Goal: Task Accomplishment & Management: Use online tool/utility

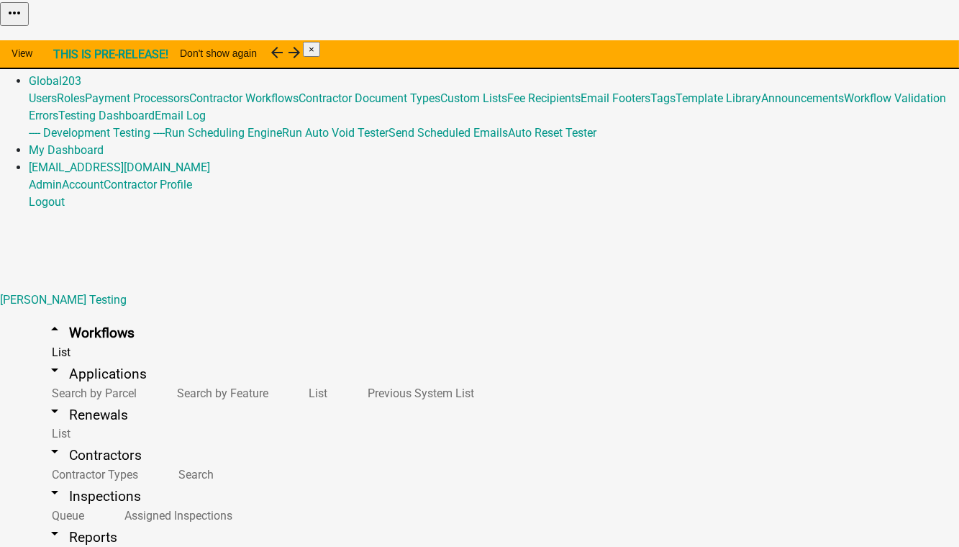
click at [62, 57] on link "Admin" at bounding box center [45, 64] width 33 height 14
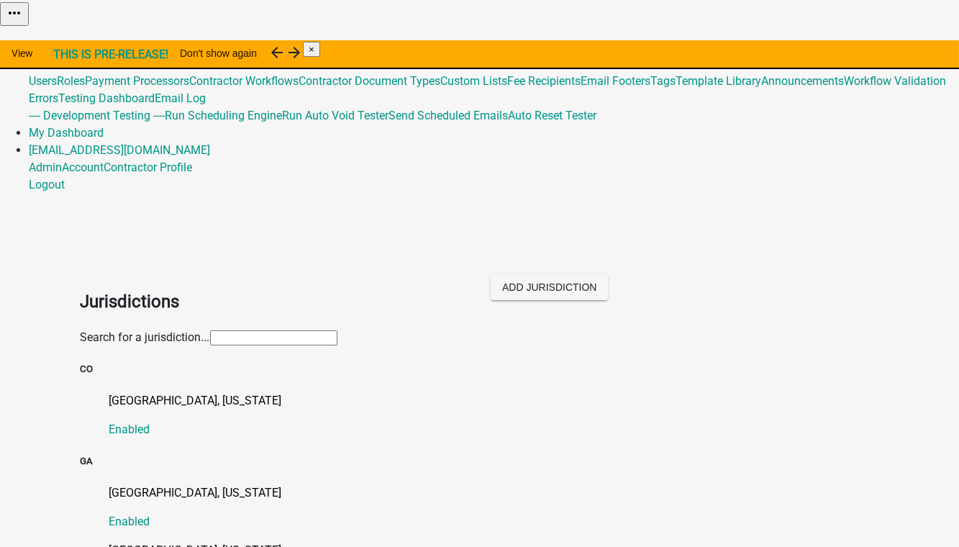
click at [210, 330] on input "text" at bounding box center [273, 337] width 127 height 15
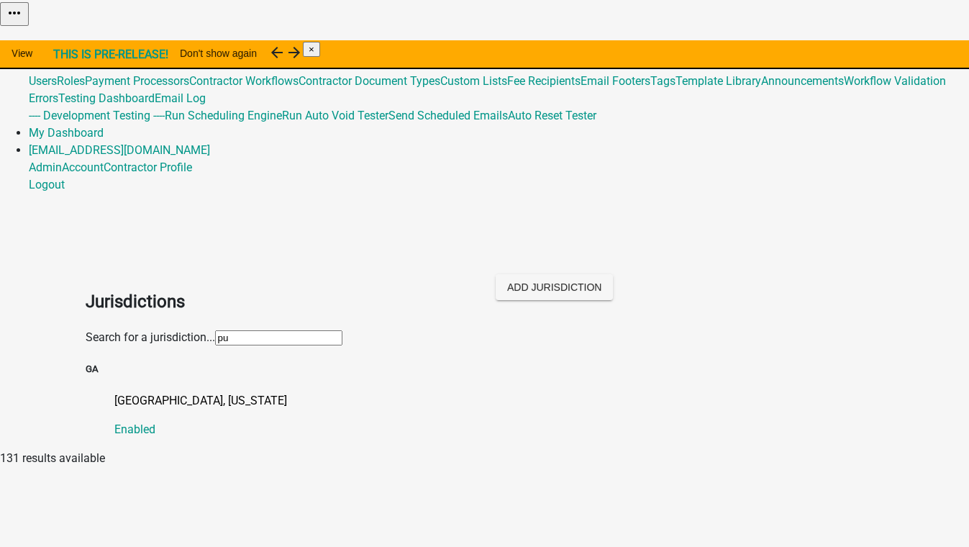
type input "[PERSON_NAME]"
click at [119, 392] on p "[GEOGRAPHIC_DATA], [US_STATE]" at bounding box center [499, 400] width 770 height 17
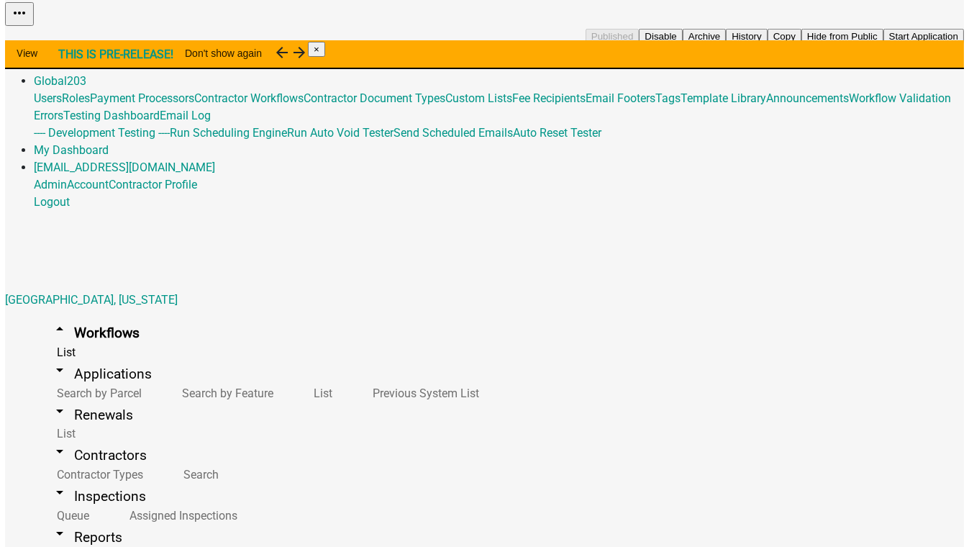
scroll to position [392, 0]
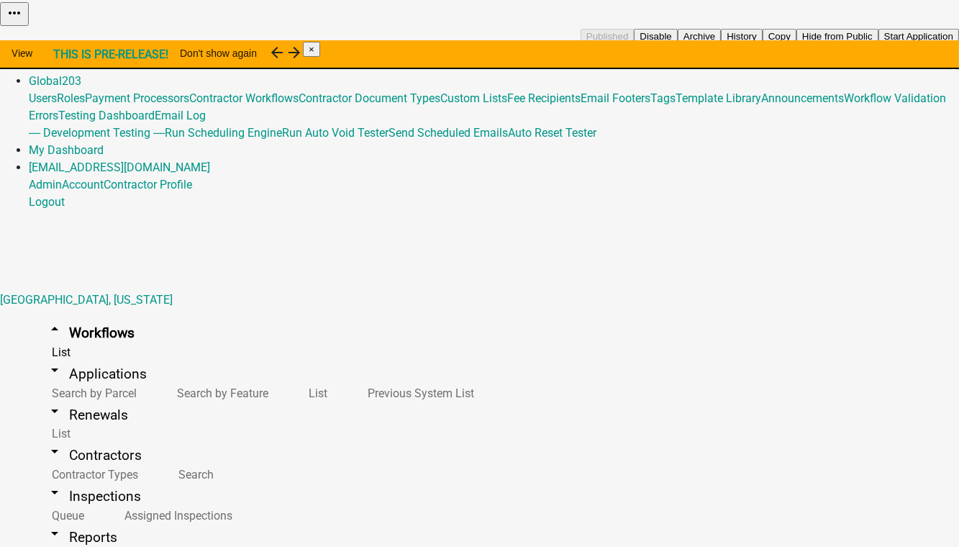
click at [796, 44] on button "Copy" at bounding box center [779, 36] width 34 height 15
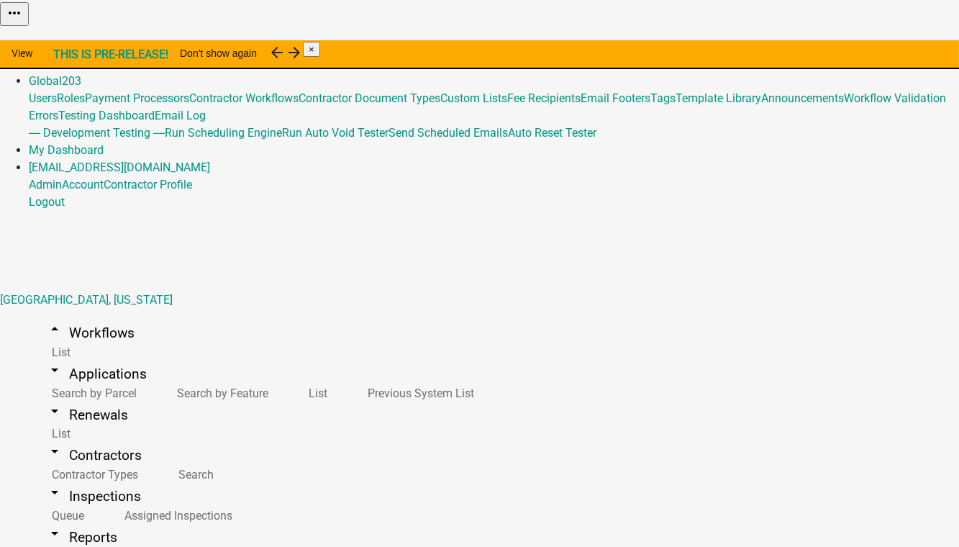
select select "0: null"
drag, startPoint x: 271, startPoint y: 337, endPoint x: 187, endPoint y: 334, distance: 84.2
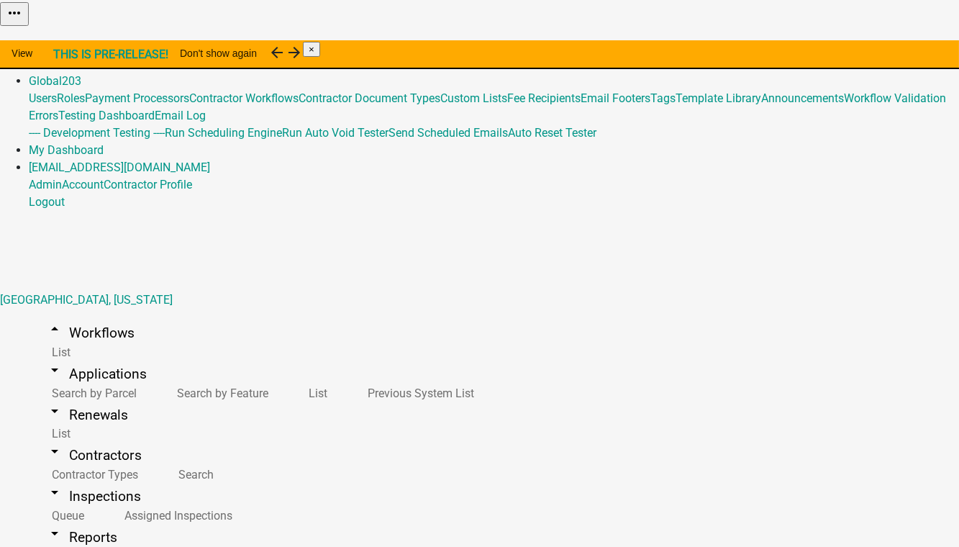
type input "Commercial Building Permit (Copy PutnamCoGA)"
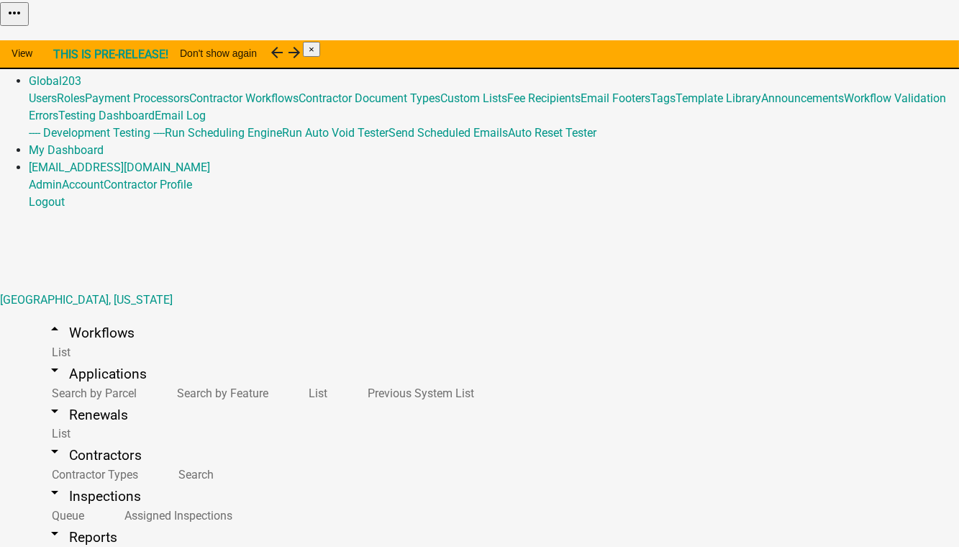
scroll to position [371, 0]
select select "0: null"
drag, startPoint x: 269, startPoint y: 347, endPoint x: 160, endPoint y: 345, distance: 109.4
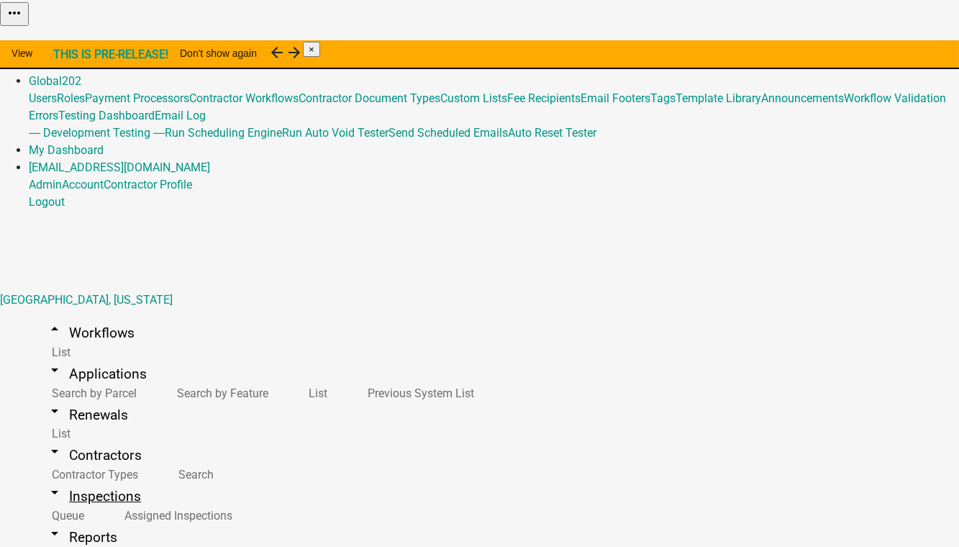
type input "Commercial Building Permit (Copy PutnamCoGA)"
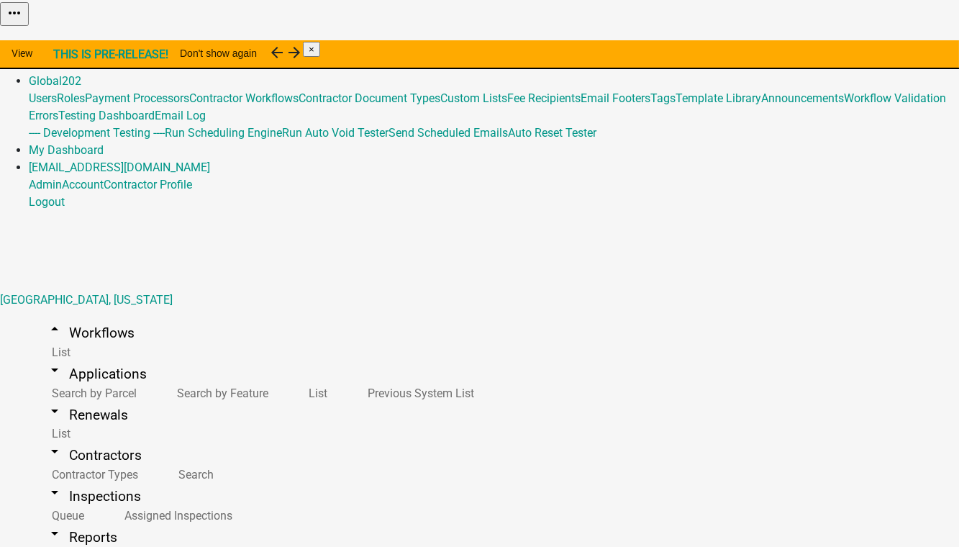
scroll to position [171, 0]
select select "2: f3be1818-6fa2-40a3-8608-3429375f7ea8"
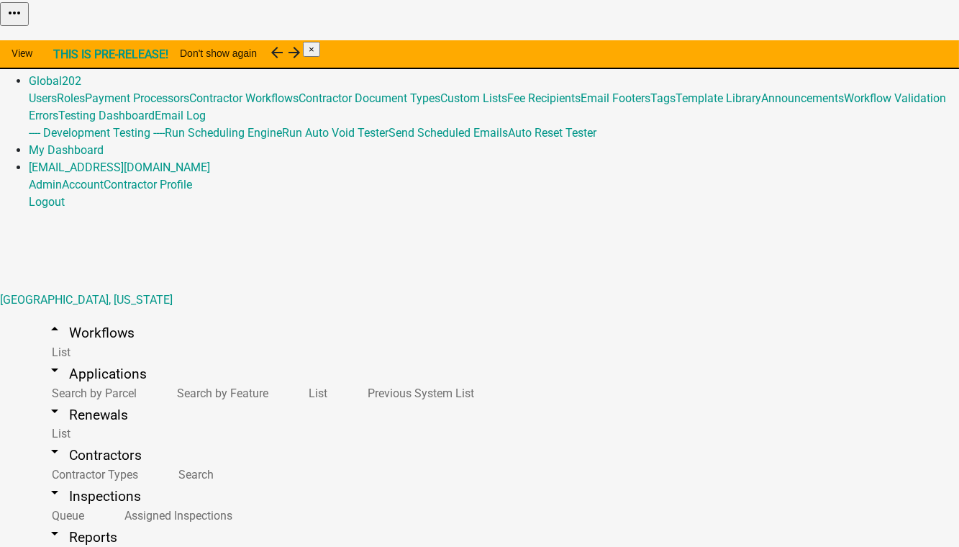
scroll to position [287, 0]
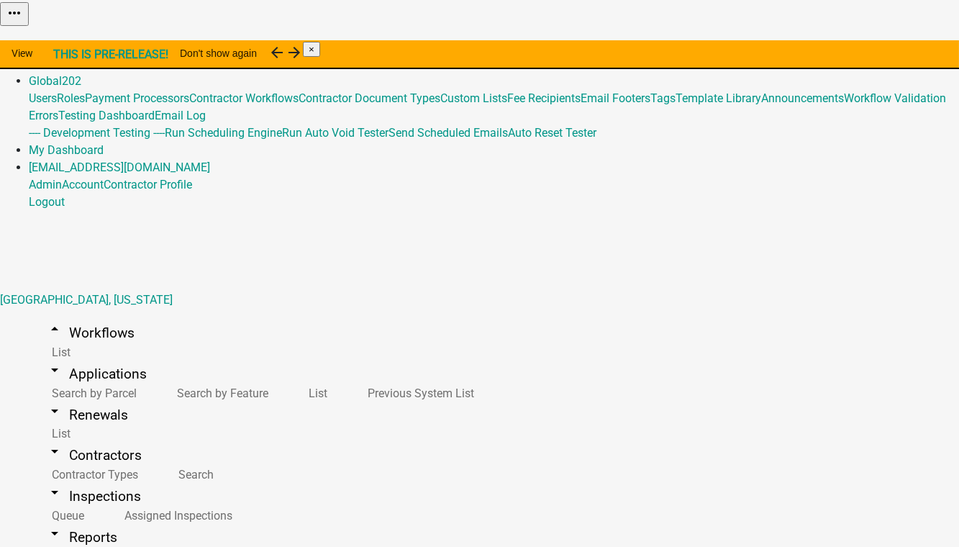
scroll to position [392, 0]
click at [81, 74] on link "Global 202" at bounding box center [55, 81] width 53 height 14
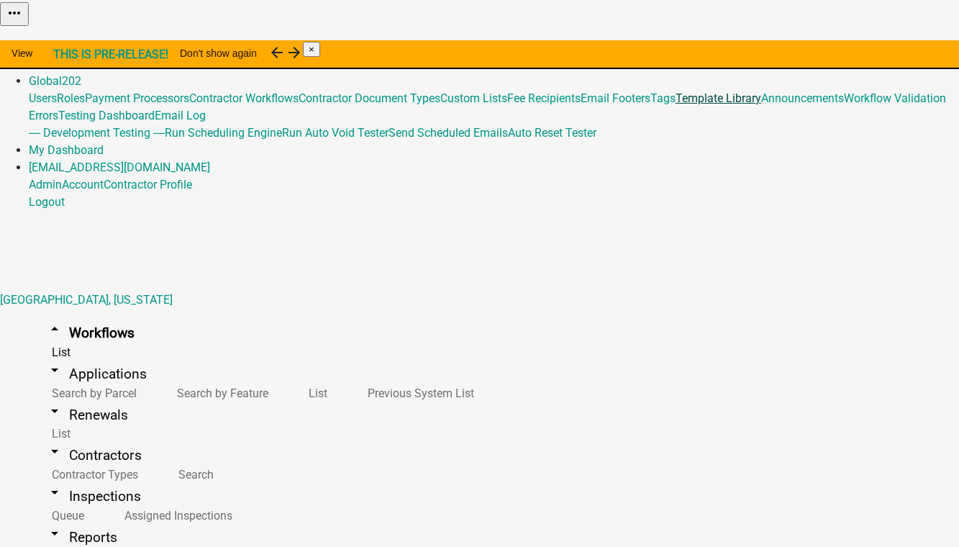
click at [675, 105] on link "Template Library" at bounding box center [718, 98] width 86 height 14
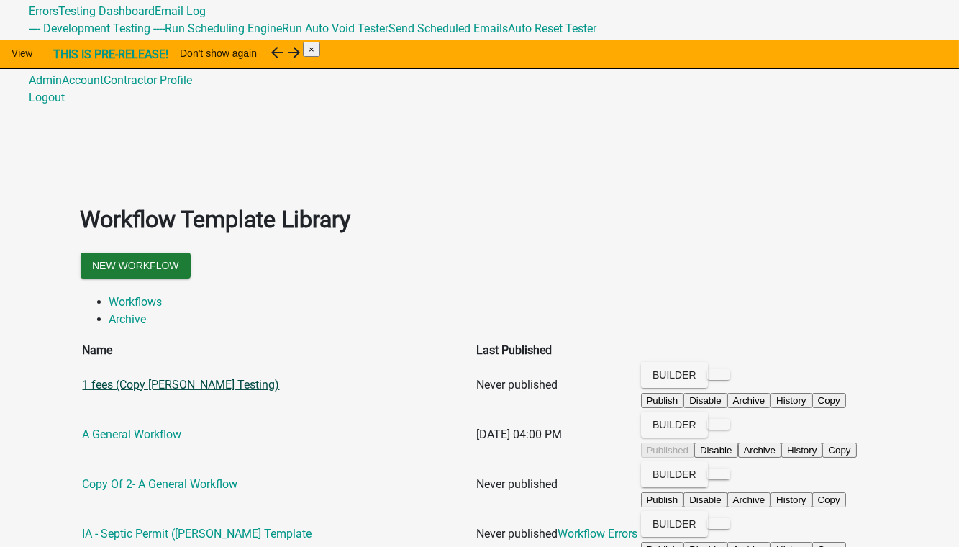
scroll to position [91, 0]
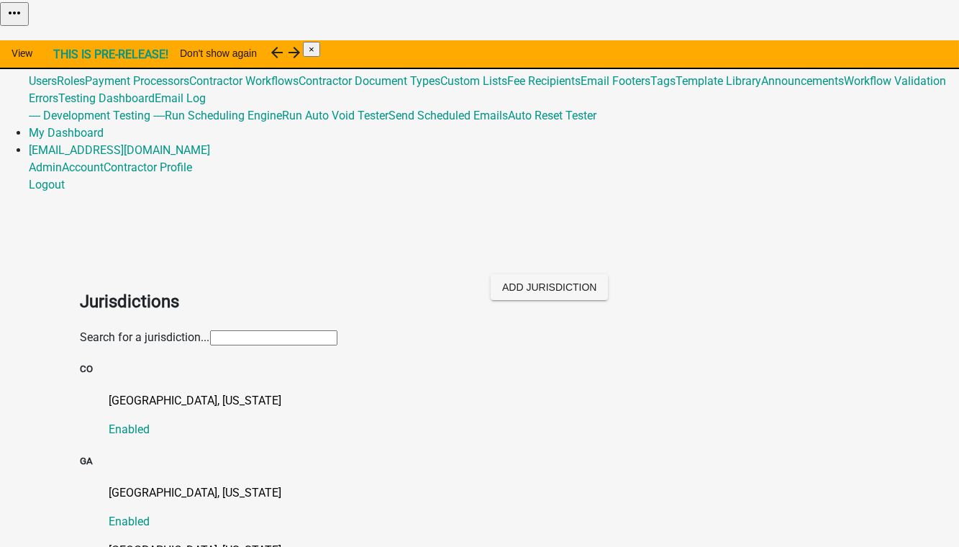
click at [210, 330] on input "text" at bounding box center [273, 337] width 127 height 15
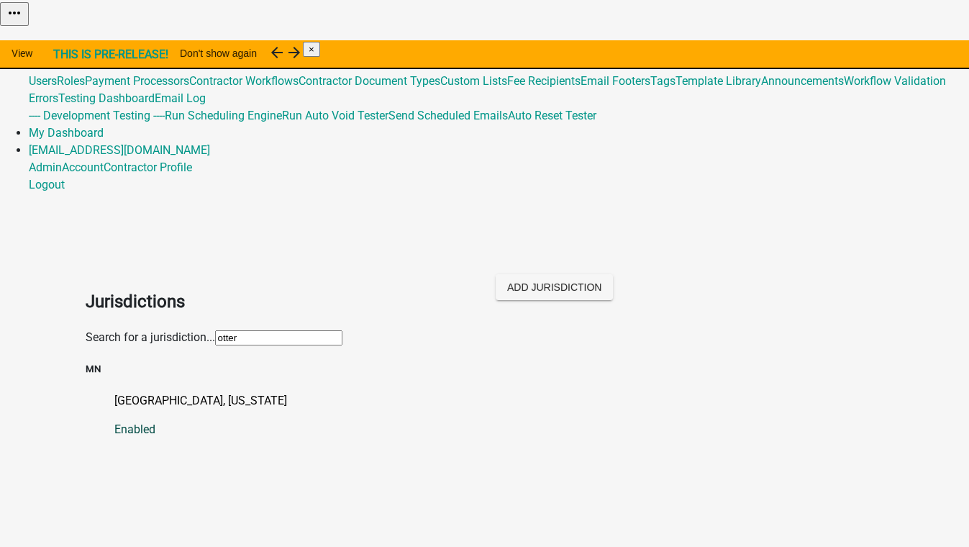
type input "otter"
click at [114, 392] on p "[GEOGRAPHIC_DATA], [US_STATE]" at bounding box center [499, 400] width 770 height 17
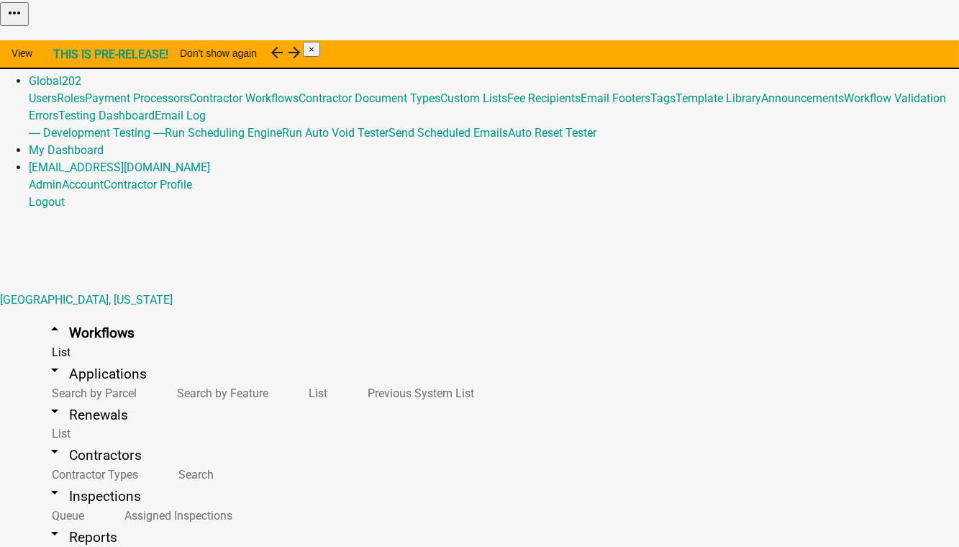
scroll to position [327, 0]
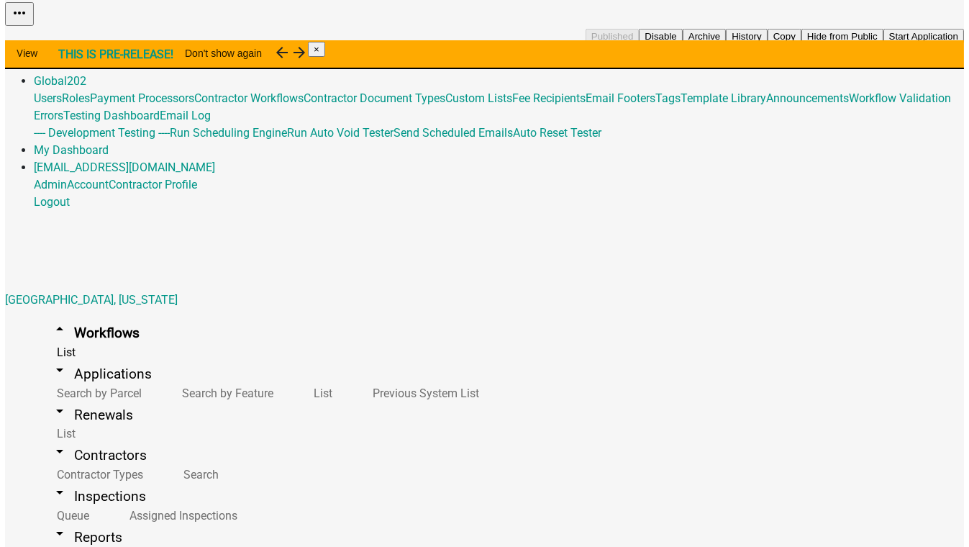
scroll to position [392, 0]
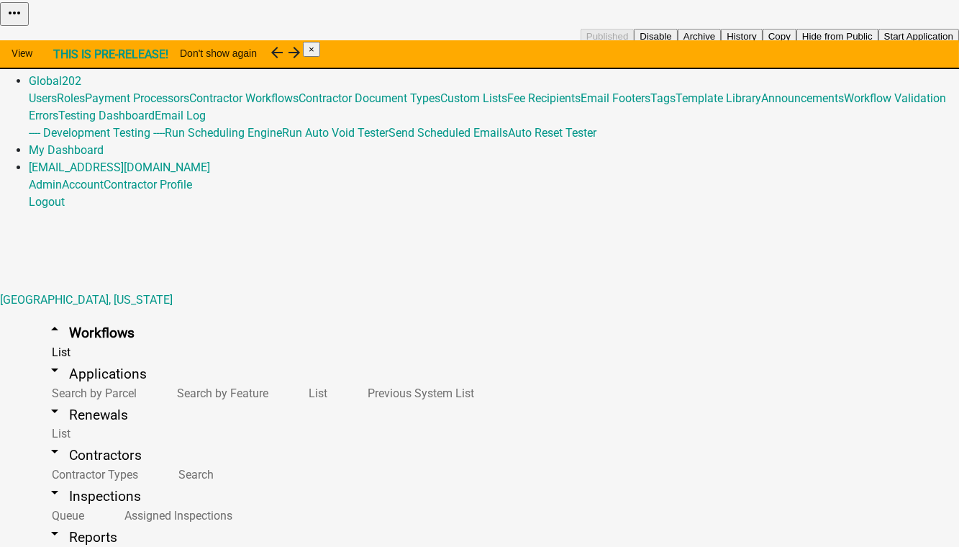
click at [796, 44] on button "Copy" at bounding box center [779, 36] width 34 height 15
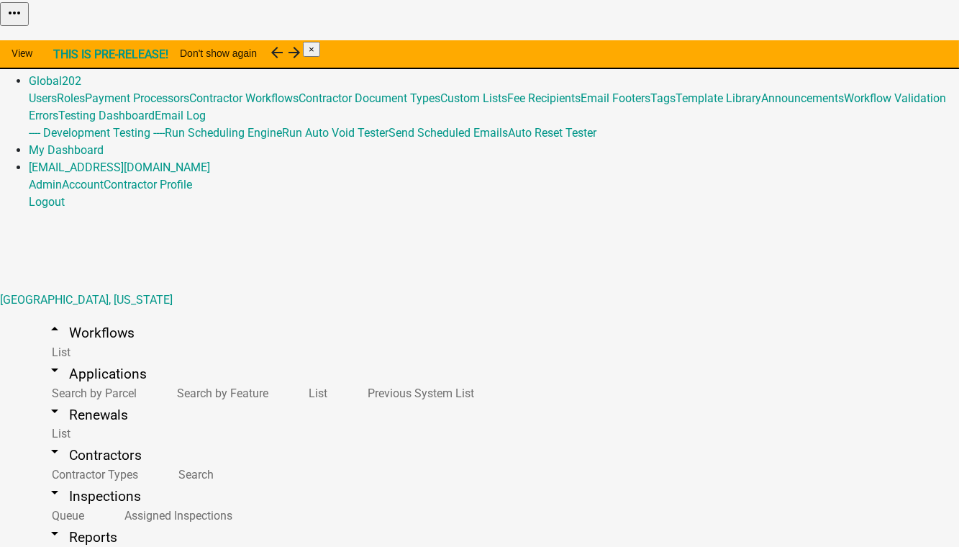
select select "0: null"
drag, startPoint x: 269, startPoint y: 378, endPoint x: 199, endPoint y: 375, distance: 70.5
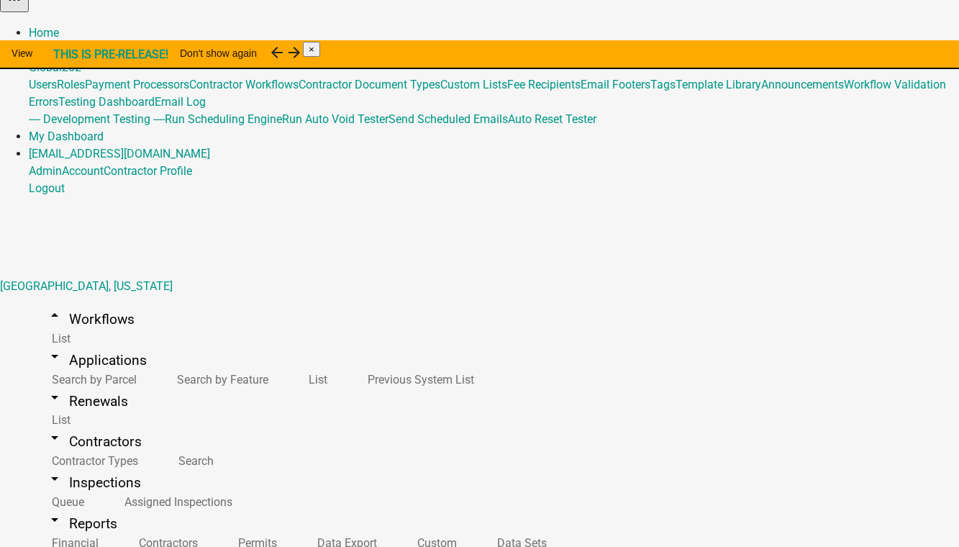
scroll to position [17, 0]
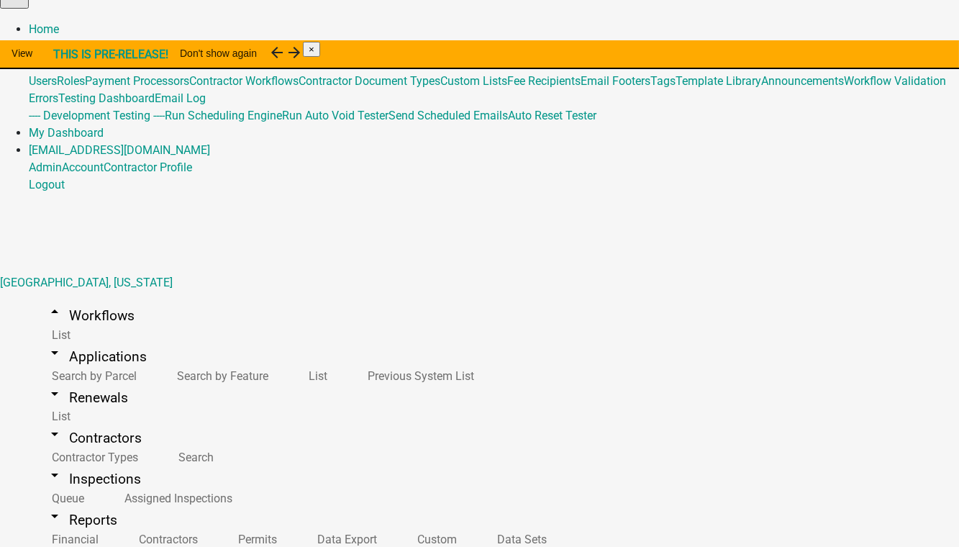
type input "Maintenance Report for Subsurface Sewage Treatment Systems (Copy OtterTailCoMN)"
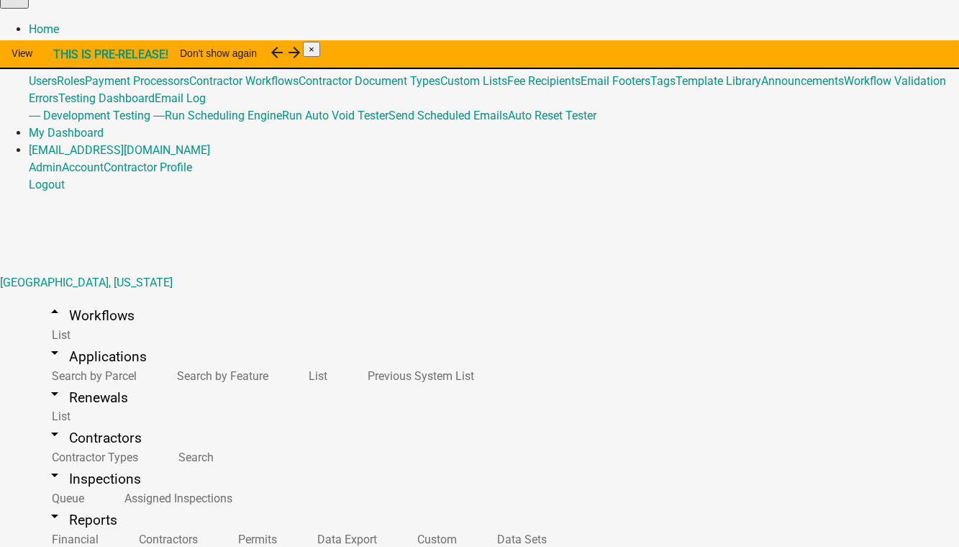
scroll to position [143, 0]
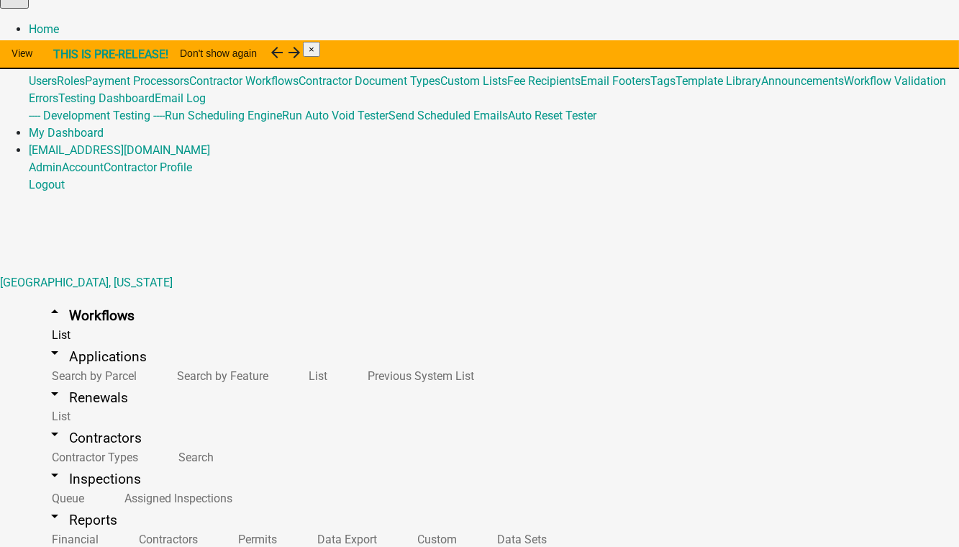
click at [81, 57] on link "Global 202" at bounding box center [55, 64] width 53 height 14
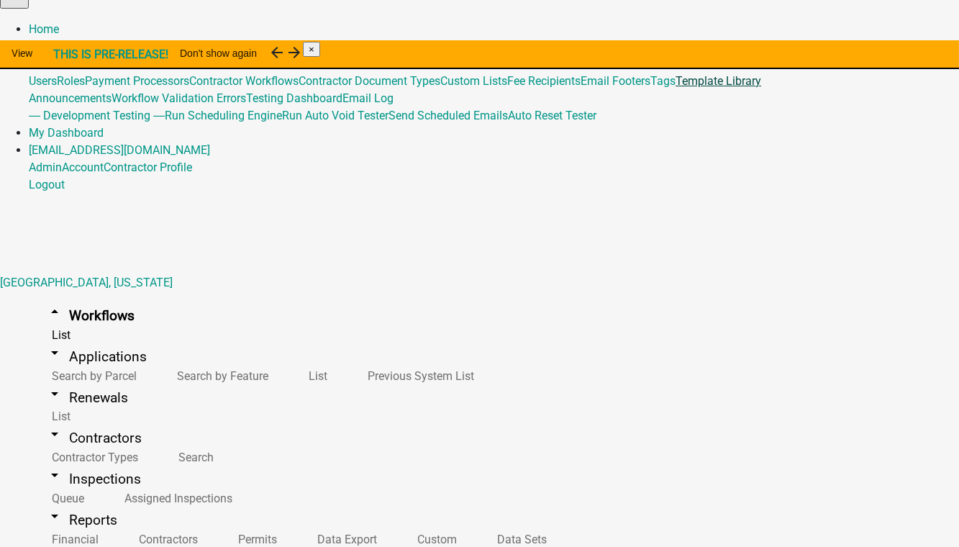
click at [675, 88] on link "Template Library" at bounding box center [718, 81] width 86 height 14
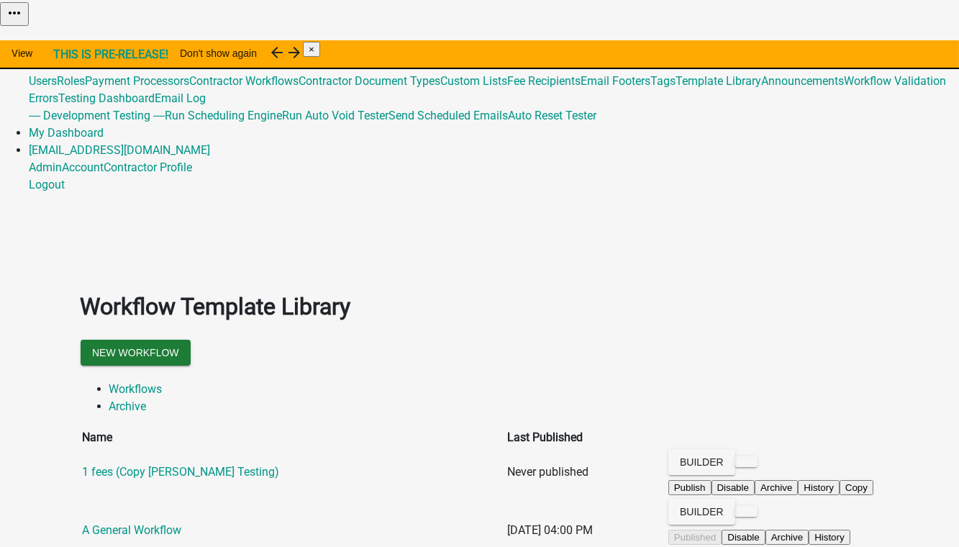
scroll to position [65, 0]
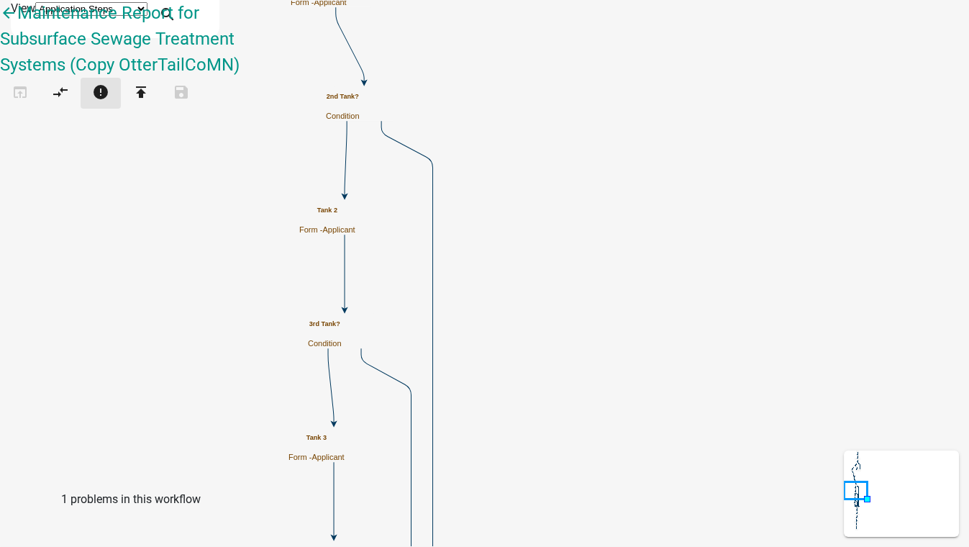
click at [109, 83] on icon "error" at bounding box center [100, 93] width 17 height 20
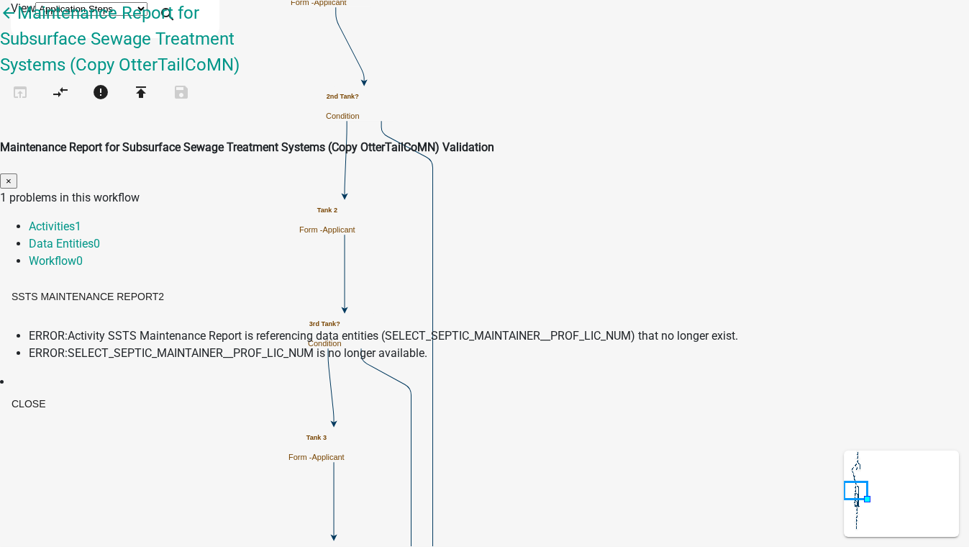
click at [327, 329] on span "Activity SSTS Maintenance Report is referencing data entities (SELECT_SEPTIC_MA…" at bounding box center [403, 336] width 670 height 14
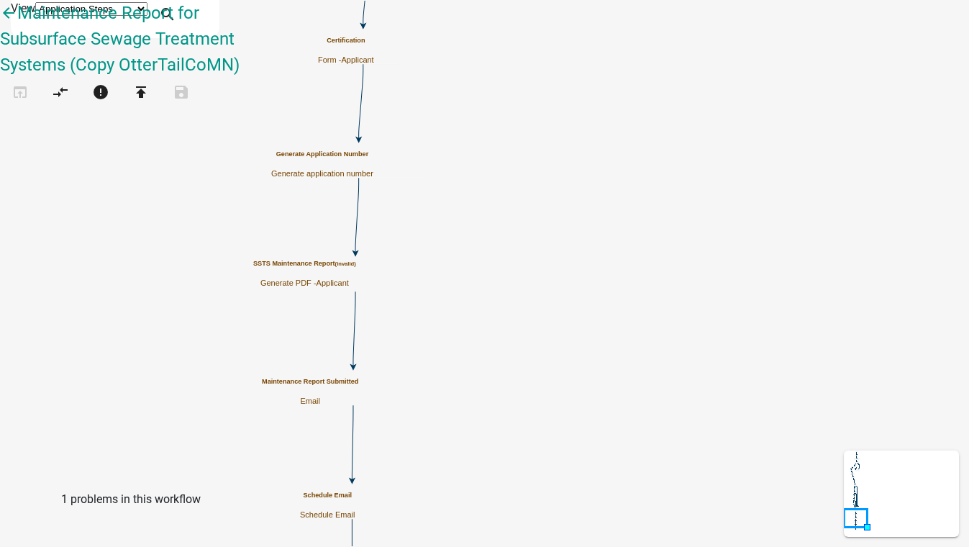
click at [356, 281] on p "Generate PDF - Applicant" at bounding box center [304, 282] width 103 height 9
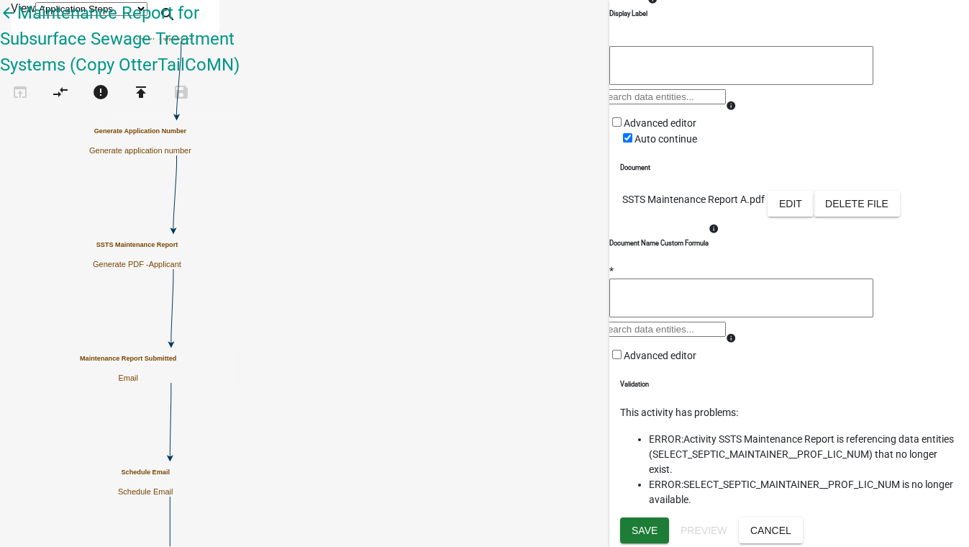
scroll to position [327, 0]
click at [814, 191] on button "Edit" at bounding box center [790, 204] width 46 height 26
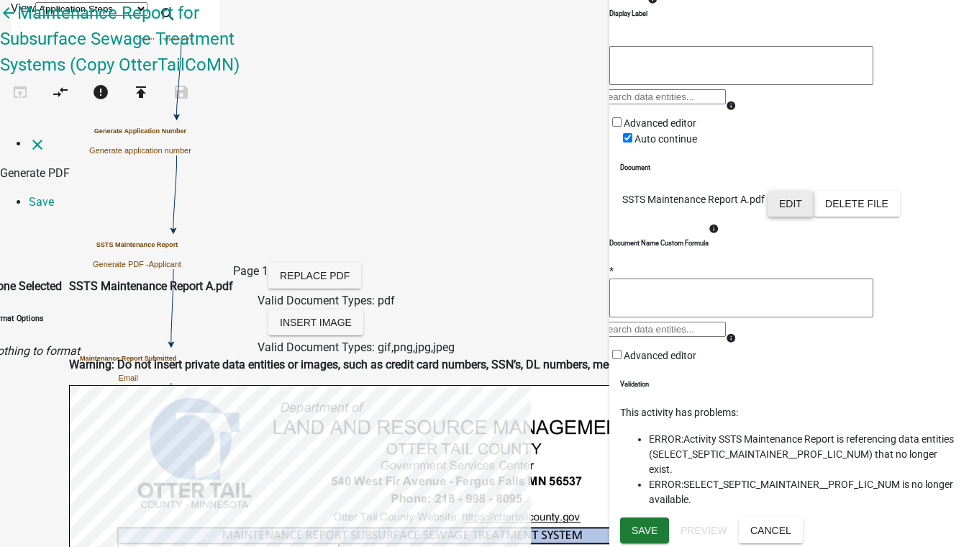
scroll to position [317, 0]
select select
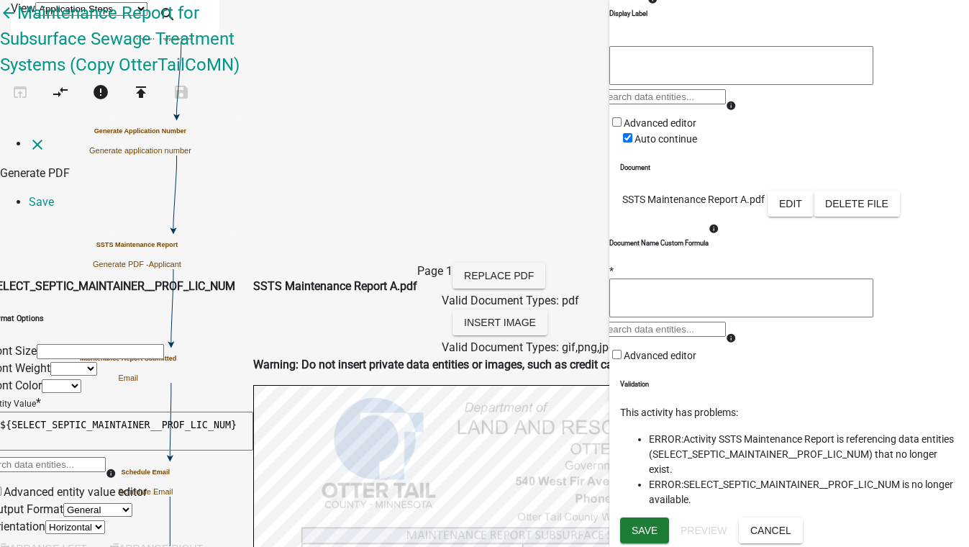
scroll to position [4904, 0]
click at [323, 220] on li "SELECT_SEPTIC_MAINTAINER__ADDRESS_1" at bounding box center [170, 211] width 305 height 17
click at [323, 237] on li "SELECT_SEPTIC_MAINTAINER__ADDRESS_2" at bounding box center [170, 228] width 305 height 17
click at [323, 445] on li "SELECT_SEPTIC_MAINTAINER__EXPIRATION_DATE" at bounding box center [170, 453] width 305 height 17
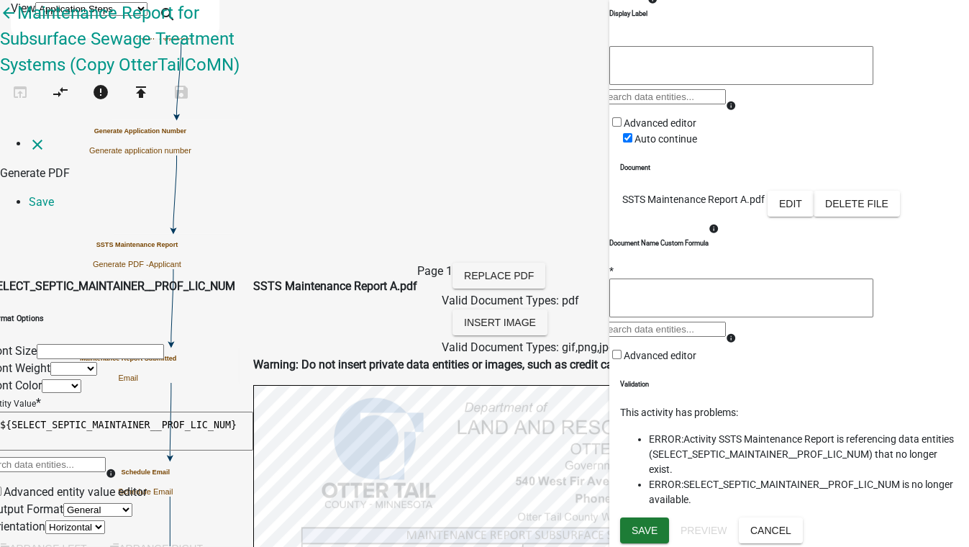
scroll to position [4952, 0]
click at [323, 220] on li "SELECT_SEPTIC_MAINTAINER__ADDRESS_1" at bounding box center [170, 211] width 305 height 17
select select
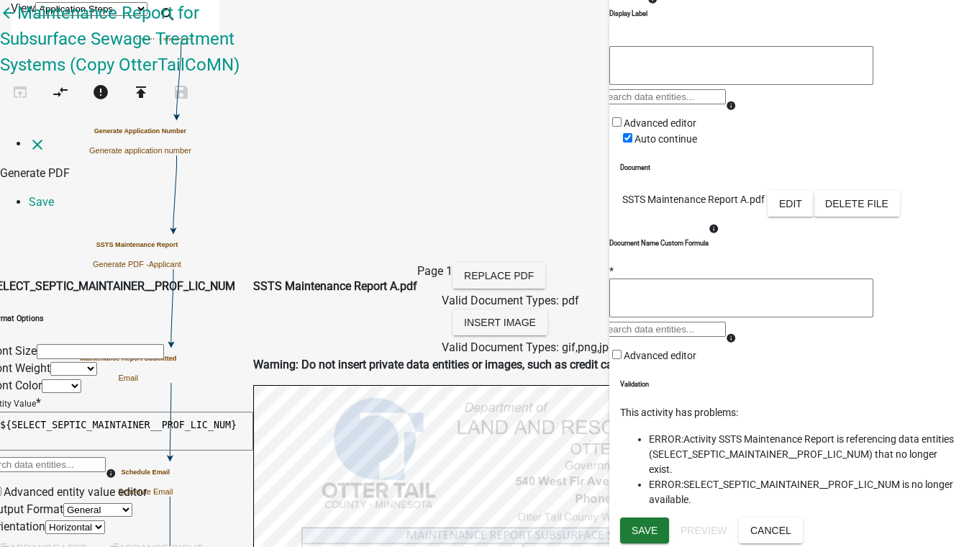
select select
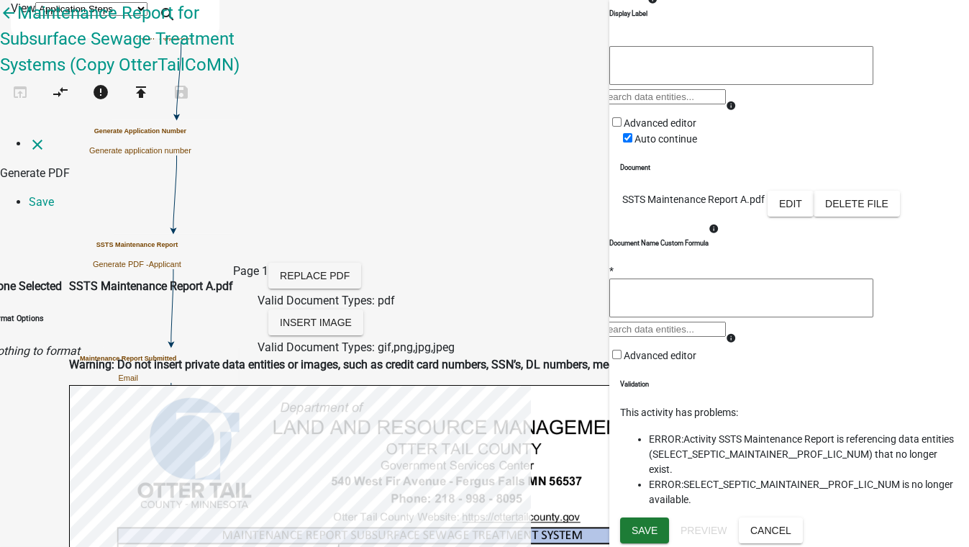
select select
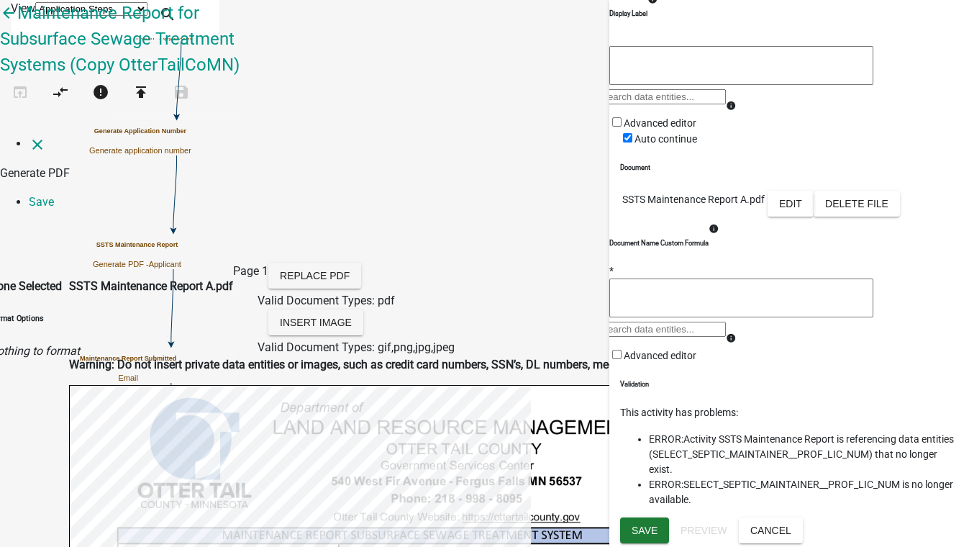
select select
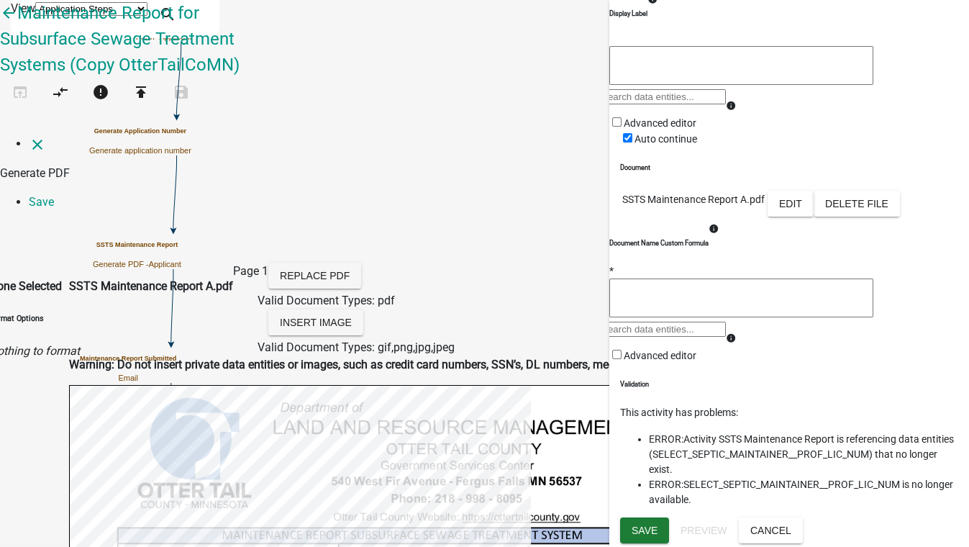
select select
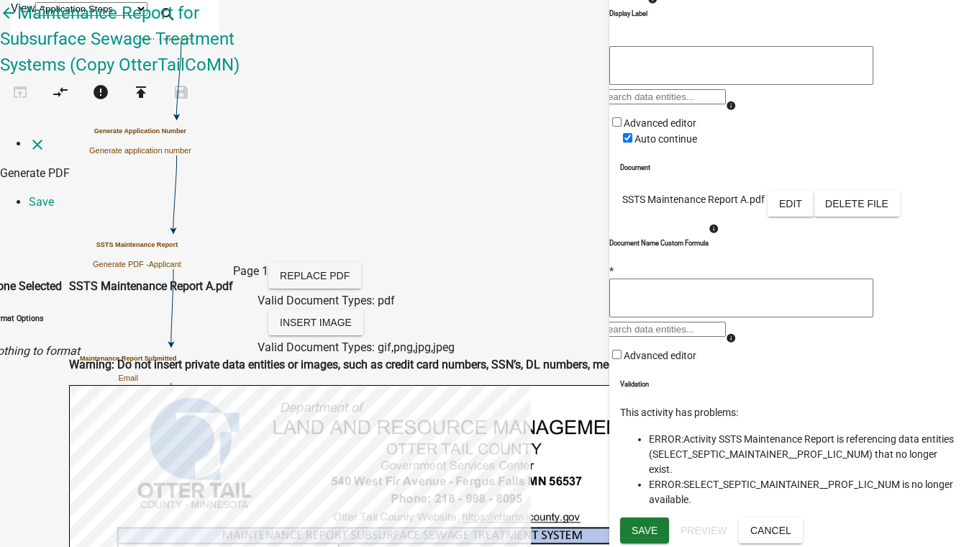
select select
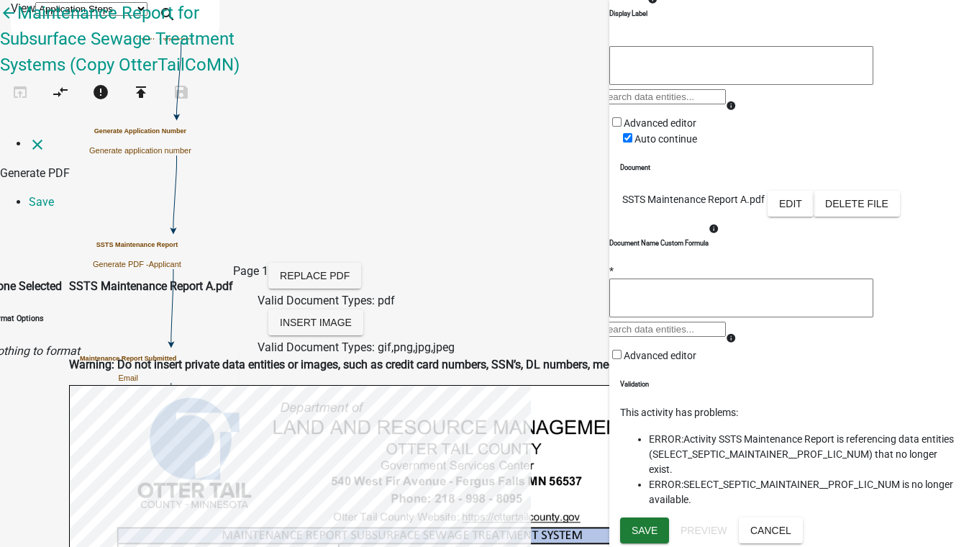
select select
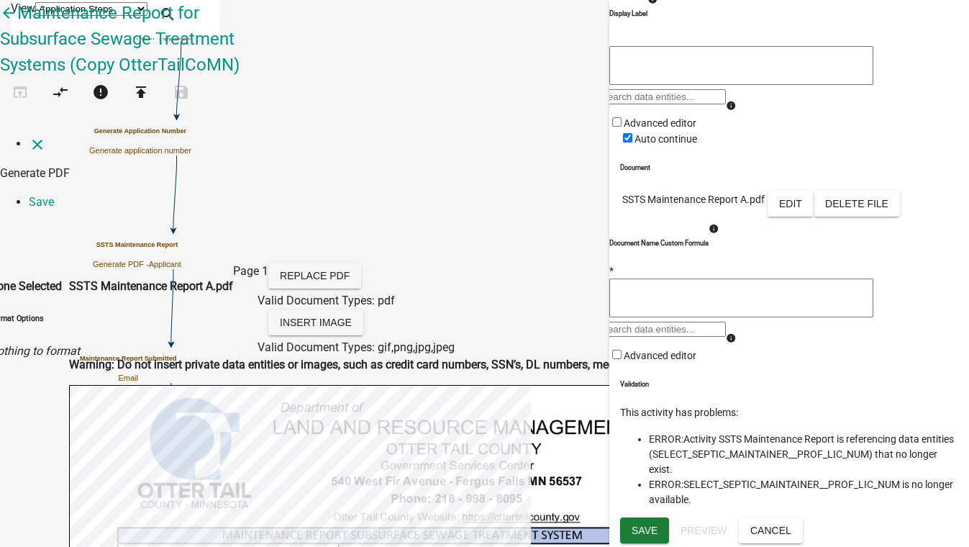
select select
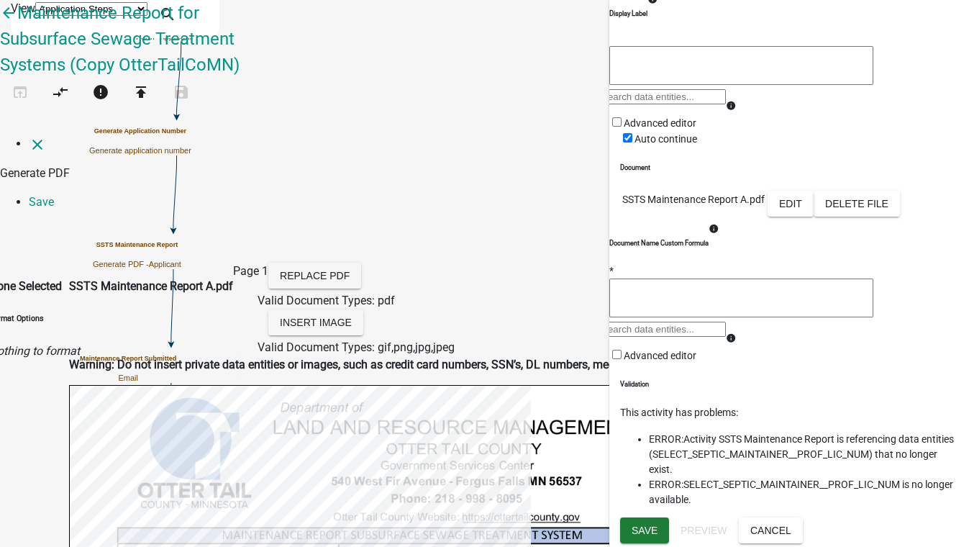
select select
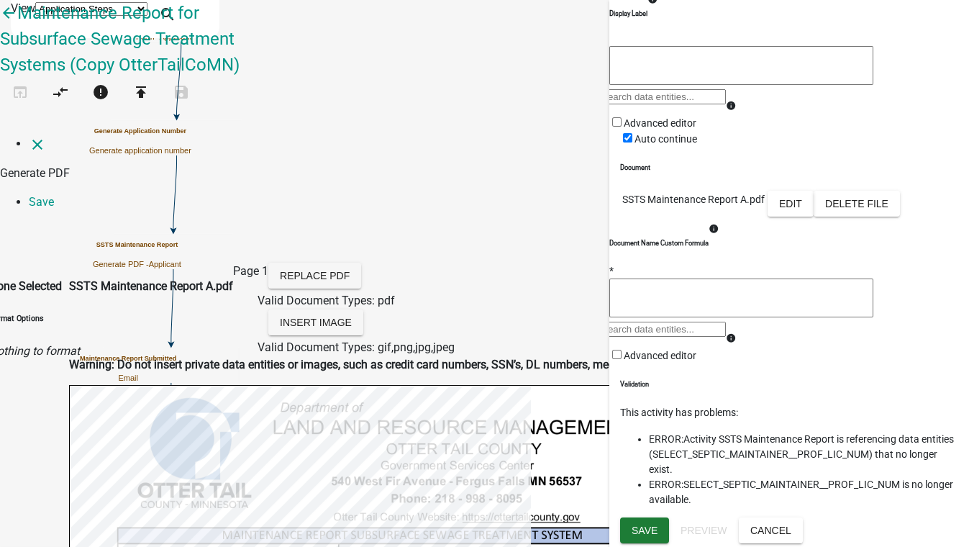
select select
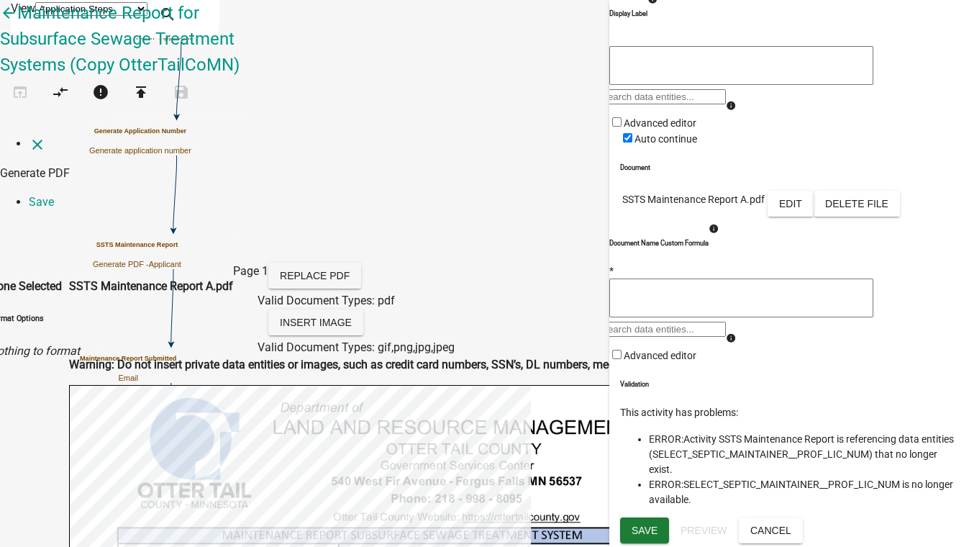
select select
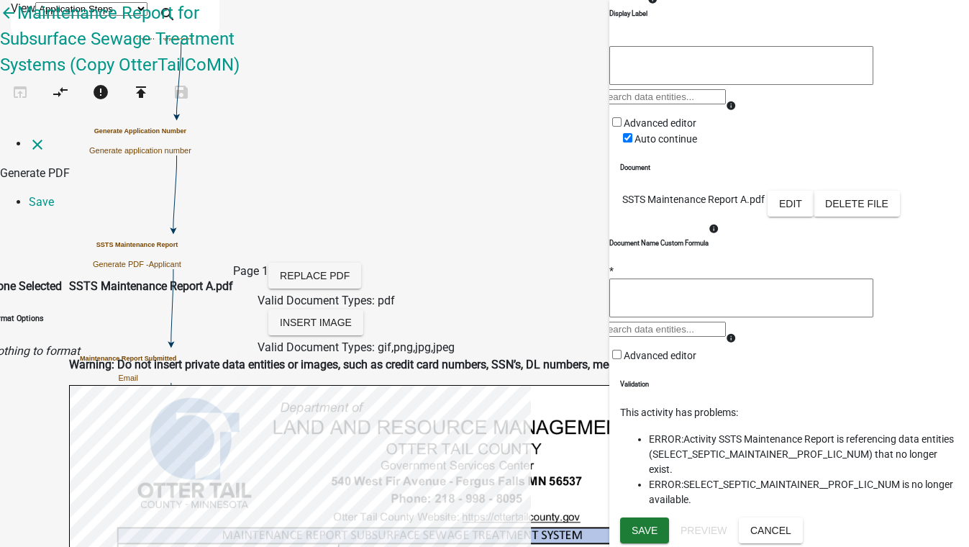
select select
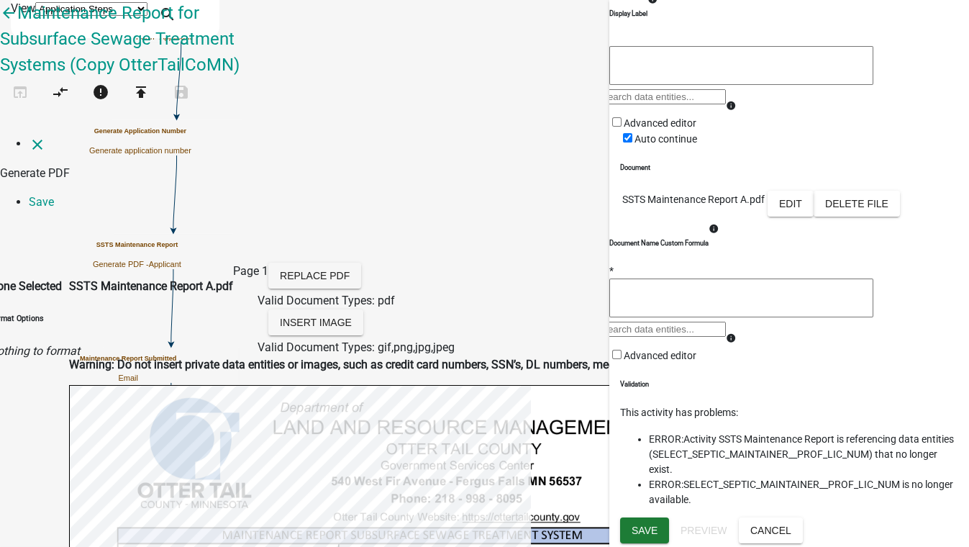
select select
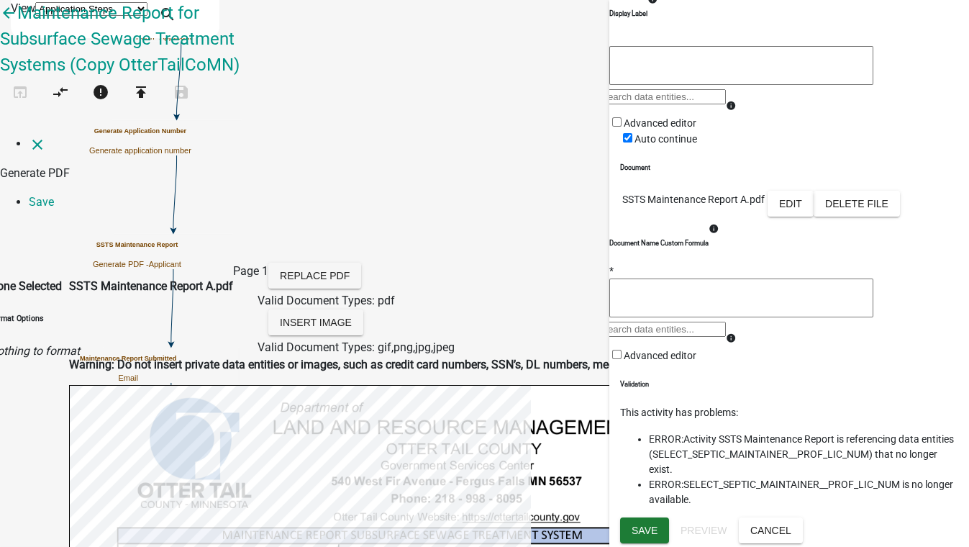
select select
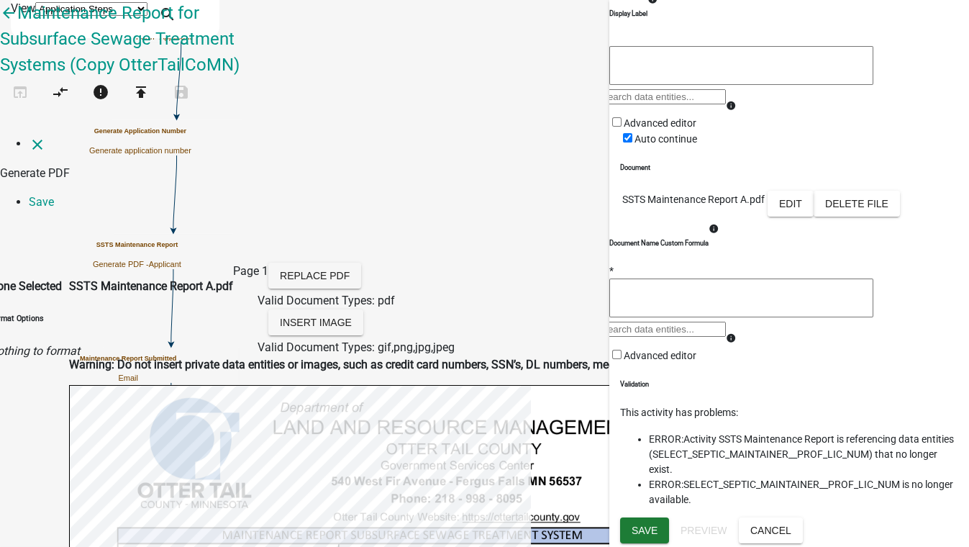
click at [323, 445] on li "SELECT_SEPTIC_MAINTAINER__EXPIRATION_DATE" at bounding box center [170, 453] width 305 height 17
select select
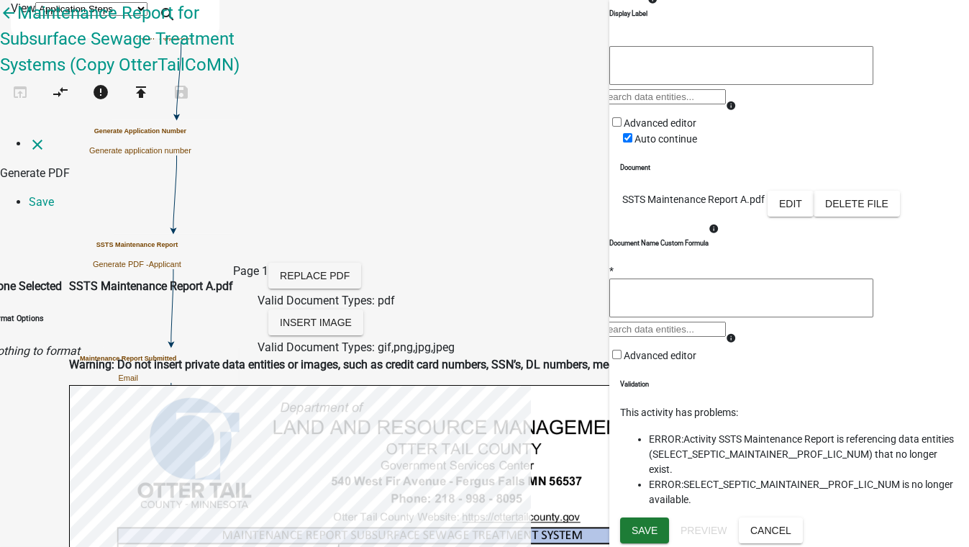
scroll to position [5411, 0]
select select
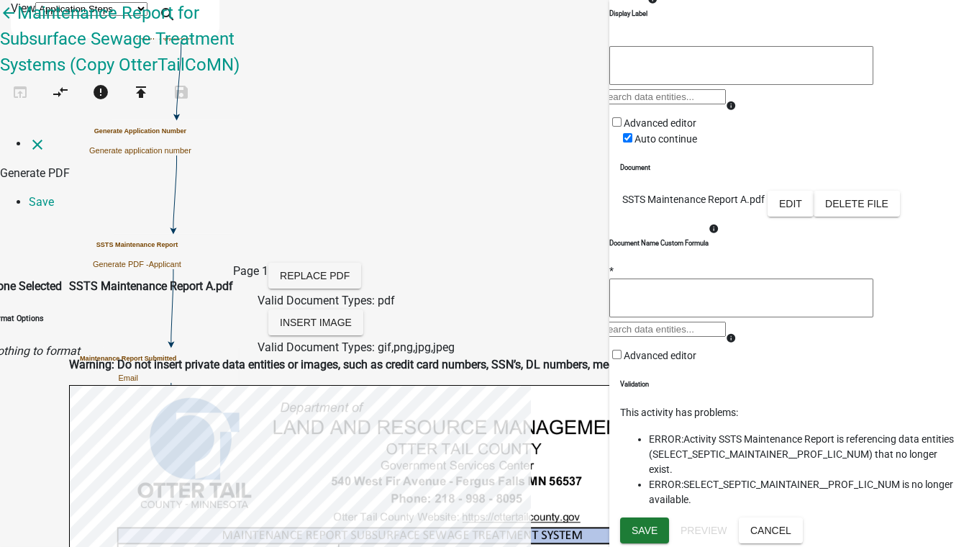
select select
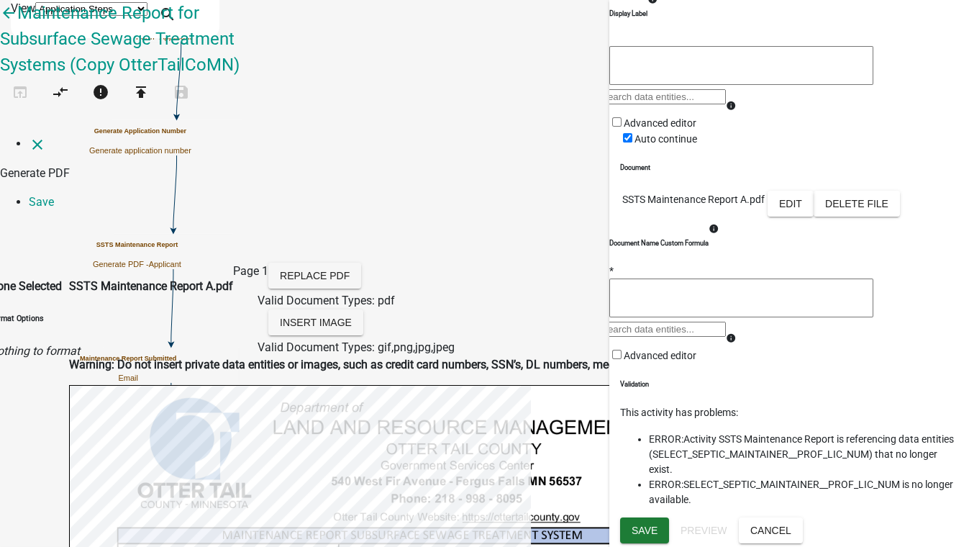
click at [323, 514] on li "SELECT_SEPTIC_MAINTAINER__TYPE" at bounding box center [170, 522] width 305 height 17
select select
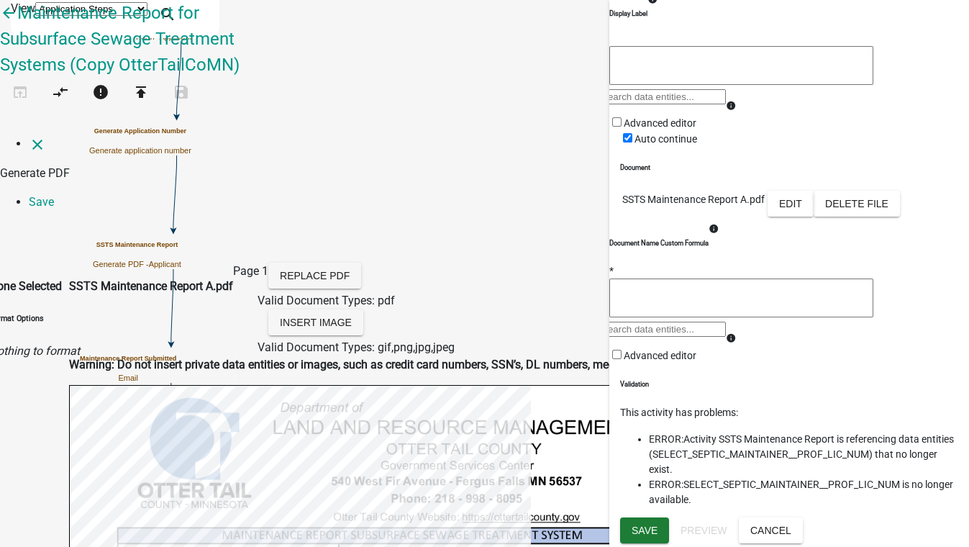
scroll to position [6522, 0]
click at [29, 136] on icon "close" at bounding box center [37, 144] width 17 height 17
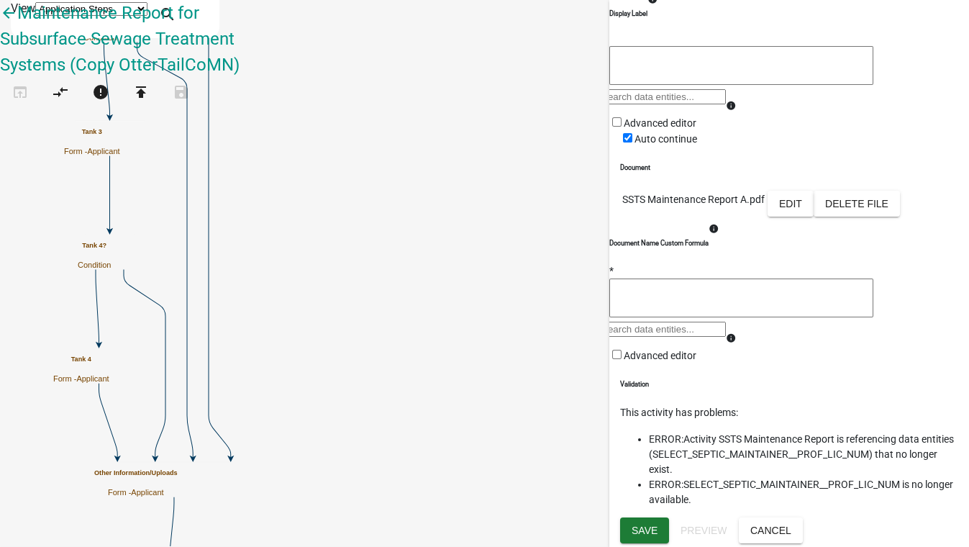
drag, startPoint x: 627, startPoint y: 245, endPoint x: 618, endPoint y: 350, distance: 106.1
click at [627, 378] on div "Generate PDF Activity Name SSTS Maintenance Report Responsible Role Applicant C…" at bounding box center [789, 188] width 360 height 657
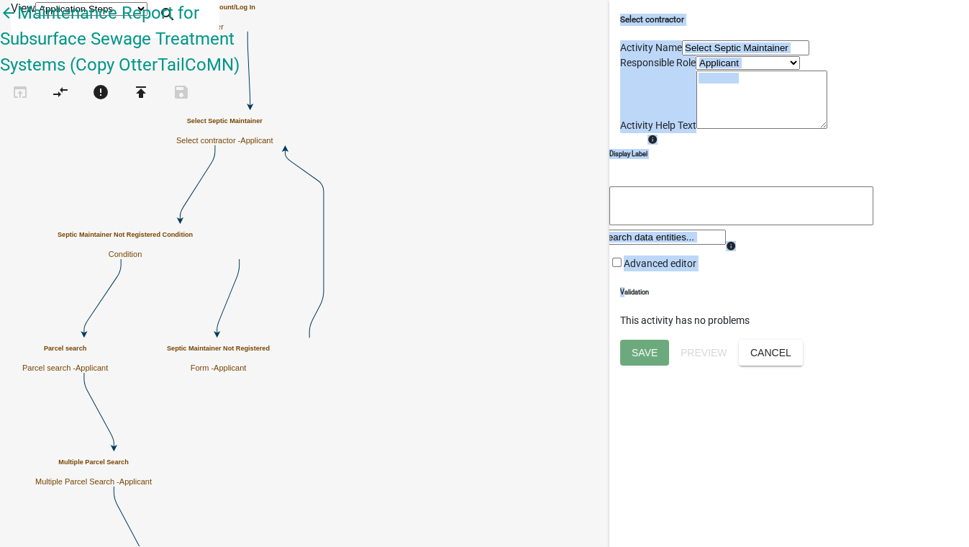
click at [803, 129] on textarea at bounding box center [761, 99] width 131 height 58
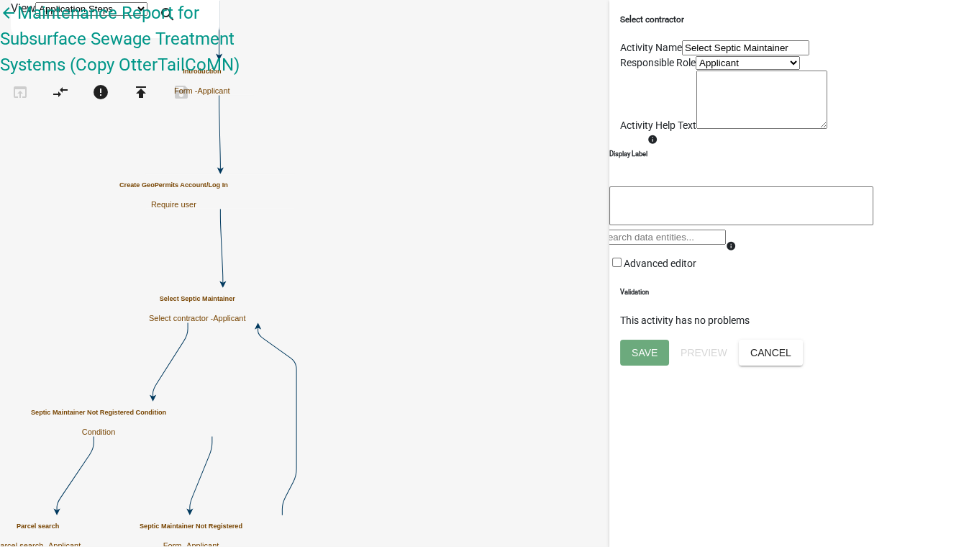
click at [624, 269] on span at bounding box center [624, 264] width 0 height 12
click at [621, 267] on input "Advanced editor" at bounding box center [616, 262] width 9 height 9
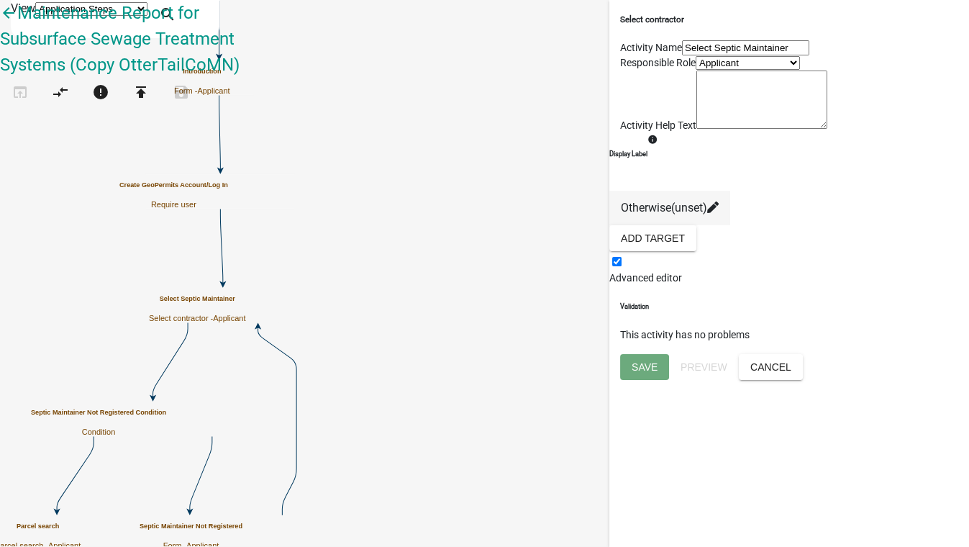
click at [609, 283] on span at bounding box center [609, 278] width 0 height 12
click at [621, 266] on input "Advanced editor" at bounding box center [616, 261] width 9 height 9
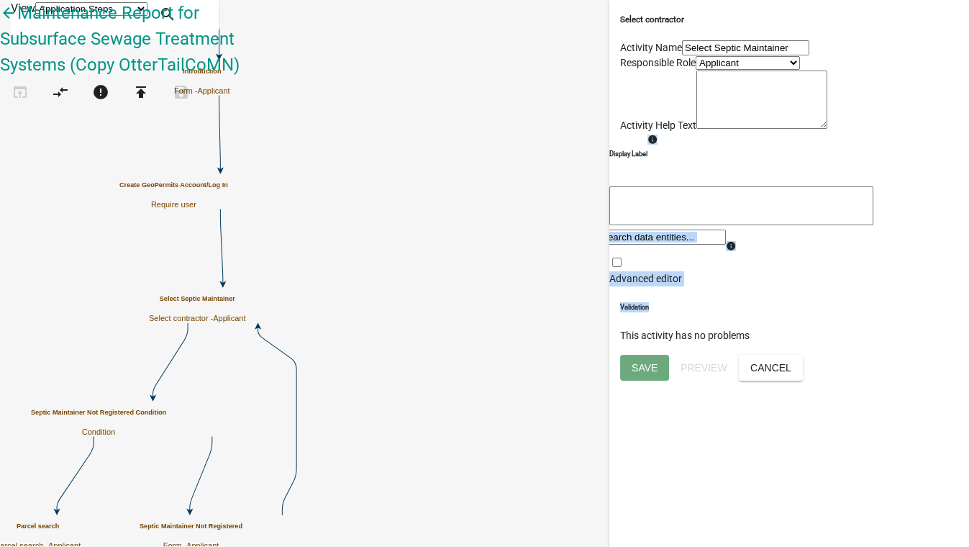
drag, startPoint x: 836, startPoint y: 437, endPoint x: 839, endPoint y: 273, distance: 163.3
click at [839, 273] on div "Select contractor Activity Name Select Septic Maintainer Responsible Role Appli…" at bounding box center [789, 177] width 360 height 355
click at [827, 129] on textarea at bounding box center [761, 99] width 131 height 58
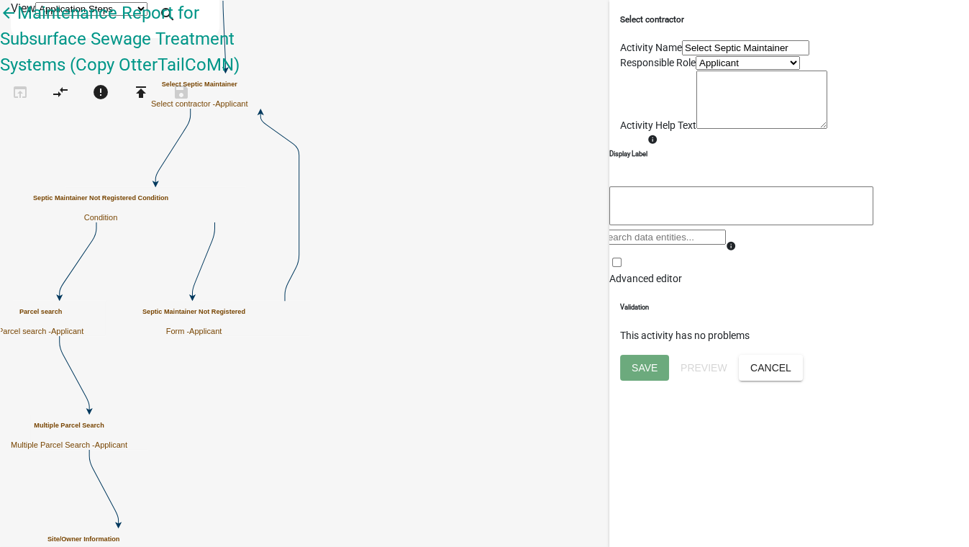
click at [737, 129] on textarea at bounding box center [761, 99] width 131 height 58
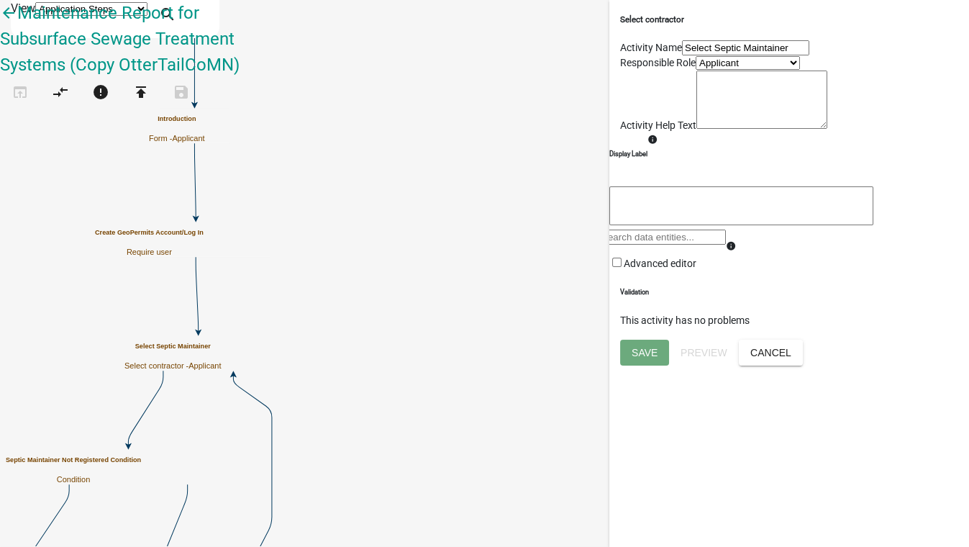
click at [696, 269] on label "Advanced editor" at bounding box center [652, 264] width 87 height 12
click at [621, 267] on input "Advanced editor" at bounding box center [616, 262] width 9 height 9
click at [696, 268] on label "Advanced editor" at bounding box center [652, 263] width 87 height 12
click at [621, 266] on input "Advanced editor" at bounding box center [616, 261] width 9 height 9
click at [803, 365] on button "Cancel" at bounding box center [771, 353] width 64 height 26
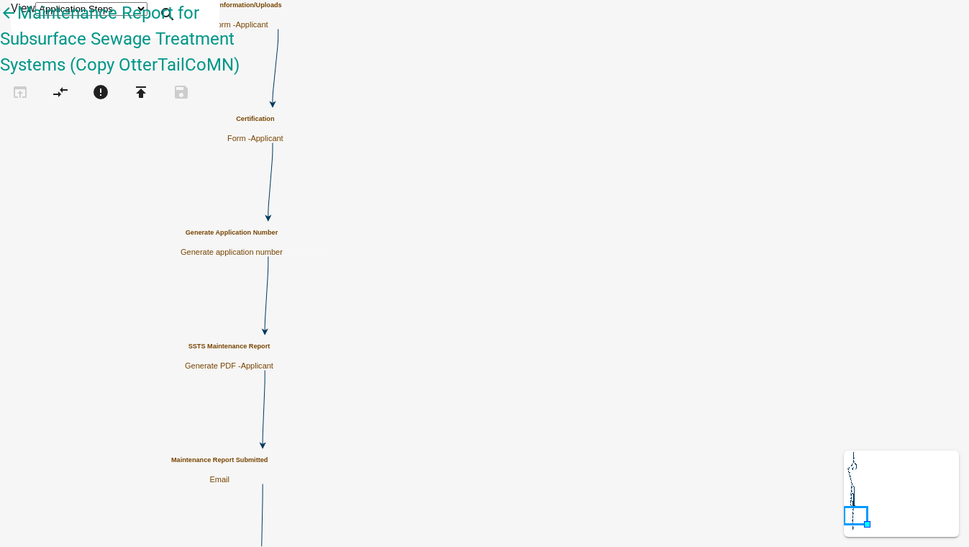
click at [717, 109] on icon "Start Start - Applicant Site/Owner Information Form - Applicant End End - Appli…" at bounding box center [484, 358] width 967 height 714
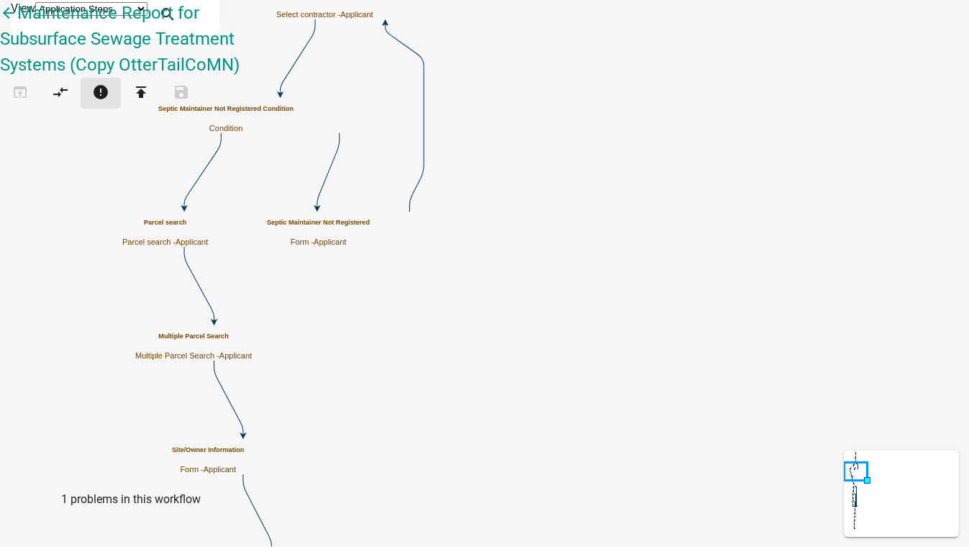
click at [109, 84] on icon "error" at bounding box center [100, 93] width 17 height 20
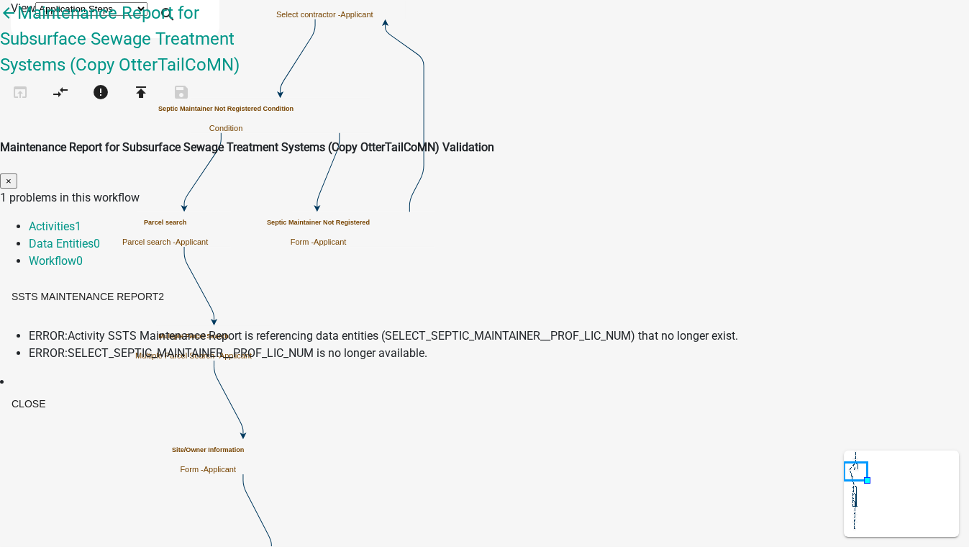
click at [330, 329] on span "Activity SSTS Maintenance Report is referencing data entities (SELECT_SEPTIC_MA…" at bounding box center [403, 336] width 670 height 14
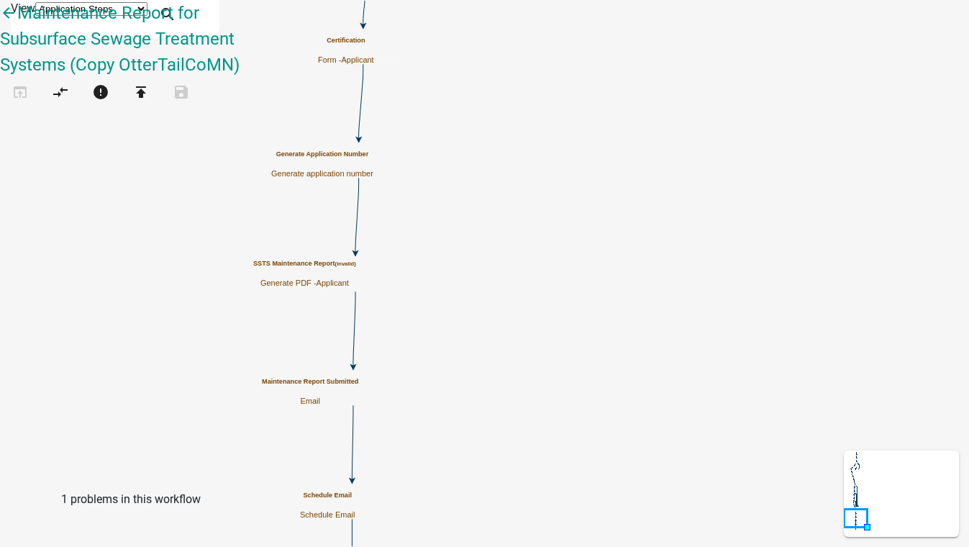
click at [356, 268] on h5 "SSTS Maintenance Report (invalid)" at bounding box center [304, 264] width 103 height 8
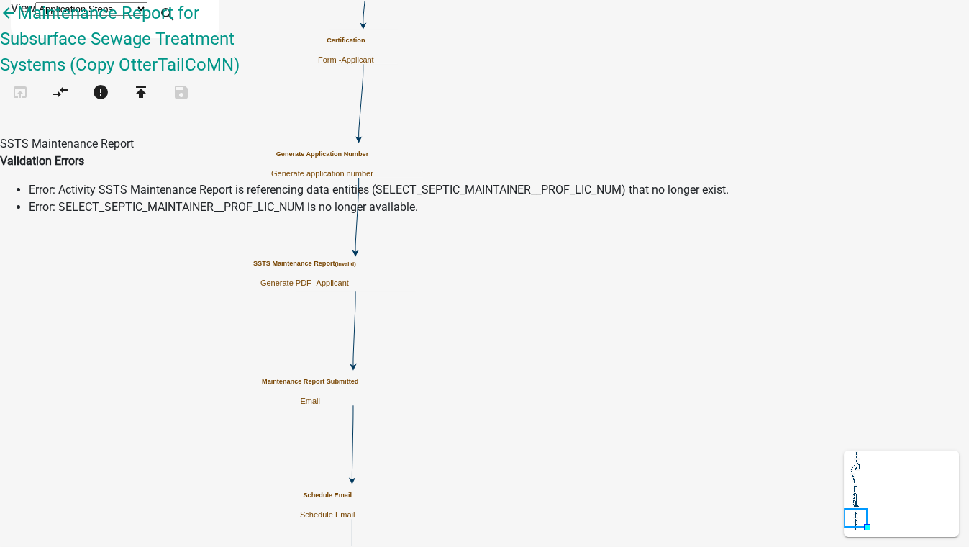
click at [356, 268] on h5 "SSTS Maintenance Report (invalid)" at bounding box center [304, 264] width 103 height 8
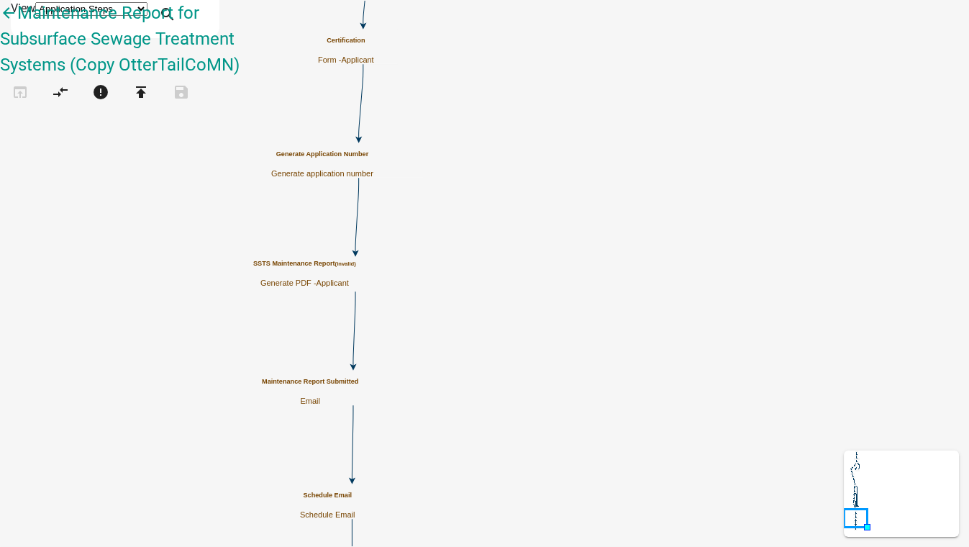
click at [356, 268] on h5 "SSTS Maintenance Report (invalid)" at bounding box center [304, 264] width 103 height 8
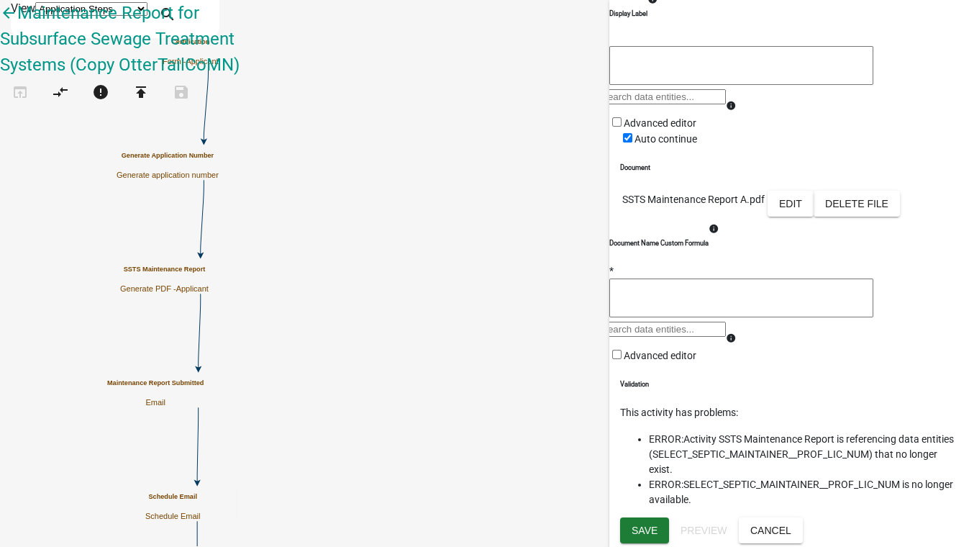
scroll to position [261, 0]
click at [814, 217] on button "Edit" at bounding box center [790, 204] width 46 height 26
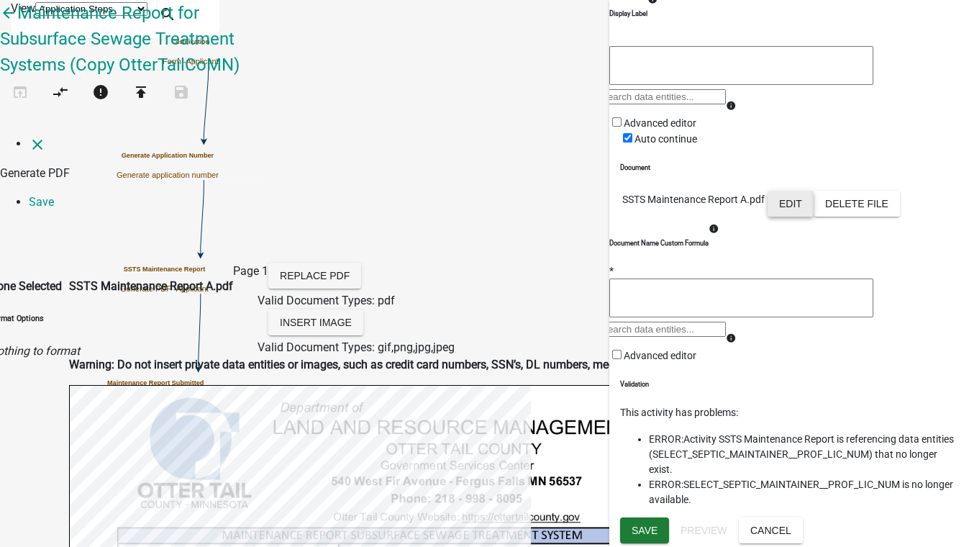
scroll to position [317, 0]
select select
click at [54, 195] on link "Save" at bounding box center [41, 202] width 25 height 14
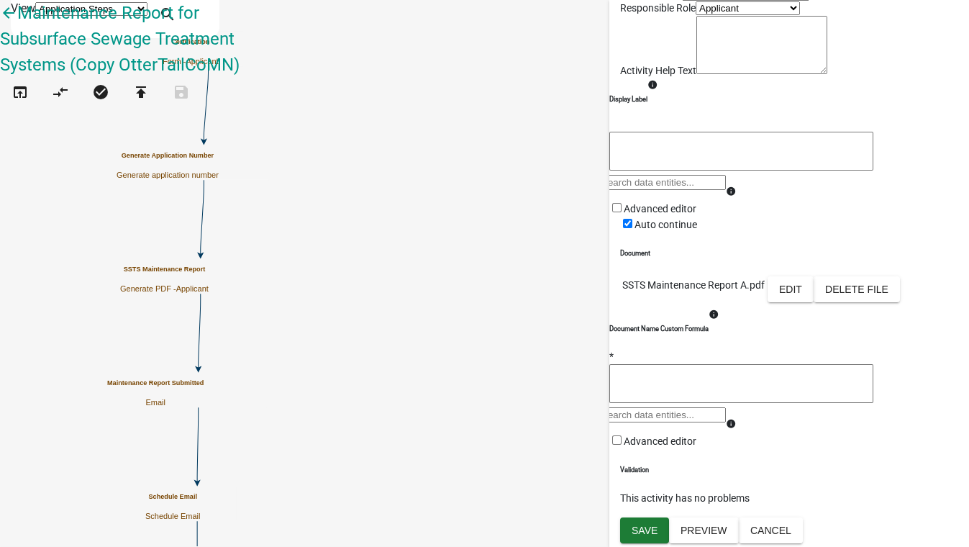
scroll to position [240, 0]
click at [643, 535] on span "Save" at bounding box center [645, 530] width 26 height 12
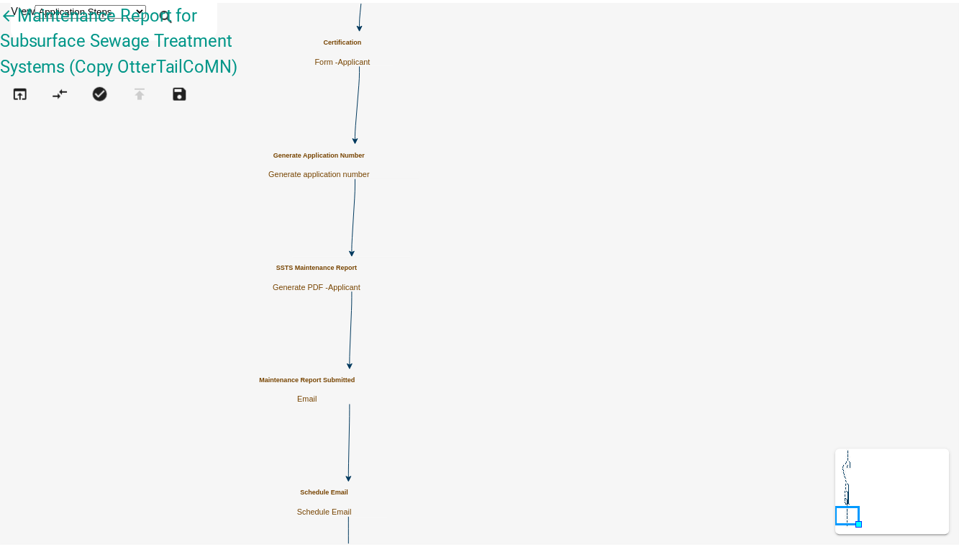
scroll to position [0, 0]
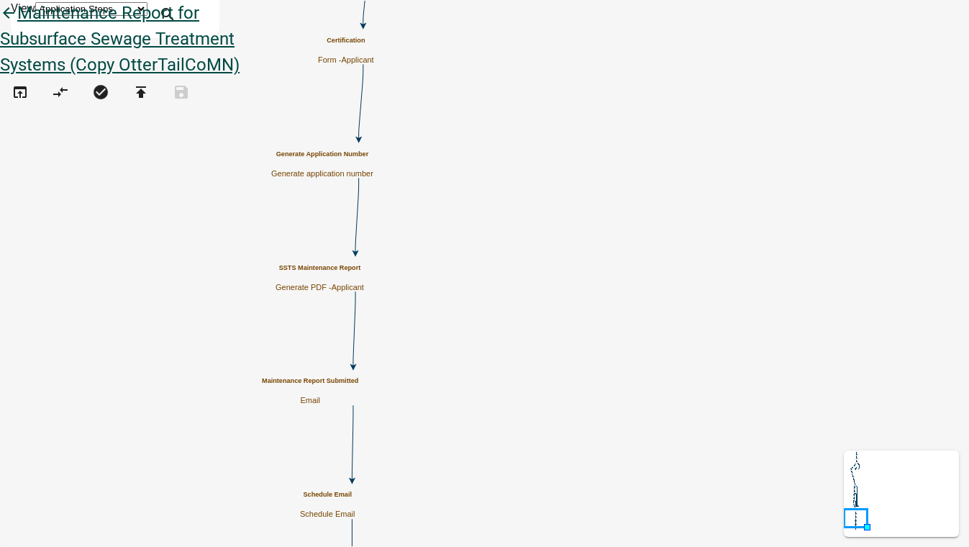
click at [17, 24] on icon "arrow_back" at bounding box center [8, 14] width 17 height 20
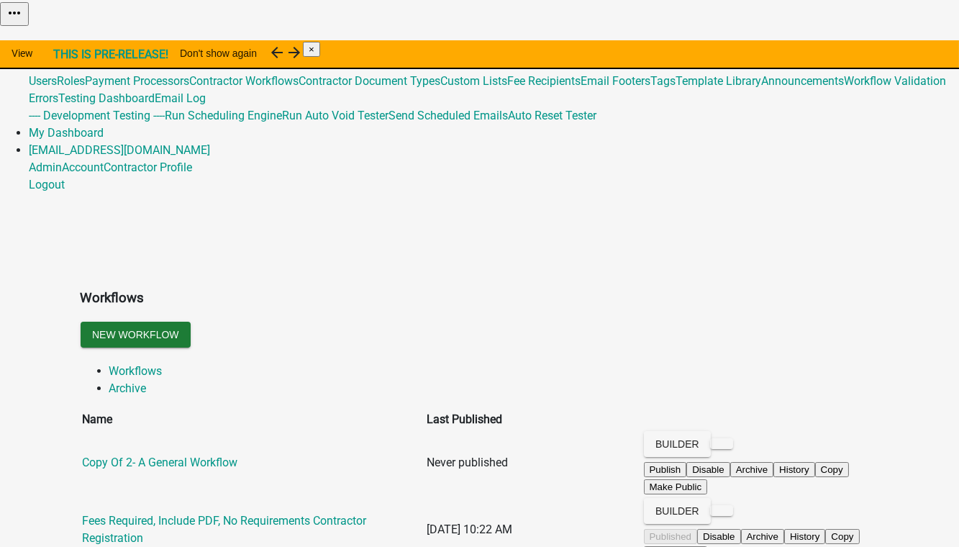
click at [81, 57] on link "Global 201" at bounding box center [55, 64] width 53 height 14
click at [62, 40] on link "Admin" at bounding box center [45, 47] width 33 height 14
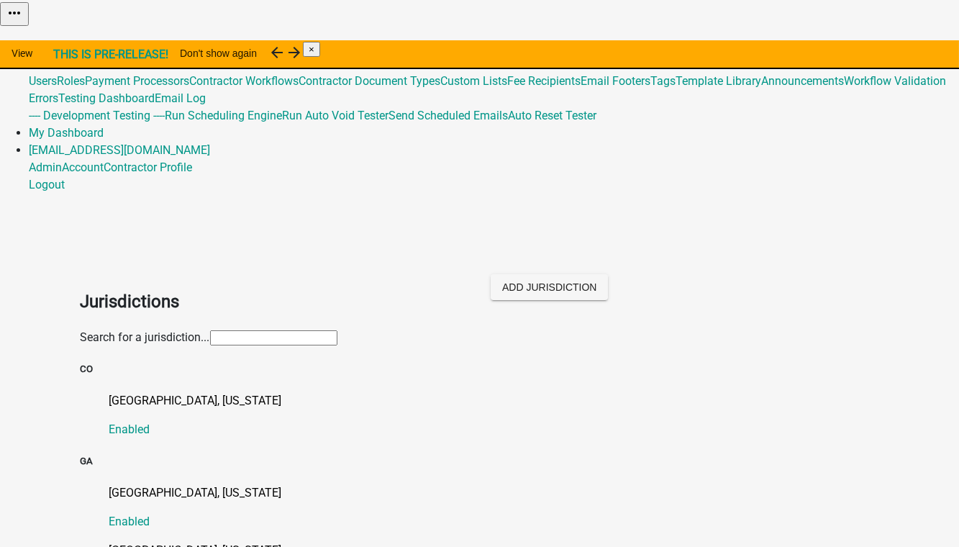
click at [210, 330] on input "text" at bounding box center [273, 337] width 127 height 15
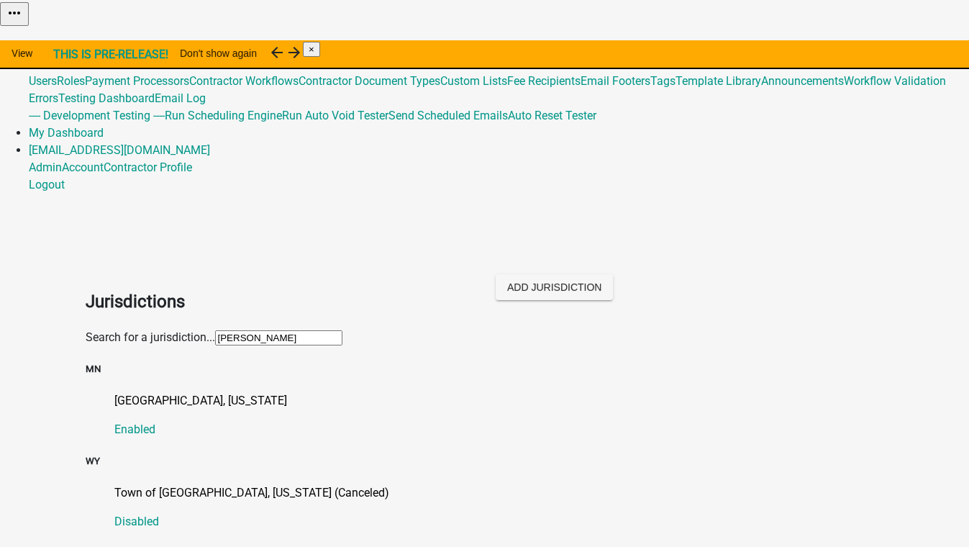
type input "otte"
drag, startPoint x: 336, startPoint y: 427, endPoint x: 306, endPoint y: 397, distance: 42.7
click at [336, 427] on body "Internet Explorer does NOT work with GeoPermits. Get a new browser for more sec…" at bounding box center [484, 273] width 969 height 547
click at [127, 392] on p "[GEOGRAPHIC_DATA], [US_STATE]" at bounding box center [499, 400] width 770 height 17
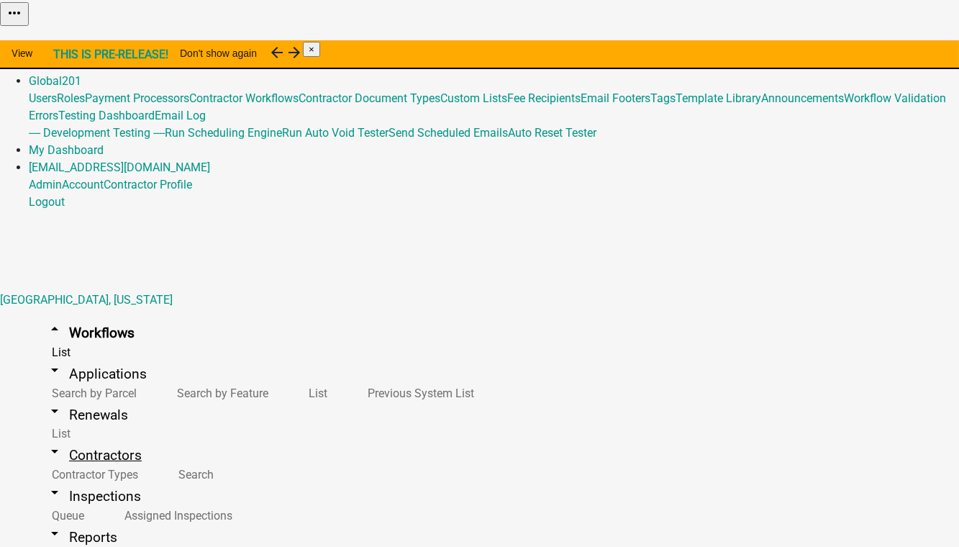
click at [79, 438] on link "arrow_drop_down Contractors" at bounding box center [94, 455] width 130 height 34
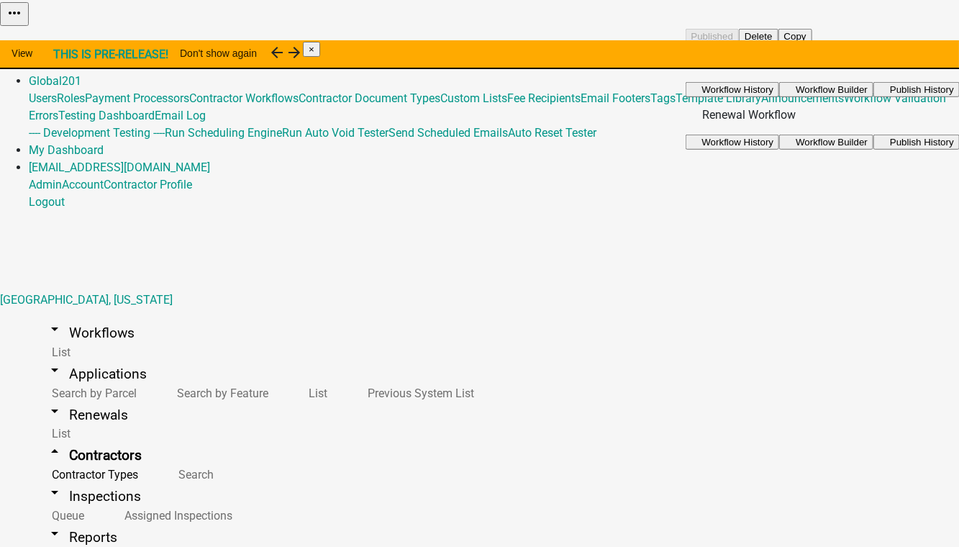
scroll to position [196, 0]
click at [811, 44] on button "Copy" at bounding box center [795, 36] width 34 height 15
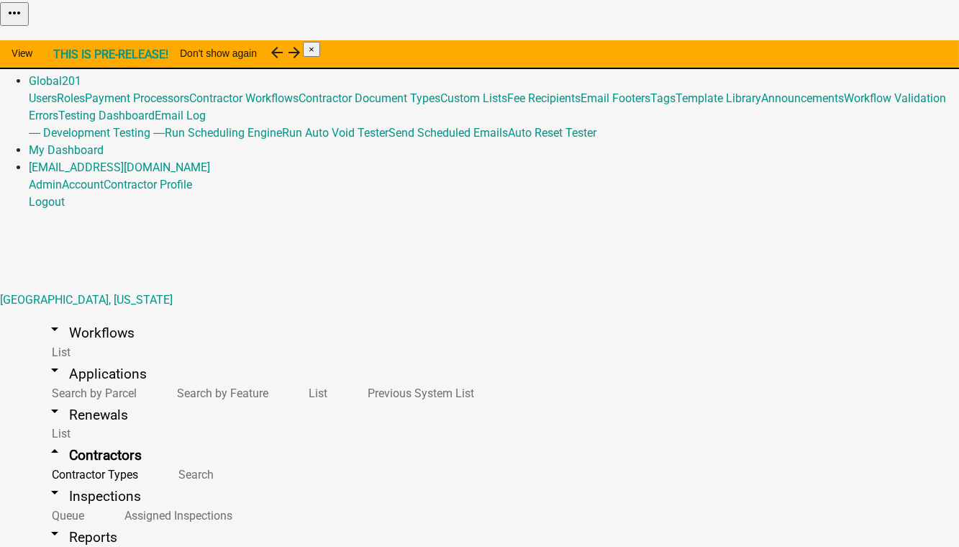
select select "b1d7721d-e6a5-4c46-9151-6da8fefec7d8"
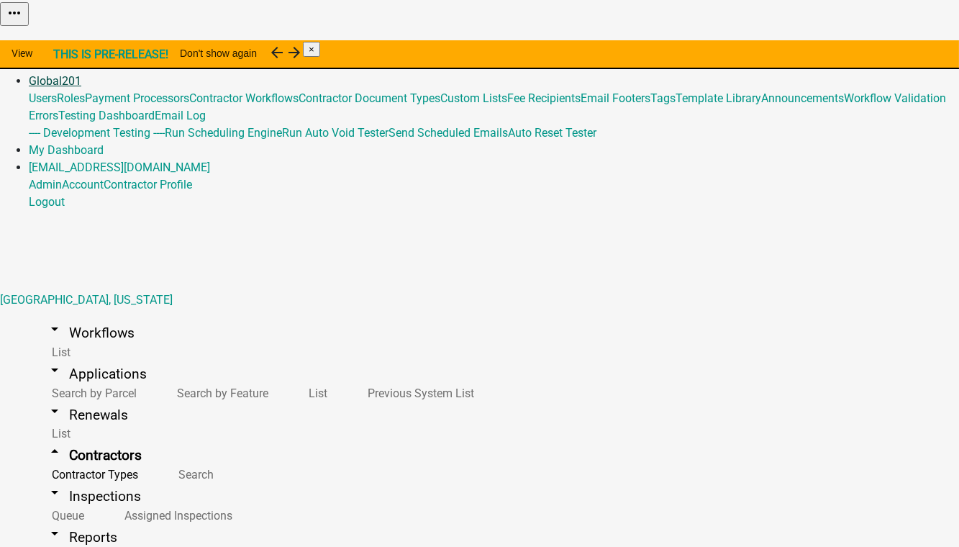
click at [81, 74] on link "Global 201" at bounding box center [55, 81] width 53 height 14
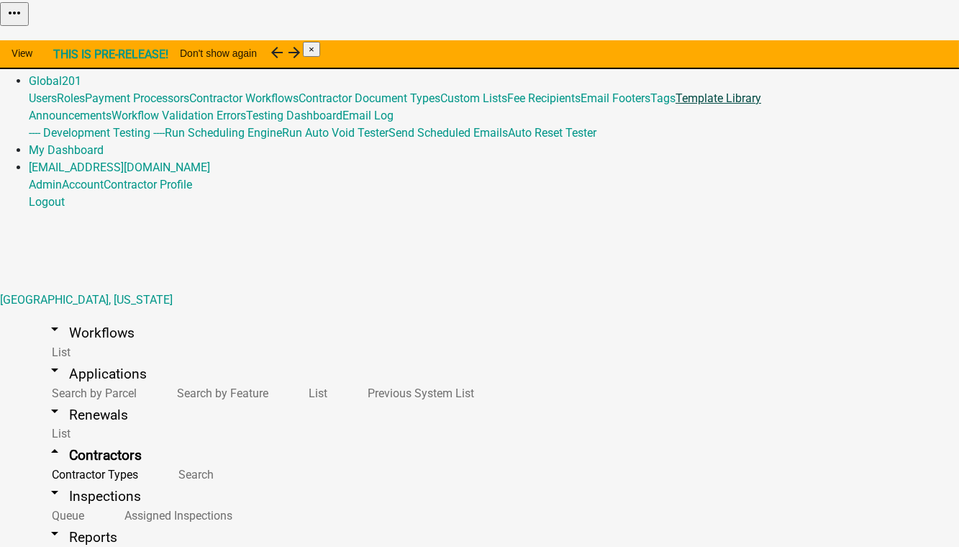
click at [675, 105] on link "Template Library" at bounding box center [718, 98] width 86 height 14
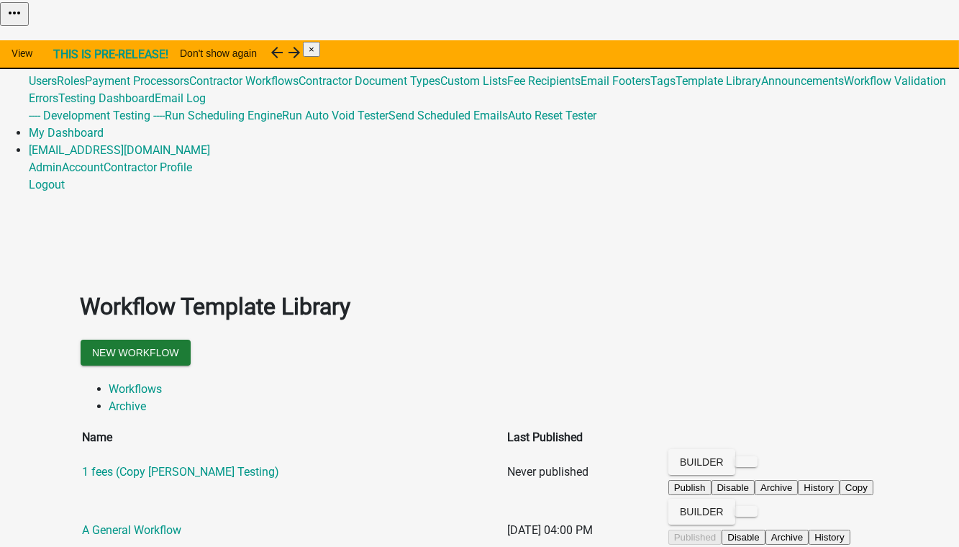
scroll to position [65, 0]
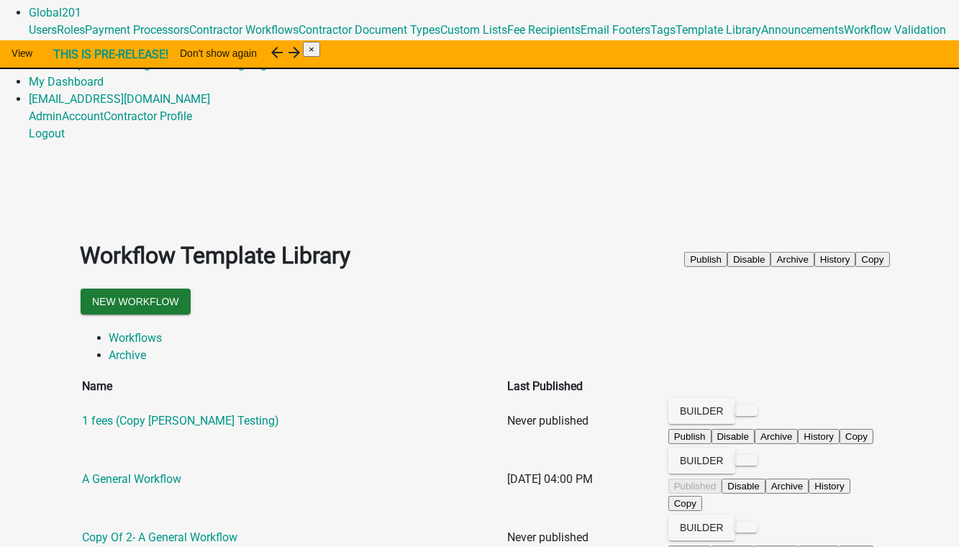
scroll to position [0, 0]
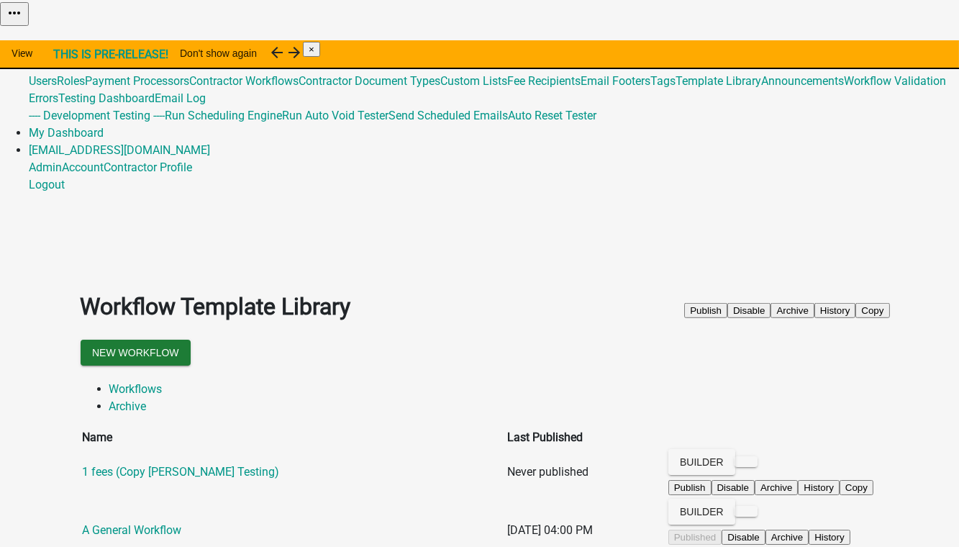
click at [81, 57] on link "Global 201" at bounding box center [55, 64] width 53 height 14
click at [62, 40] on link "Admin" at bounding box center [45, 47] width 33 height 14
click at [81, 57] on link "Global 201" at bounding box center [55, 64] width 53 height 14
click at [62, 40] on link "Admin" at bounding box center [45, 47] width 33 height 14
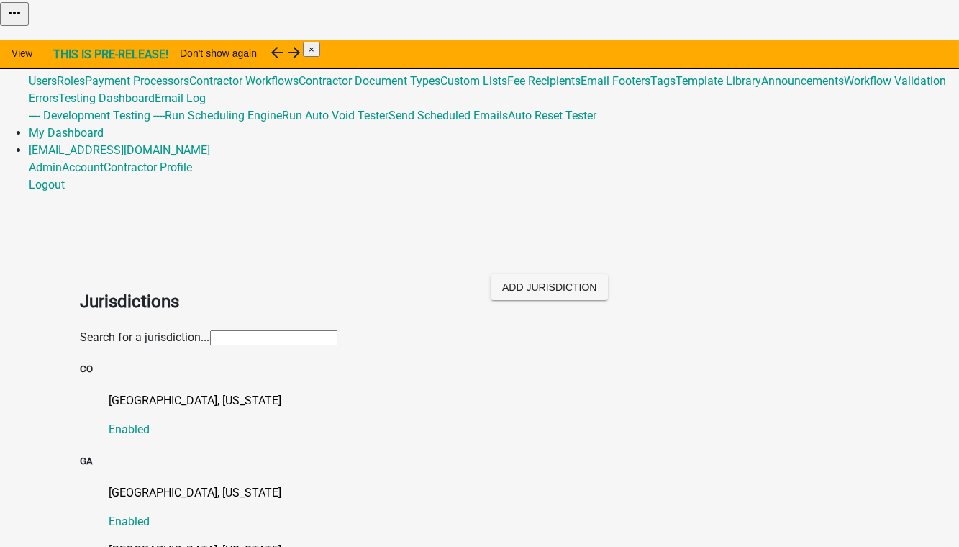
click at [210, 330] on input "text" at bounding box center [273, 337] width 127 height 15
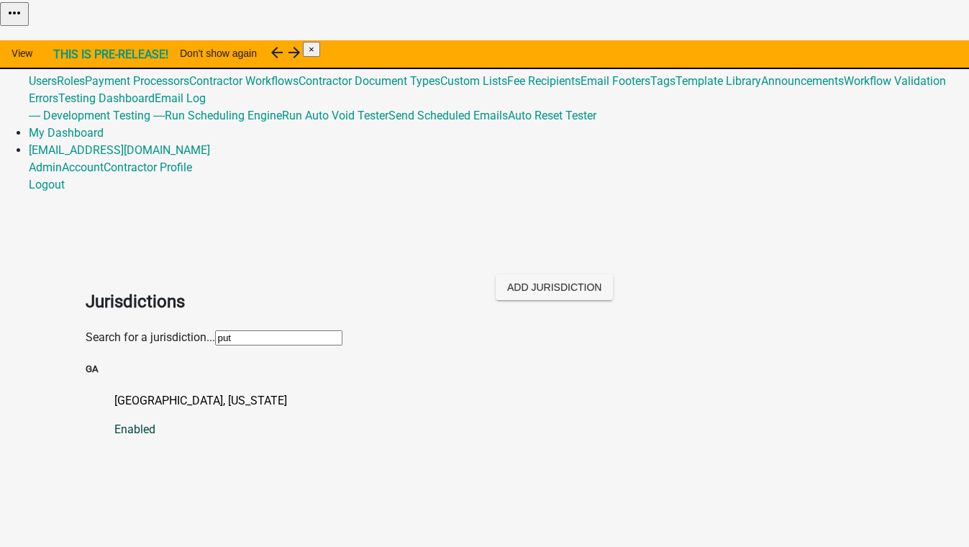
type input "put"
click at [114, 392] on p "[GEOGRAPHIC_DATA], [US_STATE]" at bounding box center [499, 400] width 770 height 17
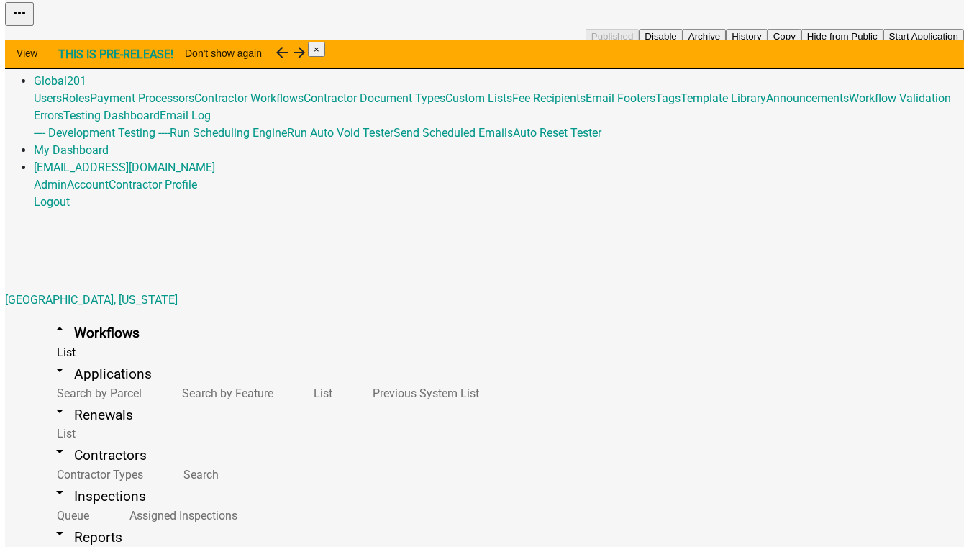
scroll to position [327, 0]
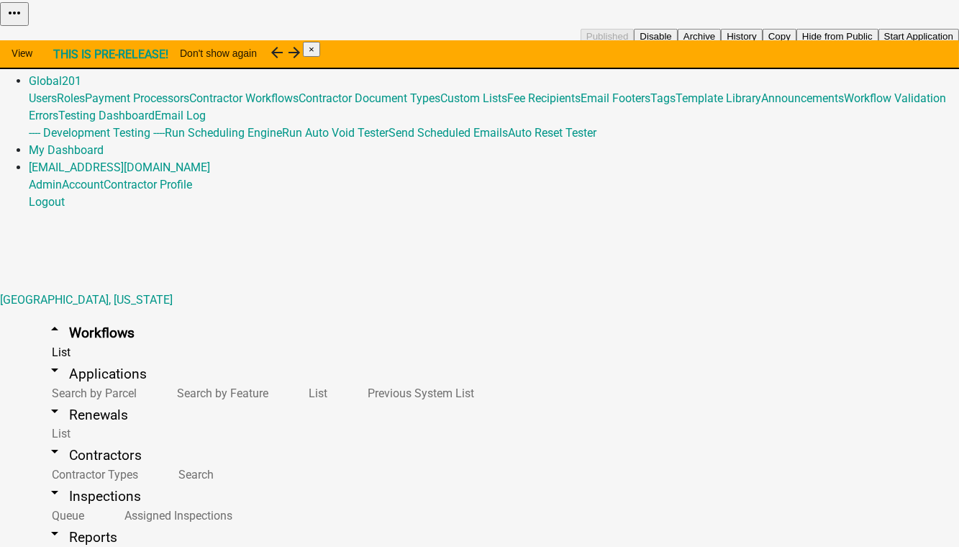
click at [796, 44] on button "Copy" at bounding box center [779, 36] width 34 height 15
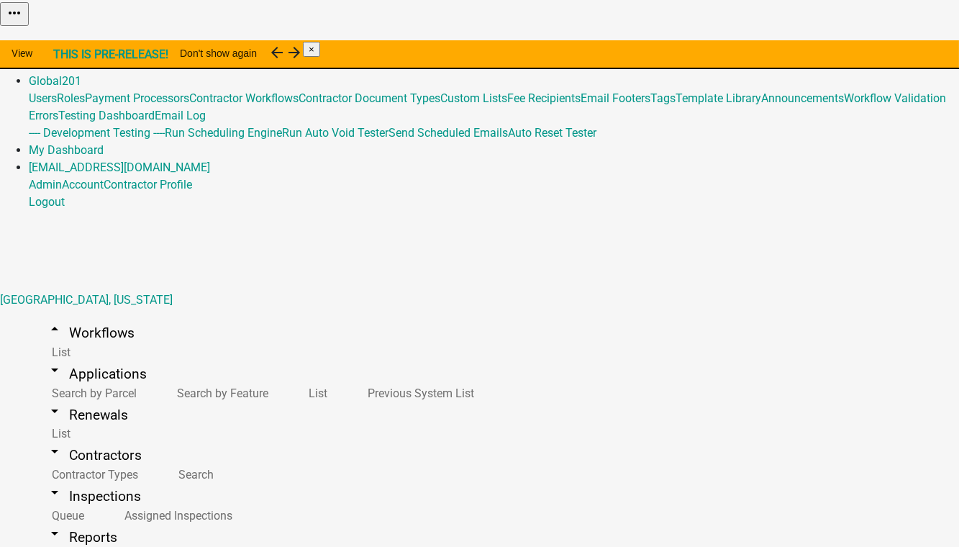
select select "0: null"
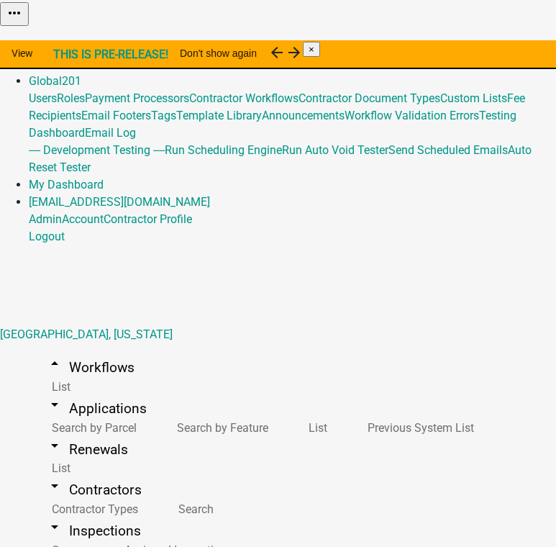
drag, startPoint x: 269, startPoint y: 373, endPoint x: 209, endPoint y: 374, distance: 59.7
type input "Commercial Building Permit (Copy PutnamCoGA)"
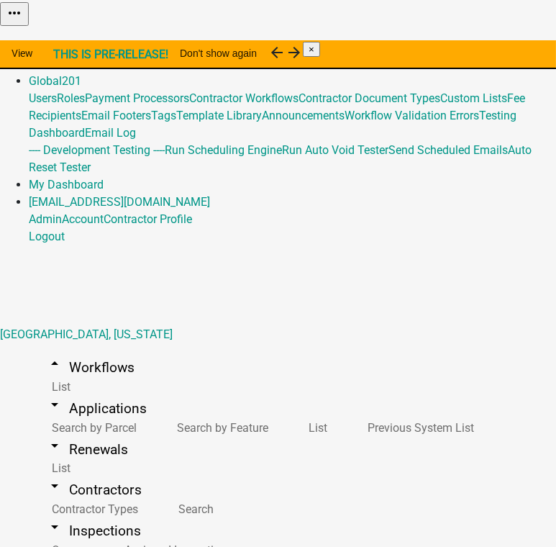
drag, startPoint x: 296, startPoint y: 141, endPoint x: 292, endPoint y: 150, distance: 9.7
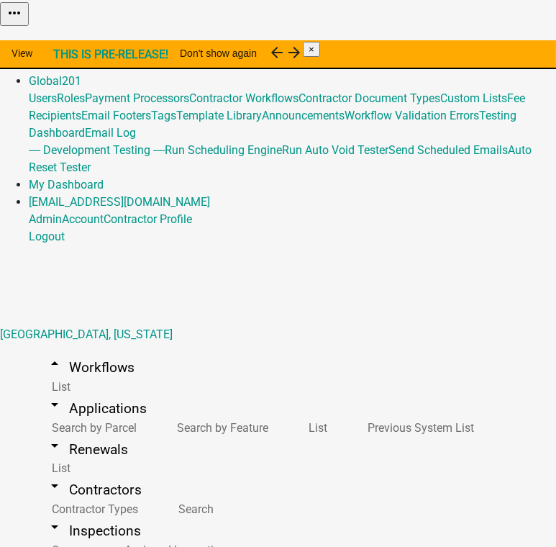
select select "0: null"
drag, startPoint x: 267, startPoint y: 374, endPoint x: 186, endPoint y: 378, distance: 80.6
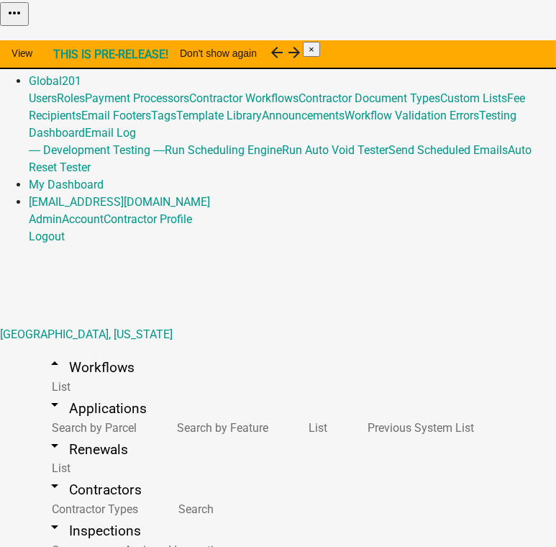
scroll to position [23, 0]
type input "Commercial Building Permit"
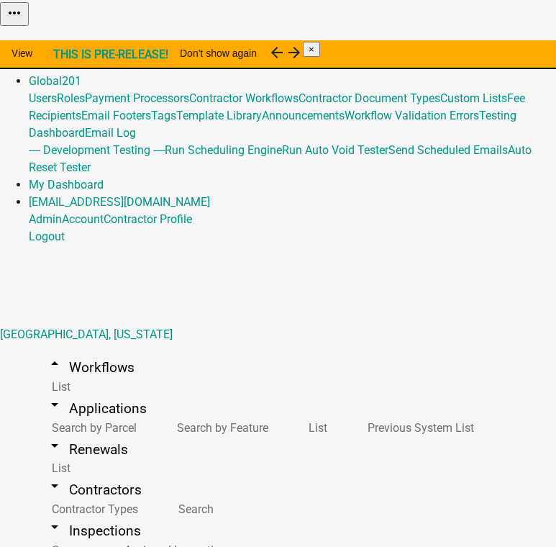
select select "1: ab9064f2-a6a0-4c08-b4e5-88ca0ed57bda"
select select "1: 1562b70e-5c5b-4ddb-ac6a-113036aee6c4"
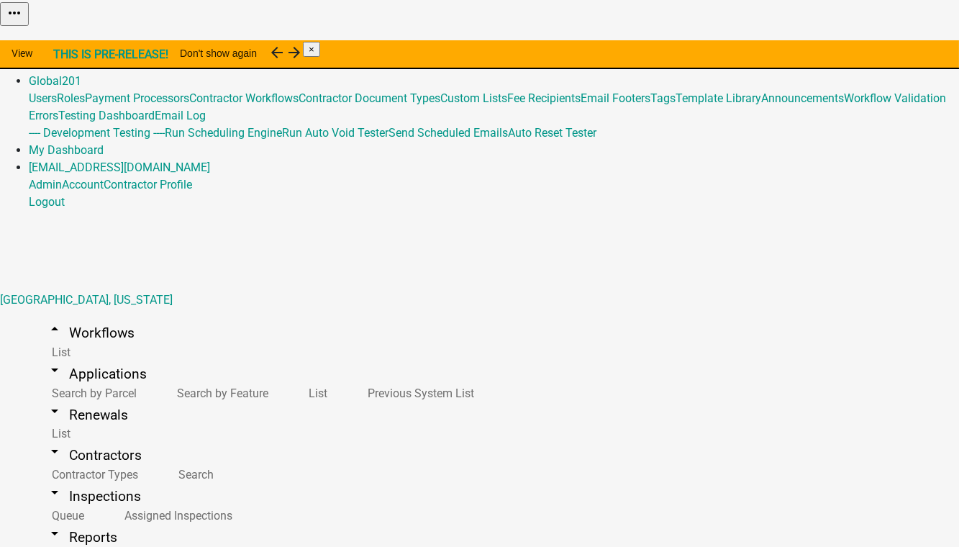
scroll to position [92, 0]
select select "0: null"
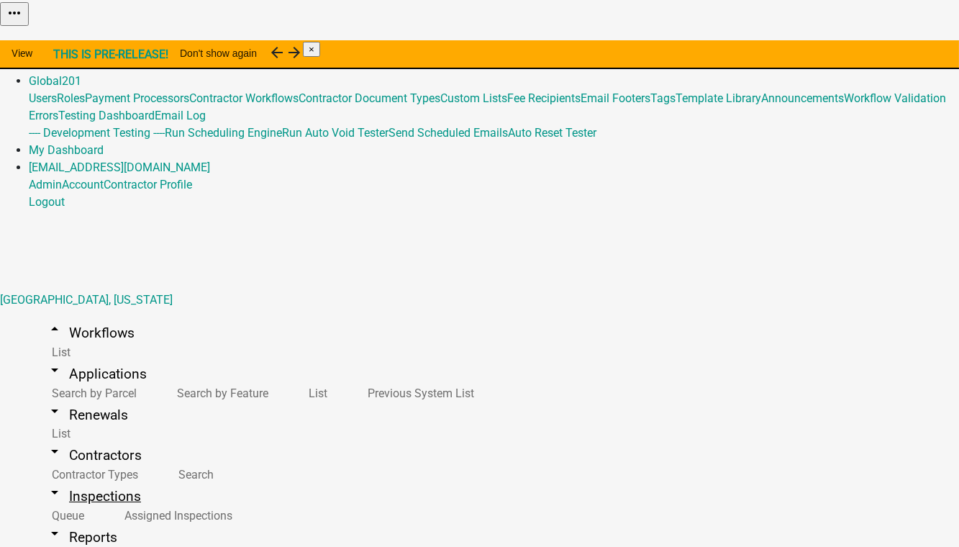
drag, startPoint x: 268, startPoint y: 340, endPoint x: 152, endPoint y: 337, distance: 115.8
type input "Commercial Building Permit (Copy PutnamCoGA)"
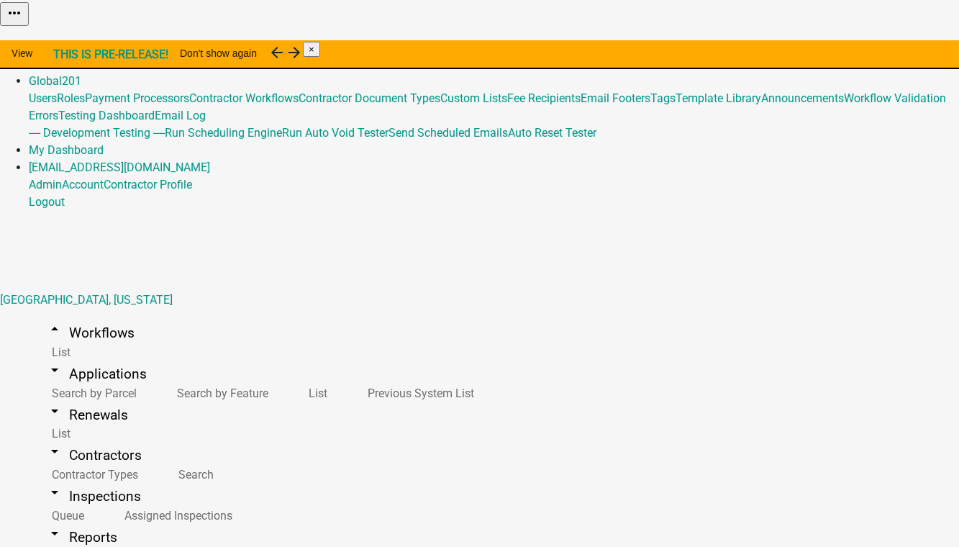
select select "0: null"
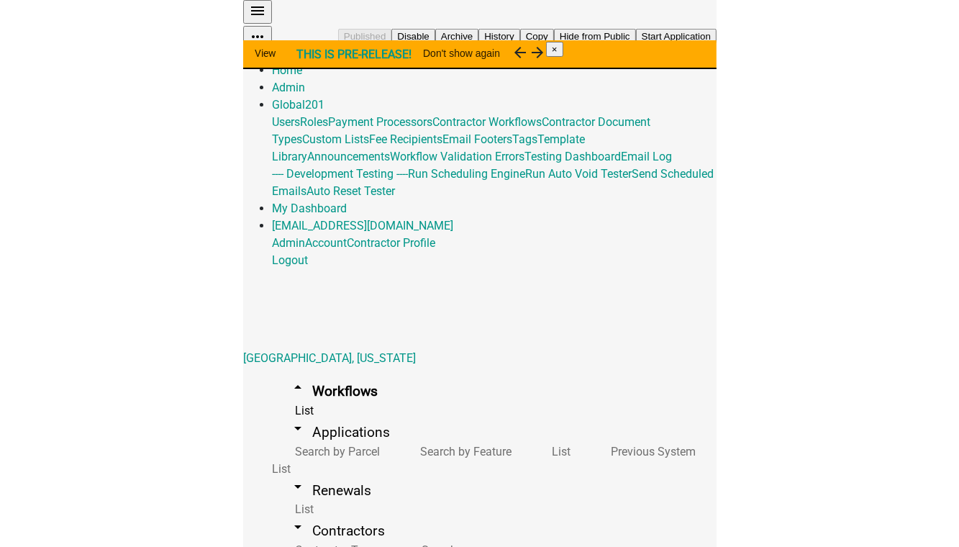
scroll to position [130, 0]
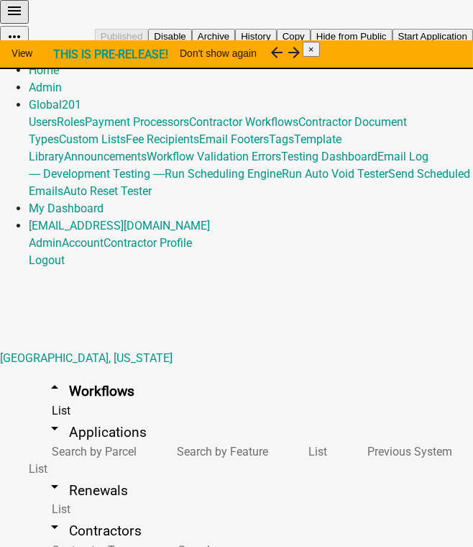
click at [311, 44] on button "Copy" at bounding box center [294, 36] width 34 height 15
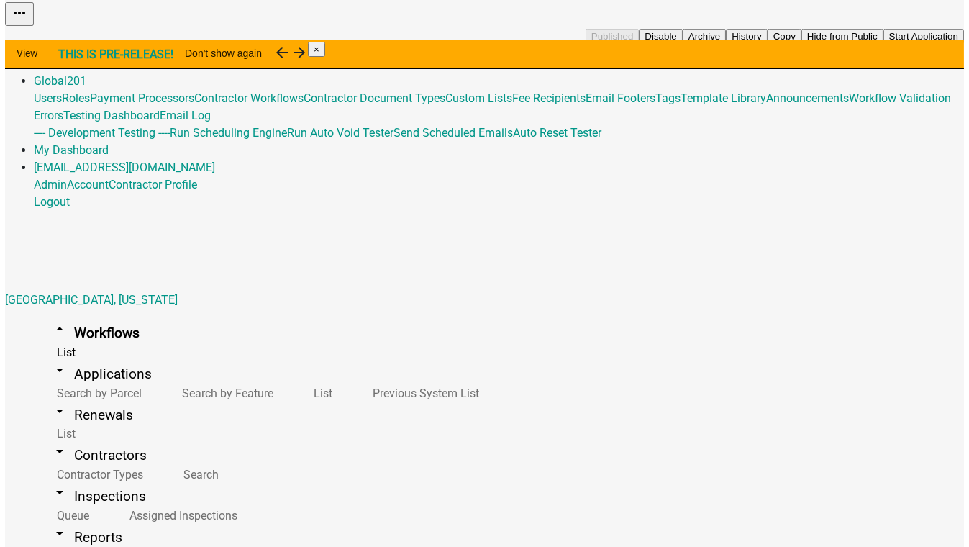
scroll to position [130, 0]
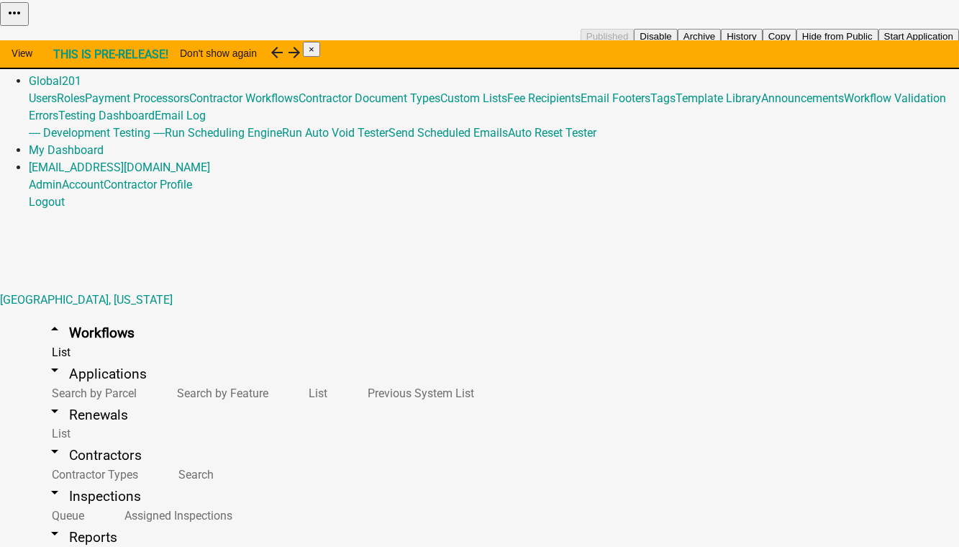
click at [796, 44] on button "Copy" at bounding box center [779, 36] width 34 height 15
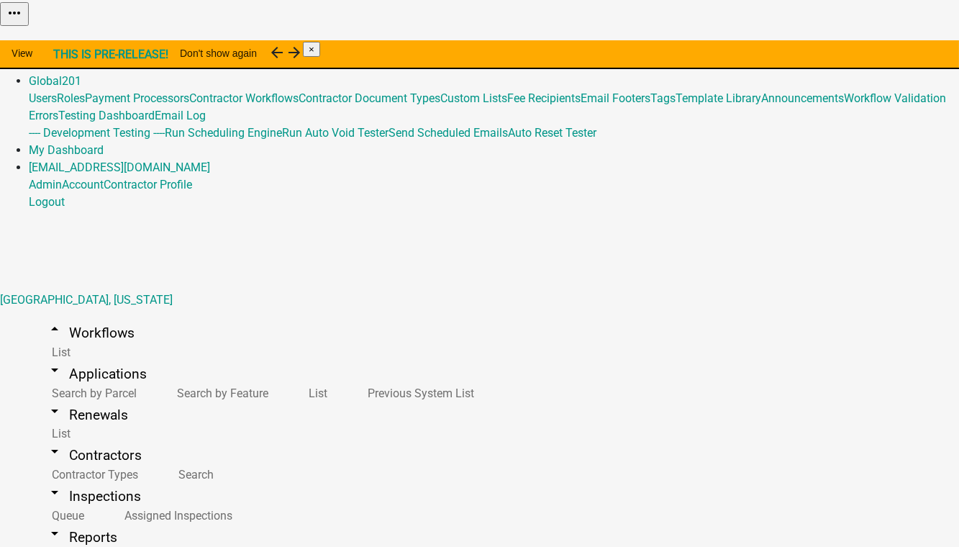
select select "0: null"
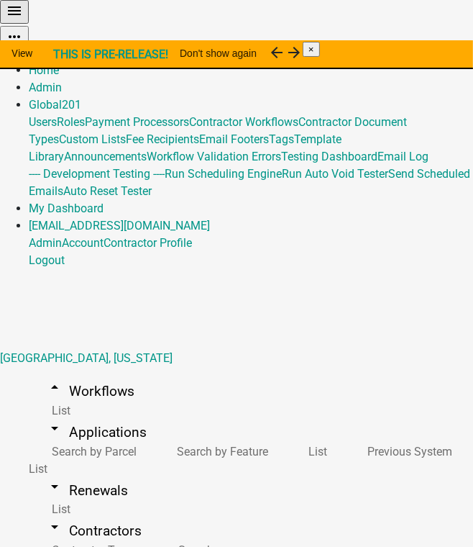
select select "0: null"
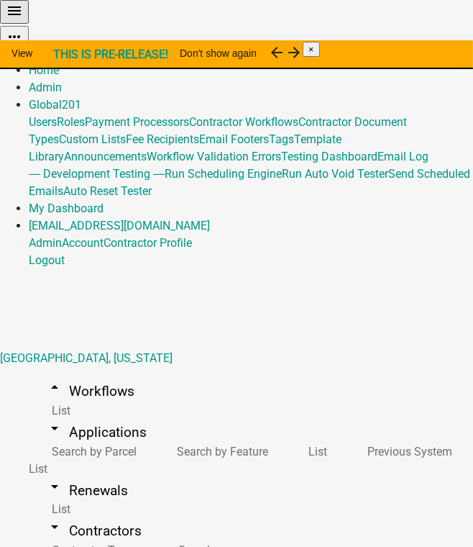
select select "1: ab9064f2-a6a0-4c08-b4e5-88ca0ed57bda"
select select "1: 1562b70e-5c5b-4ddb-ac6a-113036aee6c4"
select select "6152df19-93c6-47b5-a0f1-87460f39ea48"
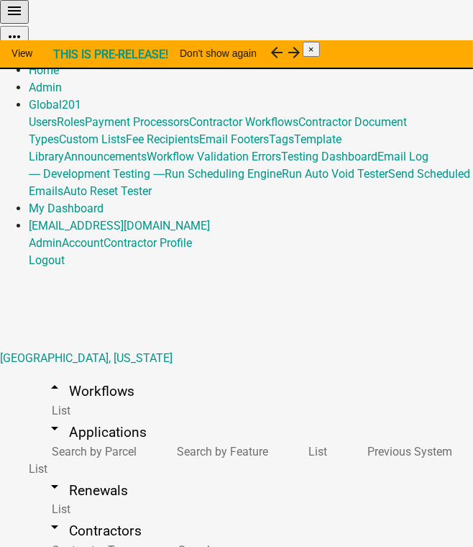
select select "1: ab9064f2-a6a0-4c08-b4e5-88ca0ed57bda"
select select "1: 1562b70e-5c5b-4ddb-ac6a-113036aee6c4"
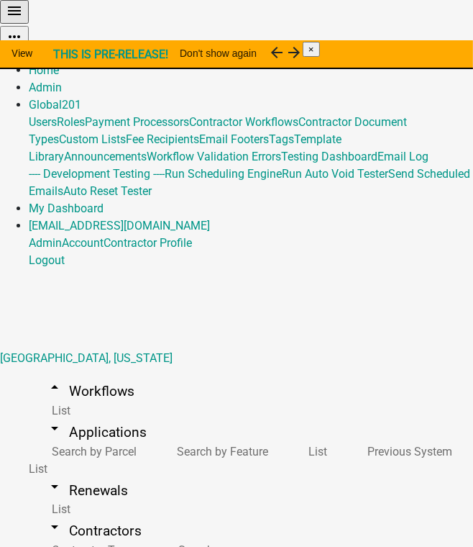
scroll to position [404, 0]
select select
select select "0: null"
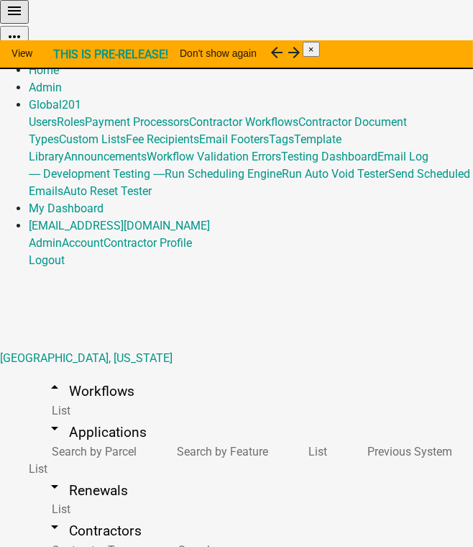
scroll to position [327, 0]
select select "1: ab9064f2-a6a0-4c08-b4e5-88ca0ed57bda"
select select "1: 1562b70e-5c5b-4ddb-ac6a-113036aee6c4"
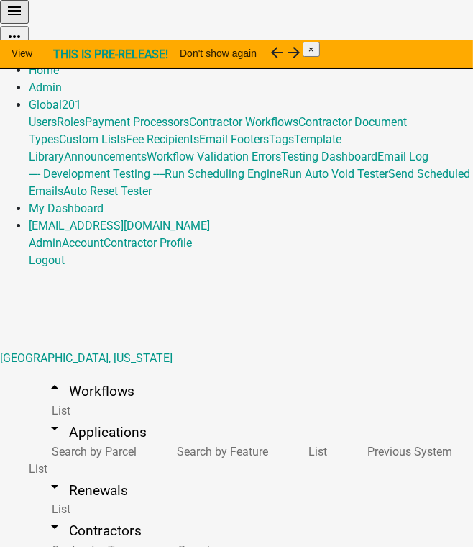
select select "0: null"
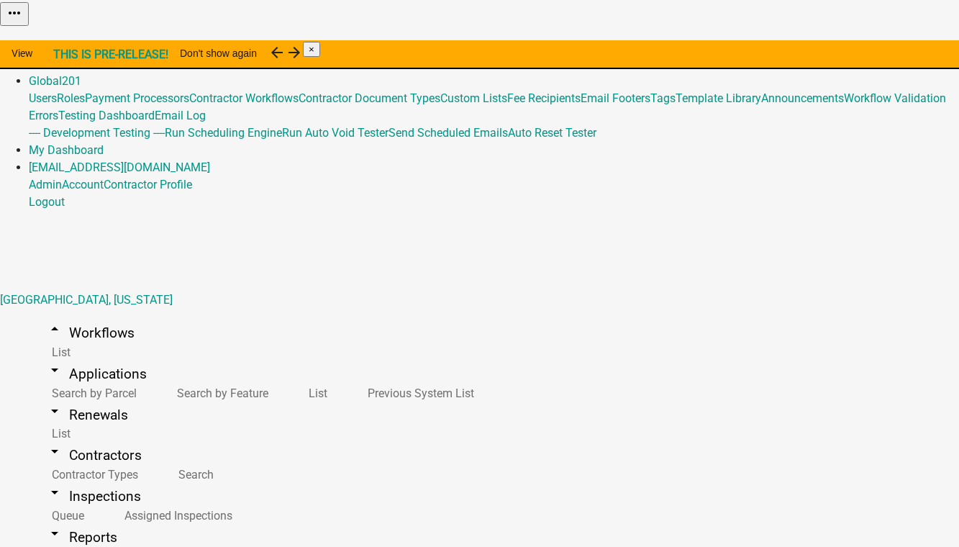
drag, startPoint x: 0, startPoint y: 0, endPoint x: 286, endPoint y: 148, distance: 321.7
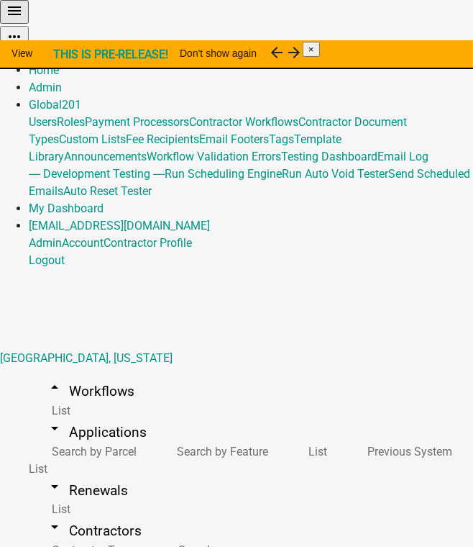
select select "0: null"
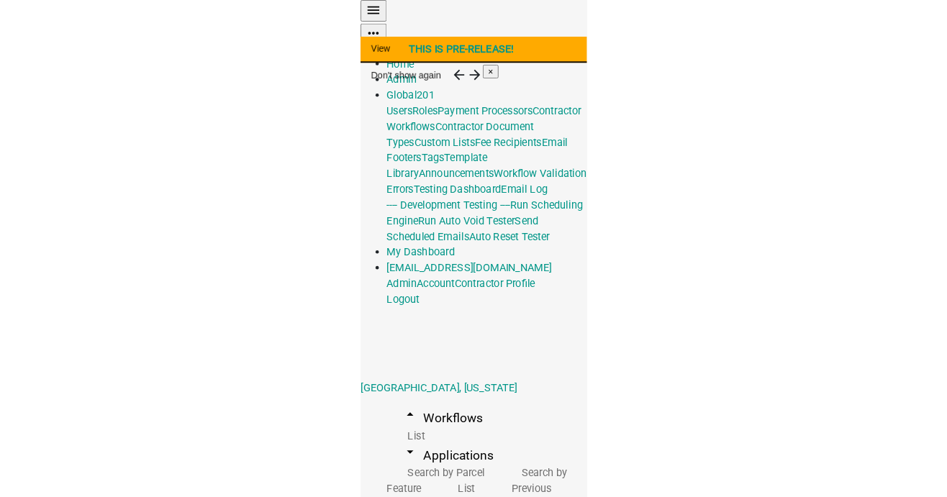
scroll to position [306, 0]
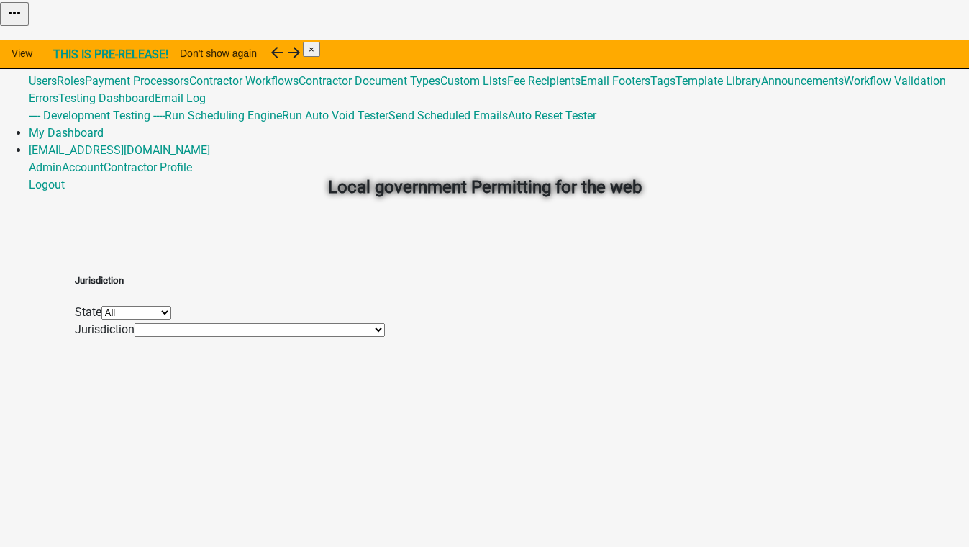
click at [62, 40] on link "Admin" at bounding box center [45, 47] width 33 height 14
click at [81, 57] on span "201" at bounding box center [71, 64] width 19 height 14
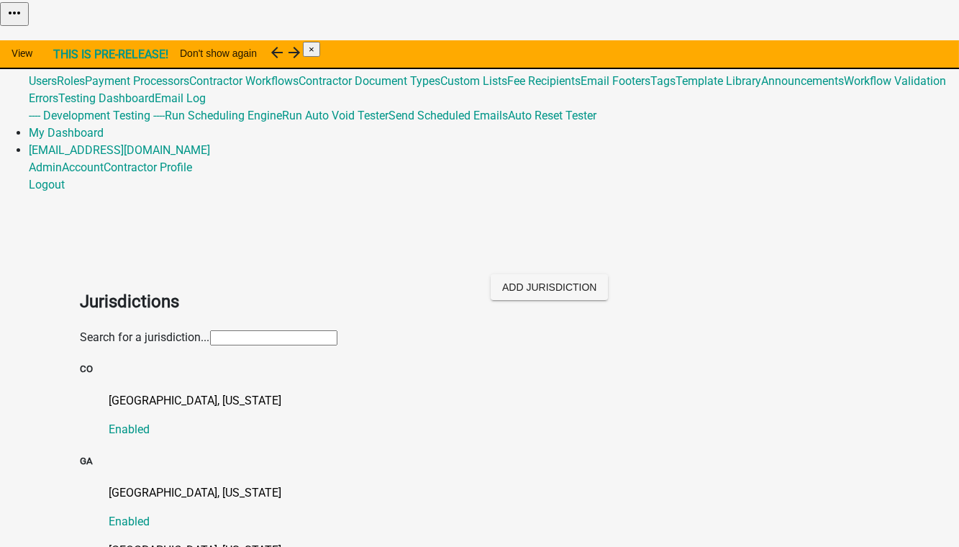
click at [81, 57] on link "Global 201" at bounding box center [55, 64] width 53 height 14
click at [507, 88] on link "Custom Lists" at bounding box center [473, 81] width 67 height 14
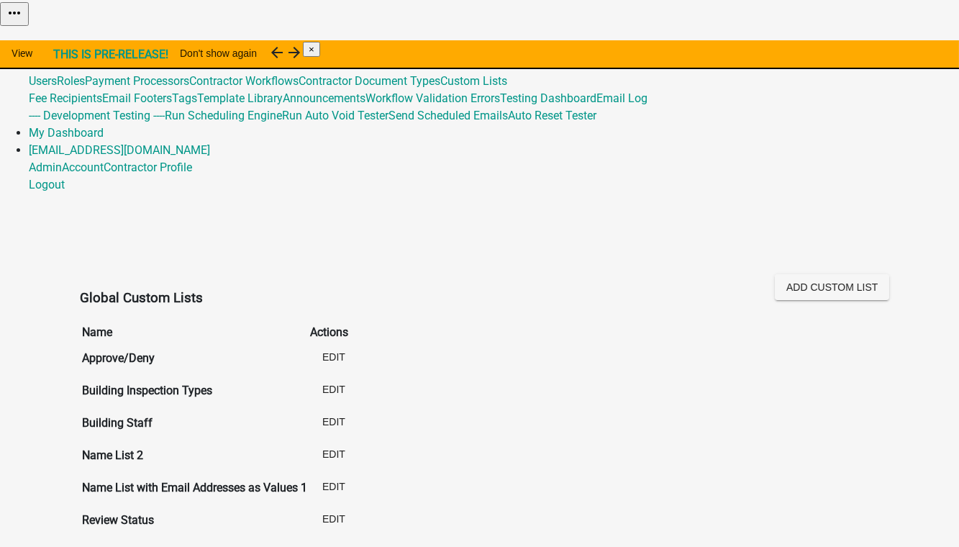
click at [81, 57] on link "Global 201" at bounding box center [55, 64] width 53 height 14
click at [283, 105] on link "Template Library" at bounding box center [240, 98] width 86 height 14
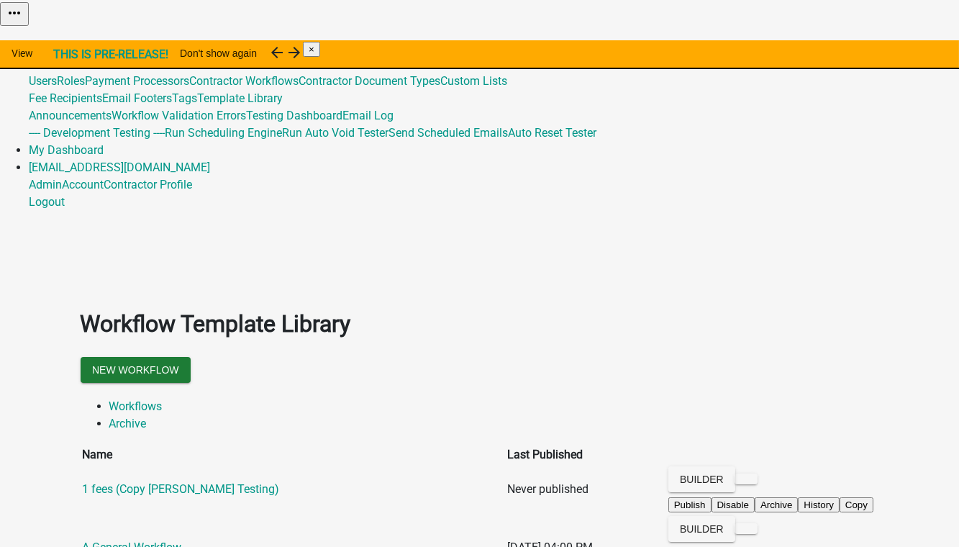
scroll to position [65, 0]
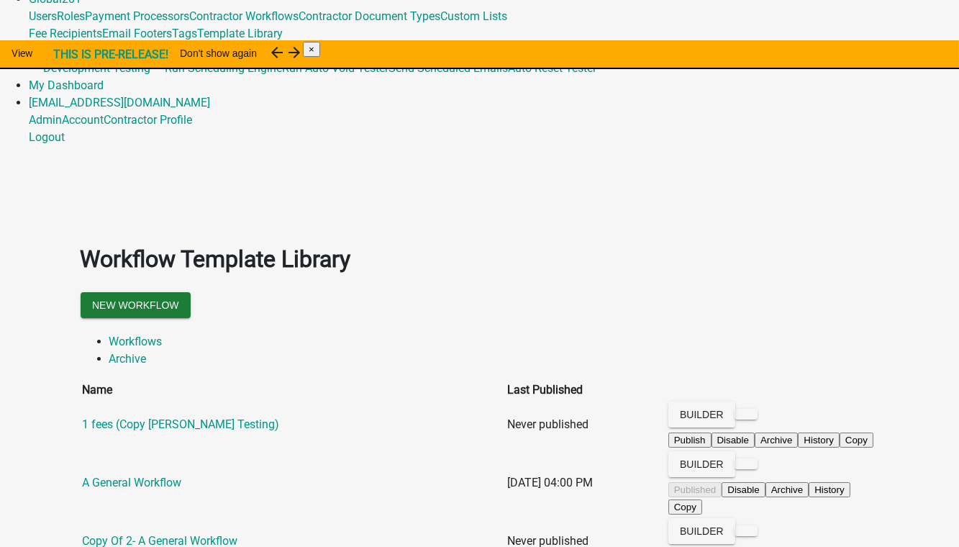
click at [727, 270] on button "Publish" at bounding box center [705, 262] width 43 height 15
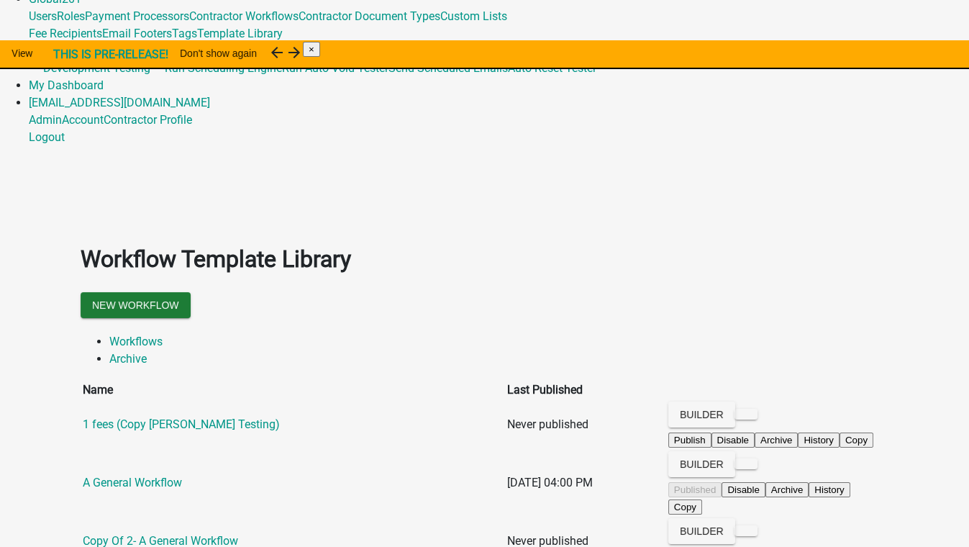
type textarea "test TL so I can import"
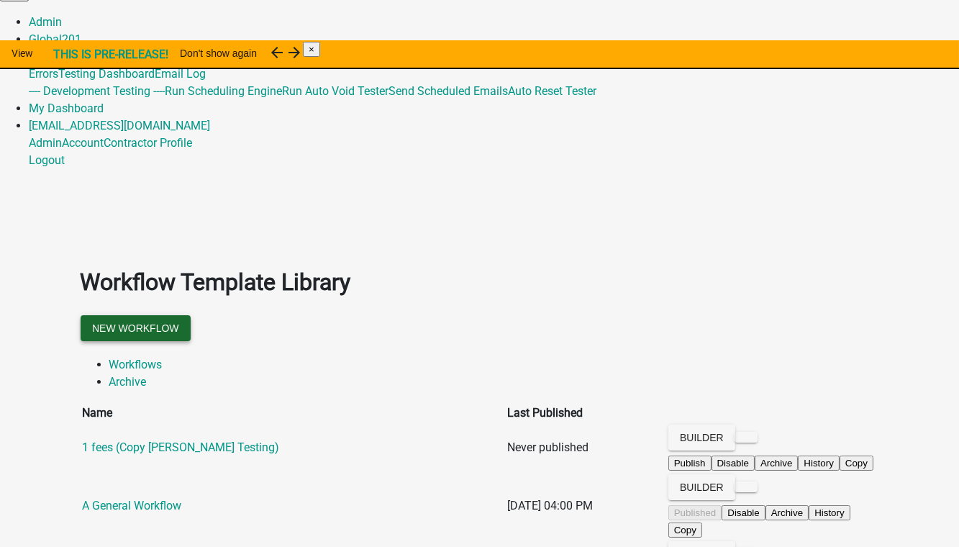
scroll to position [65, 0]
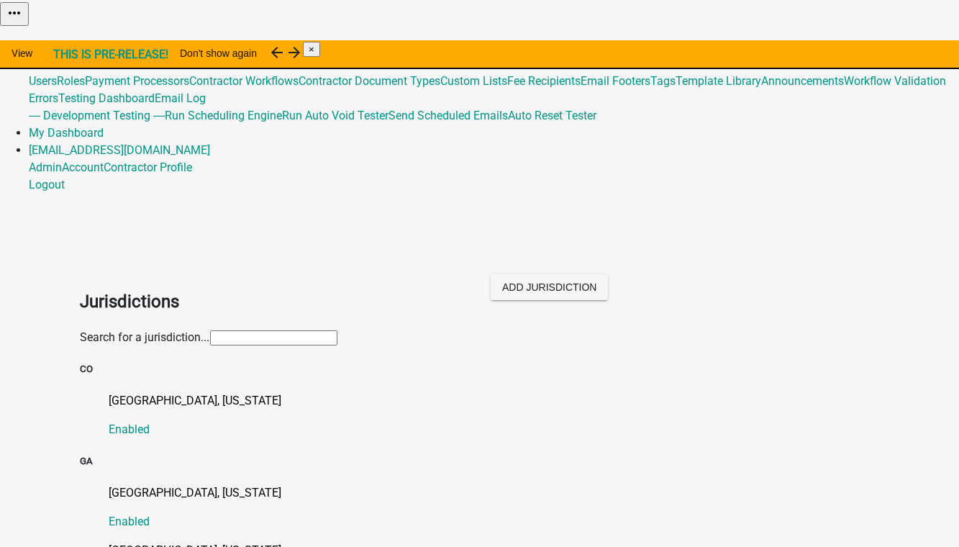
click at [210, 330] on input "text" at bounding box center [273, 337] width 127 height 15
type input "[PERSON_NAME]"
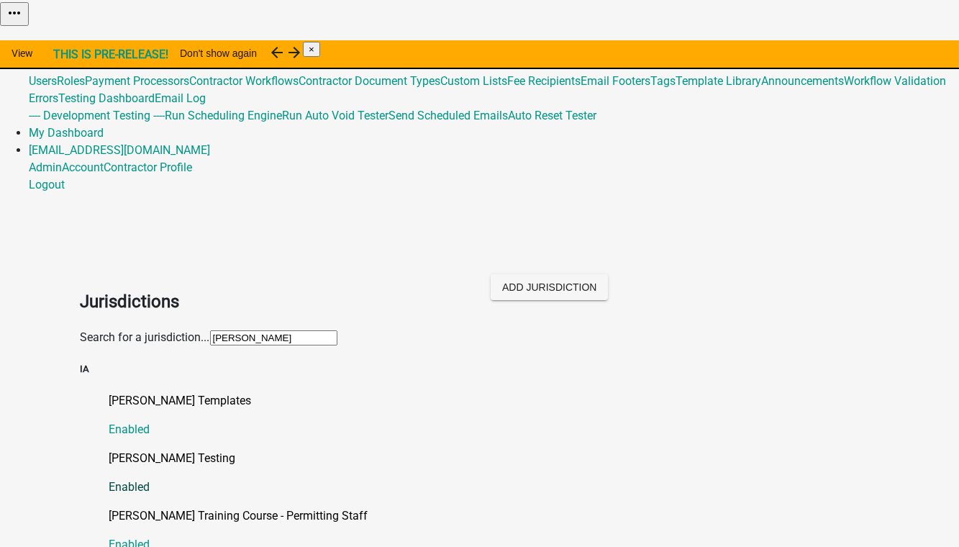
click at [177, 450] on p "[PERSON_NAME] Testing" at bounding box center [494, 458] width 770 height 17
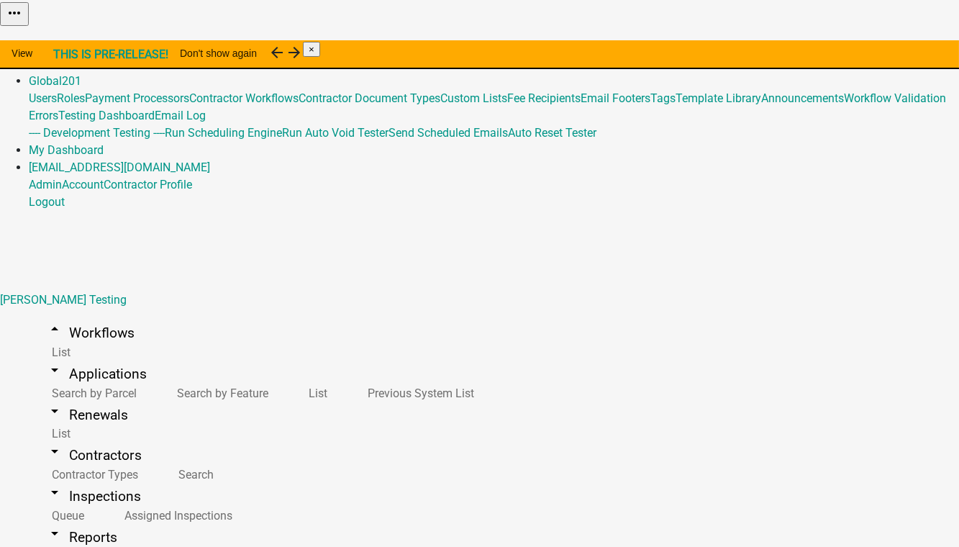
click at [878, 44] on button "Import Workflow" at bounding box center [918, 36] width 81 height 15
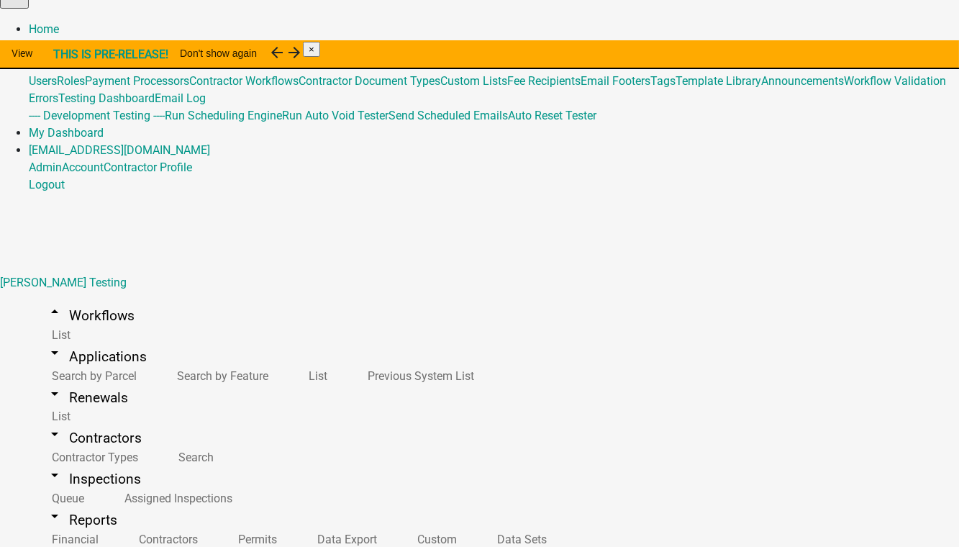
scroll to position [1126, 0]
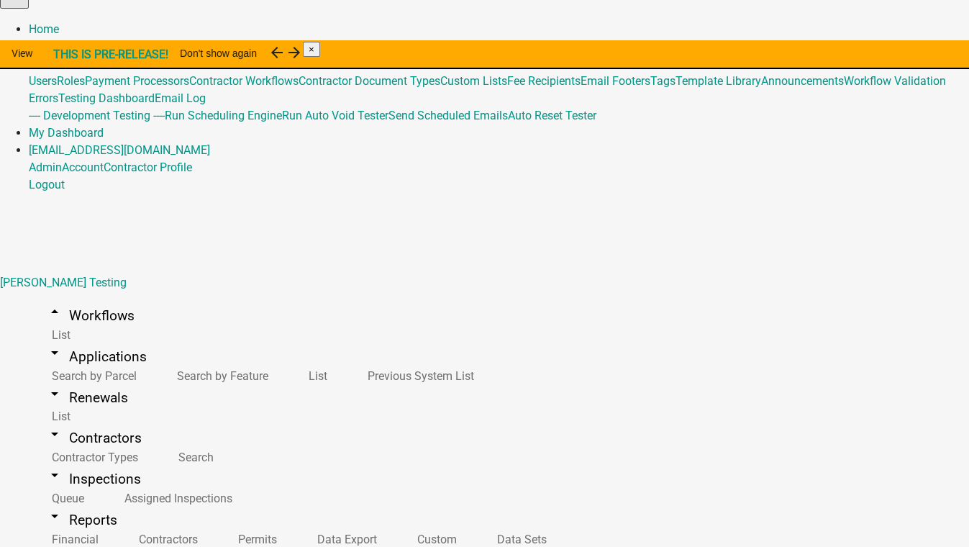
scroll to position [5623, 0]
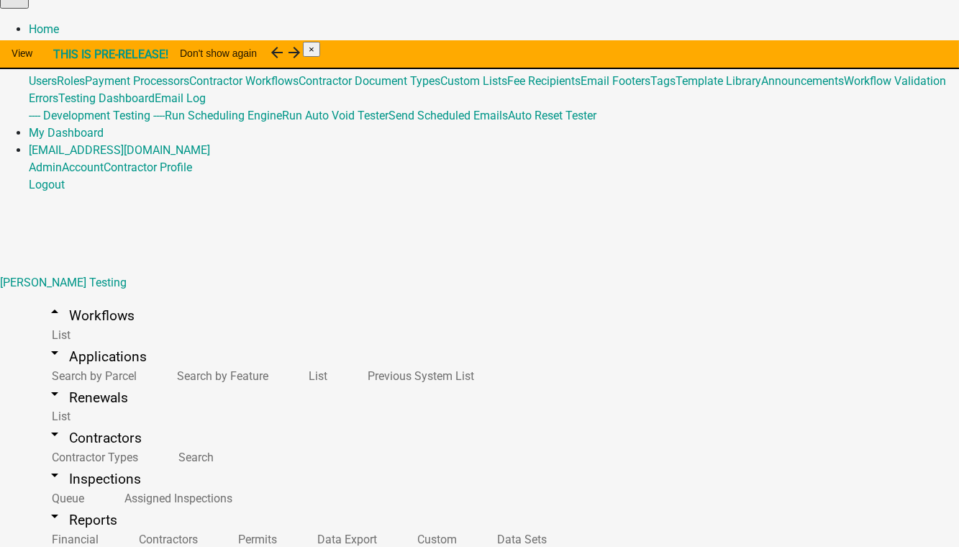
scroll to position [355, 0]
checkbox input "true"
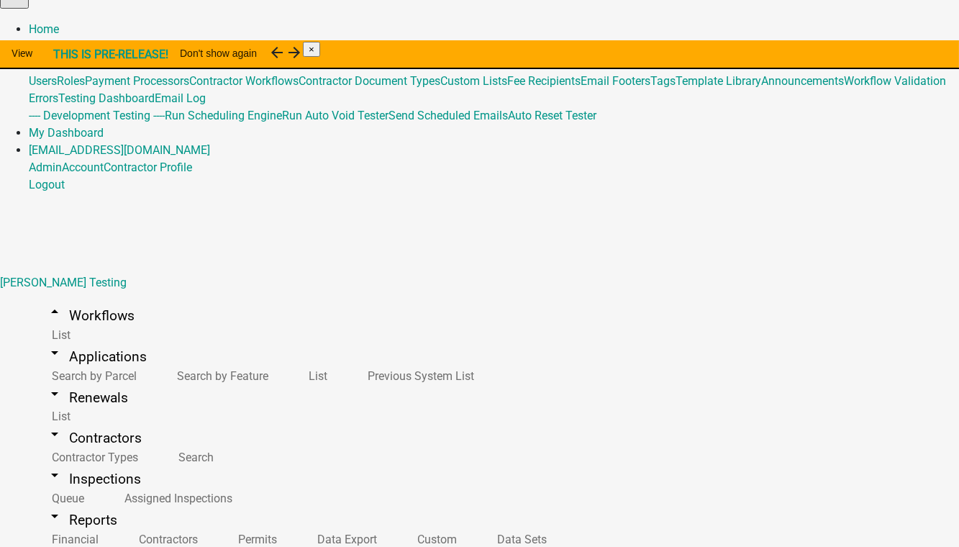
checkbox input "true"
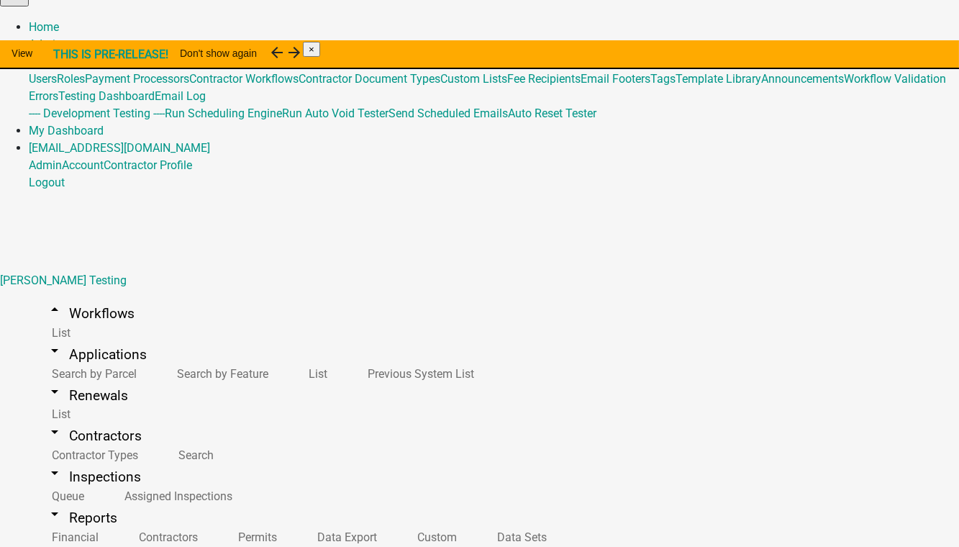
checkbox input "true"
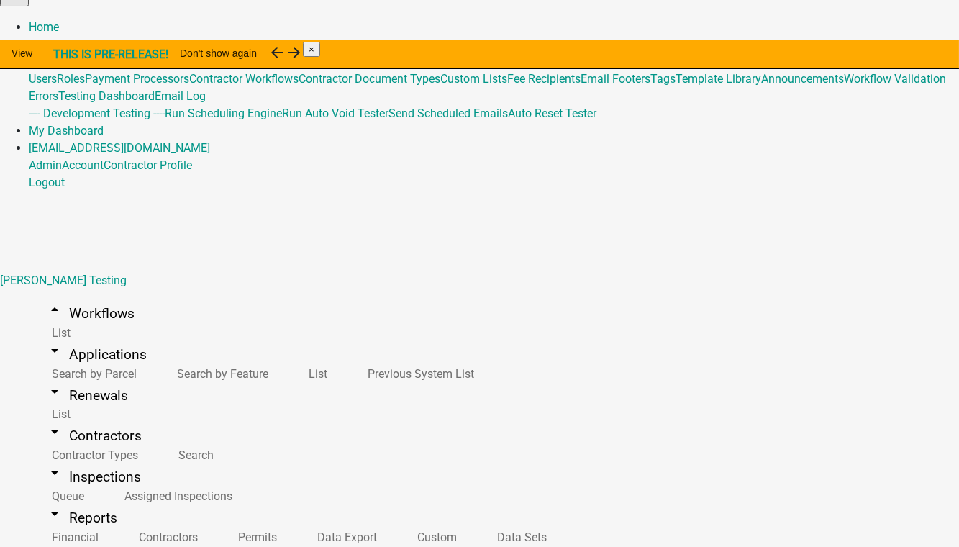
select select "2: 43ab7674-fca4-4392-93ef-01fcc4aab9ae"
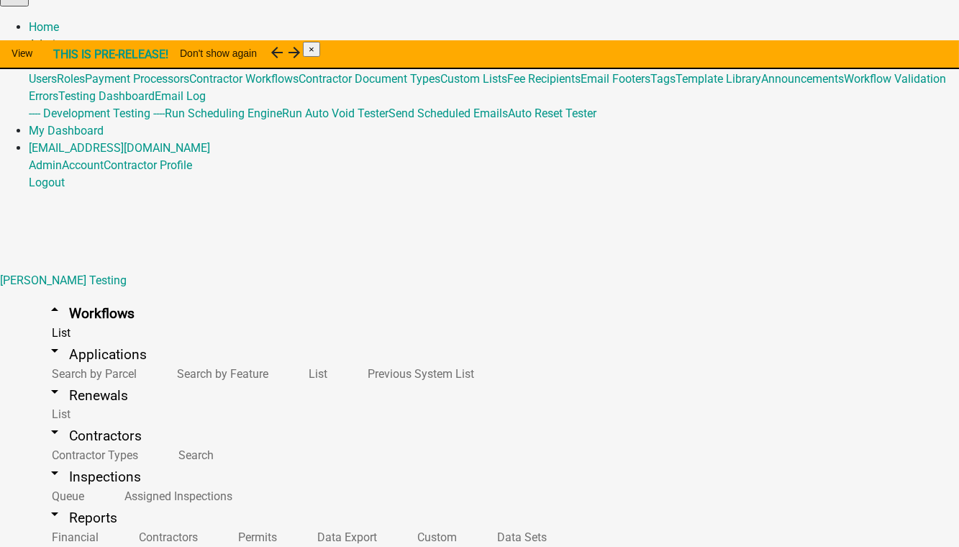
click at [62, 37] on link "Admin" at bounding box center [45, 44] width 33 height 14
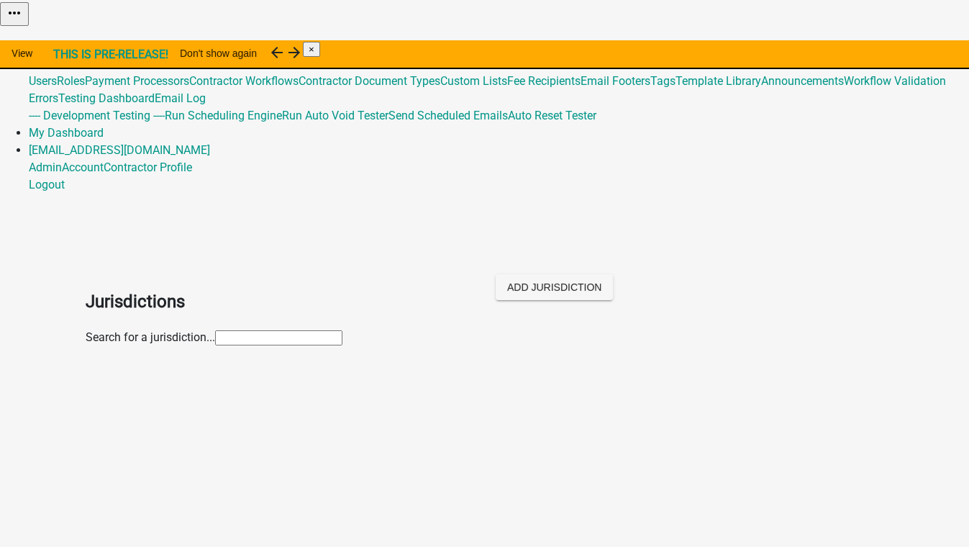
click at [215, 330] on input "text" at bounding box center [278, 337] width 127 height 15
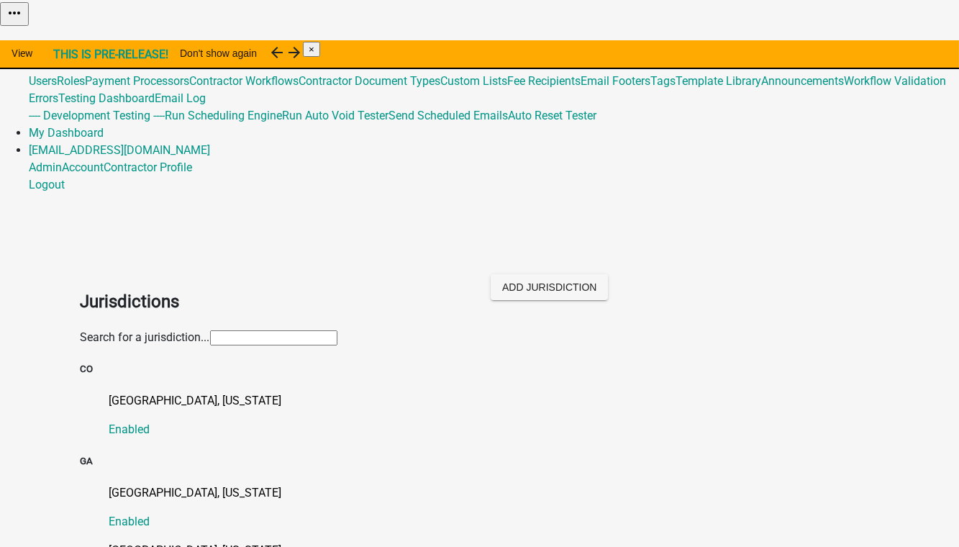
type input "otter tai"
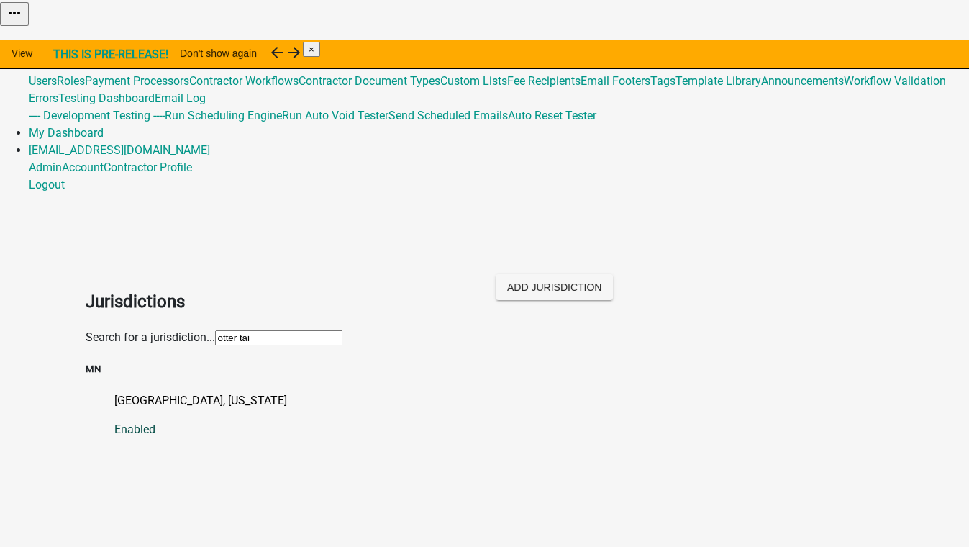
click at [127, 392] on p "[GEOGRAPHIC_DATA], [US_STATE]" at bounding box center [499, 400] width 770 height 17
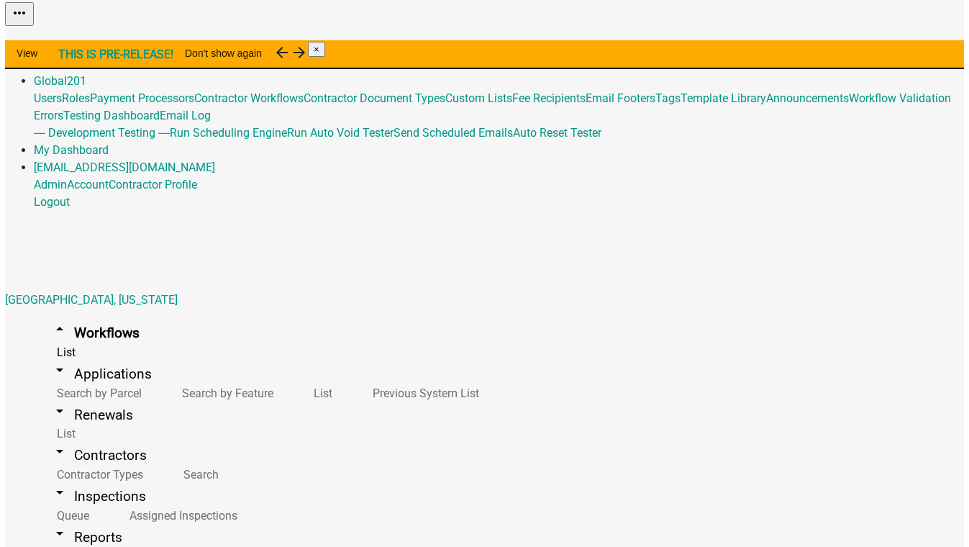
scroll to position [392, 0]
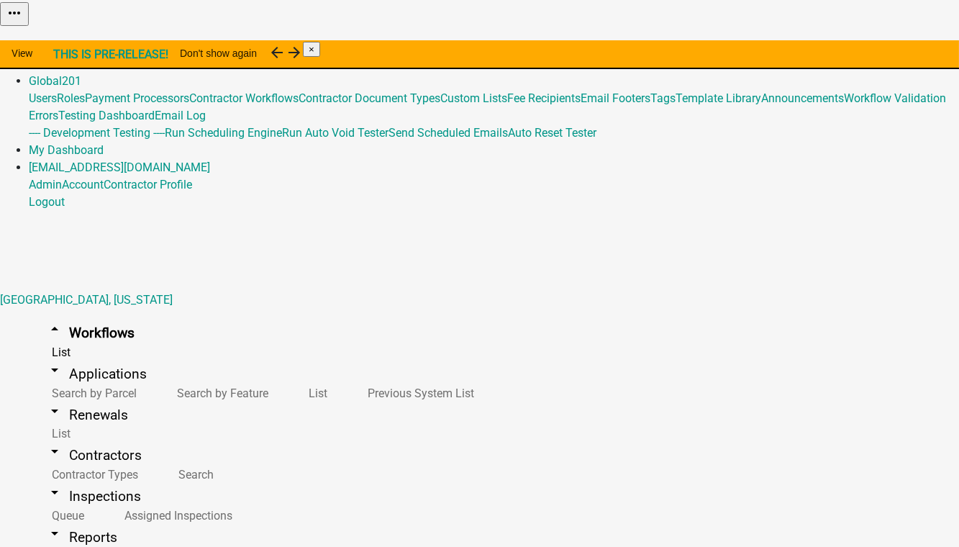
click at [796, 44] on button "Copy" at bounding box center [779, 36] width 34 height 15
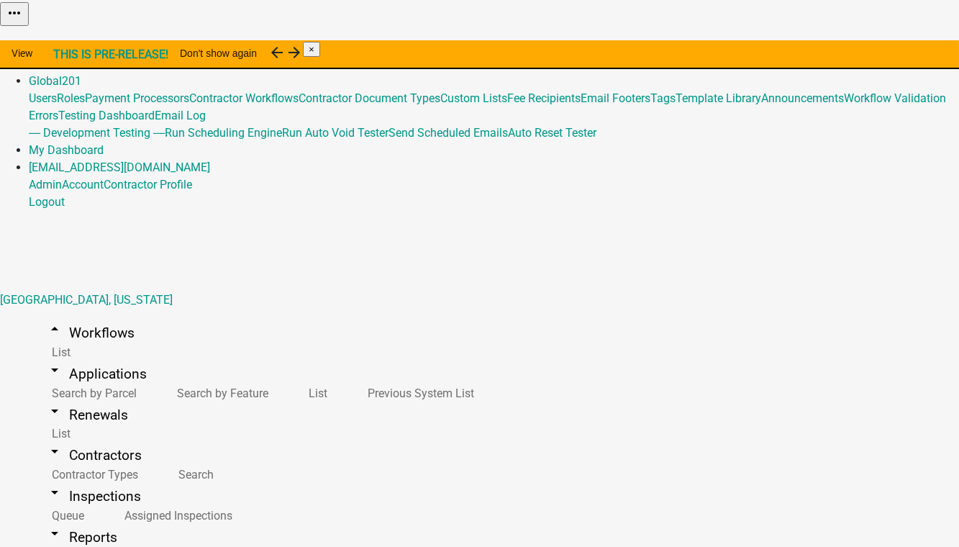
select select "6152df19-93c6-47b5-a0f1-87460f39ea48"
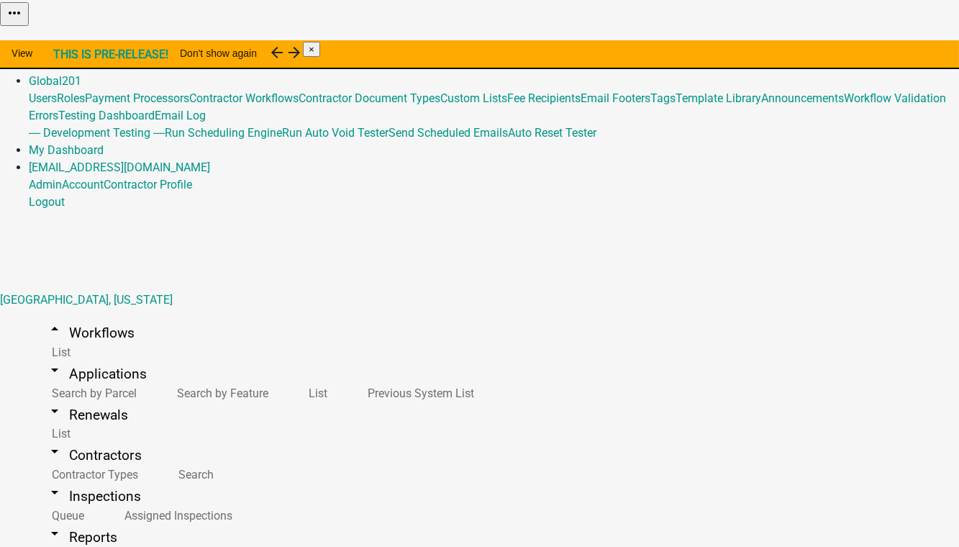
select select
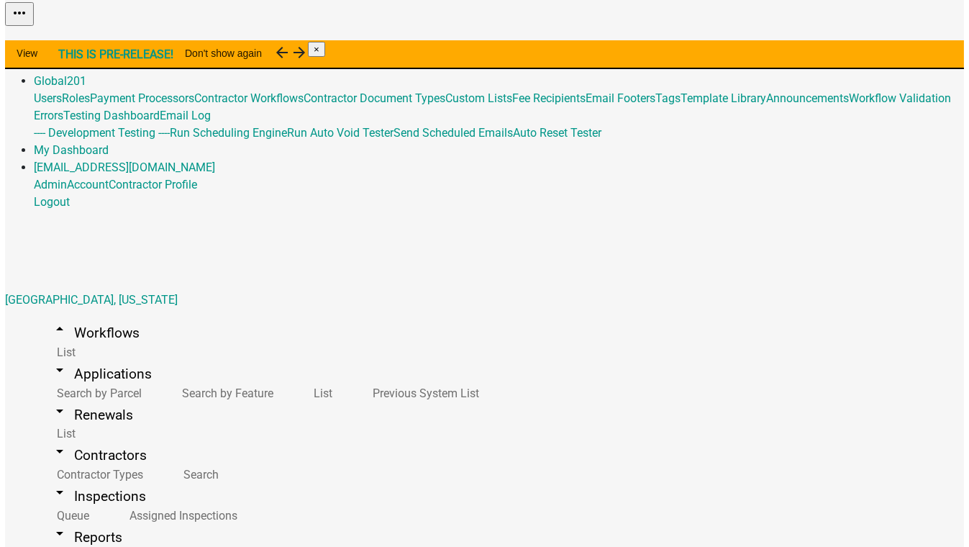
scroll to position [445, 0]
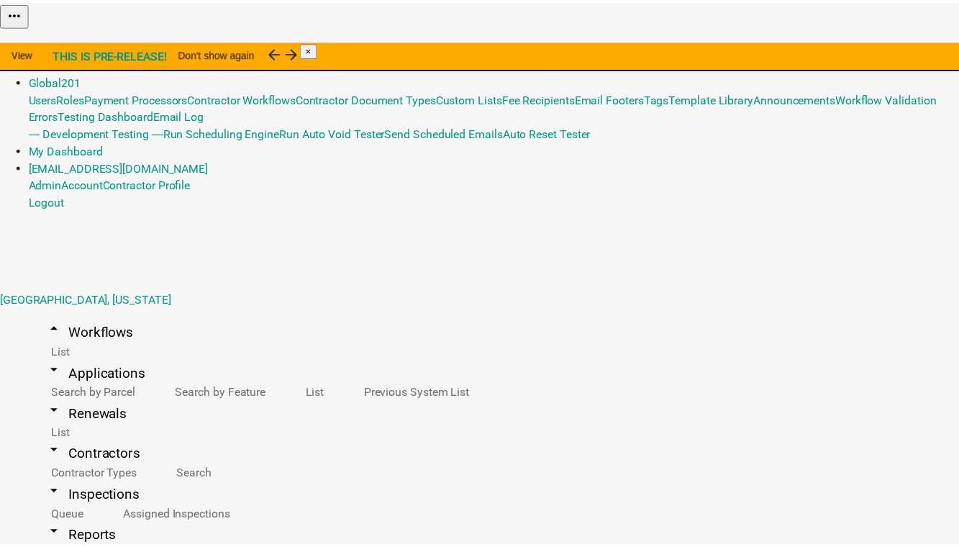
scroll to position [317, 0]
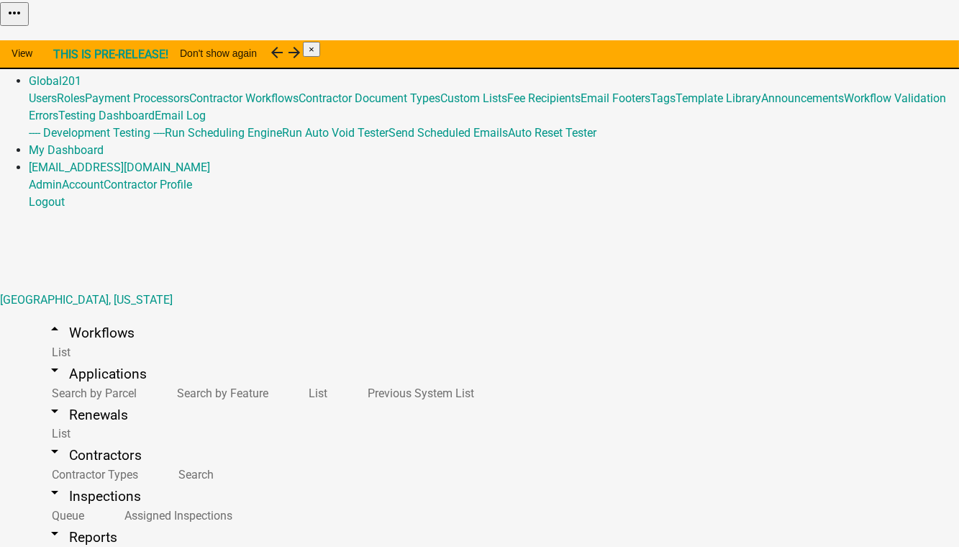
checkbox input "true"
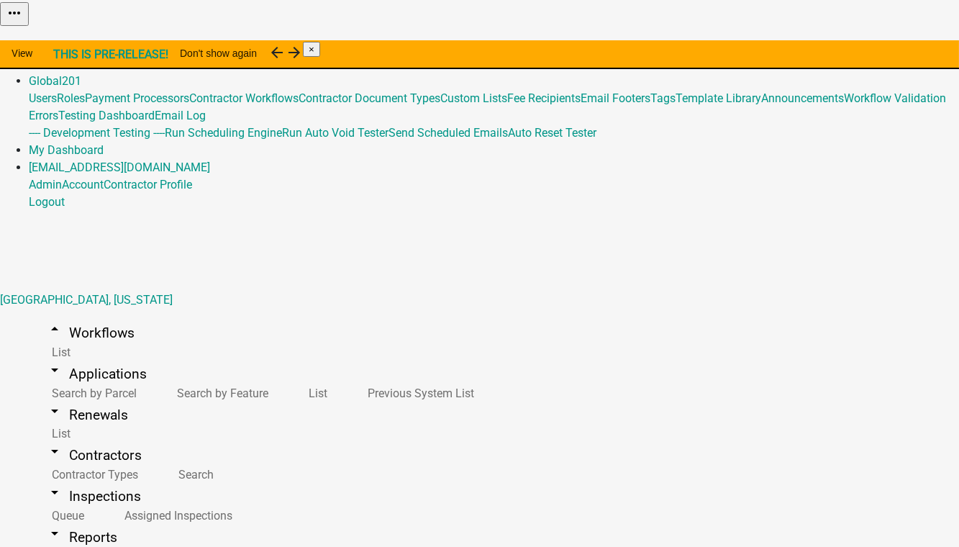
checkbox input "true"
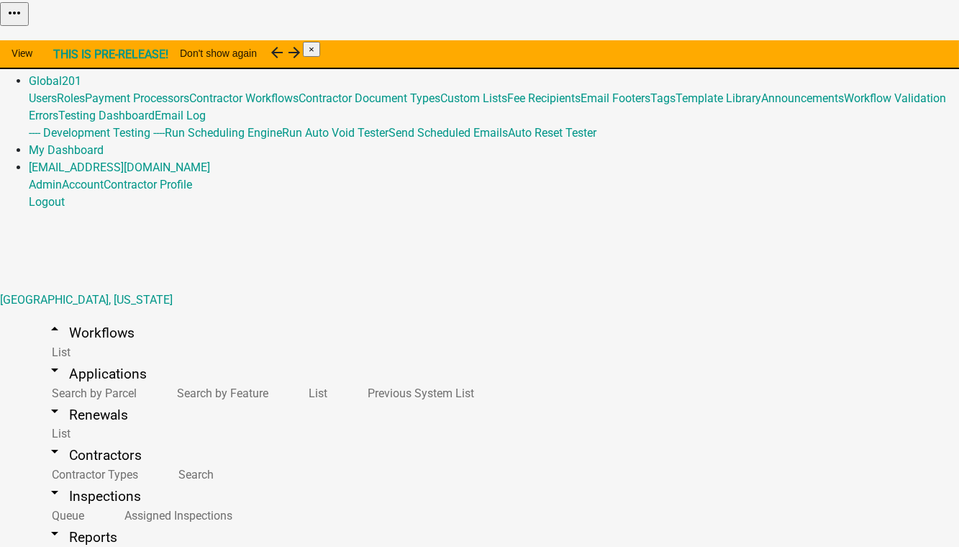
scroll to position [50, 0]
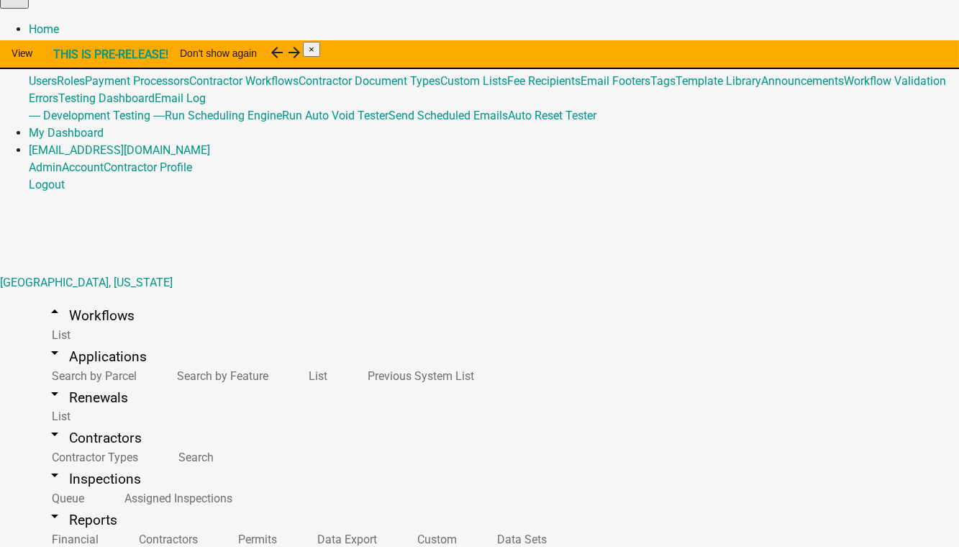
select select "2: 43ab7674-fca4-4392-93ef-01fcc4aab9ae"
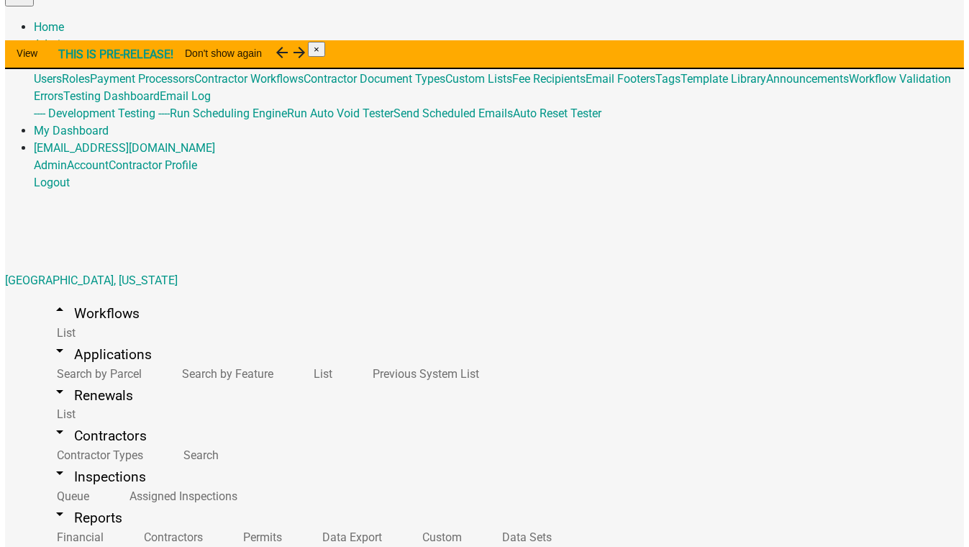
scroll to position [50, 0]
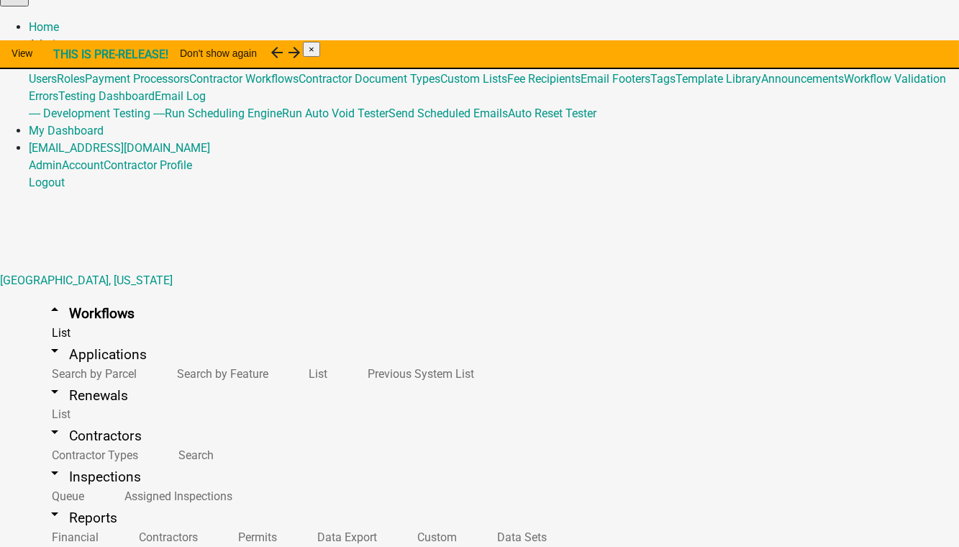
click at [62, 37] on link "Admin" at bounding box center [45, 44] width 33 height 14
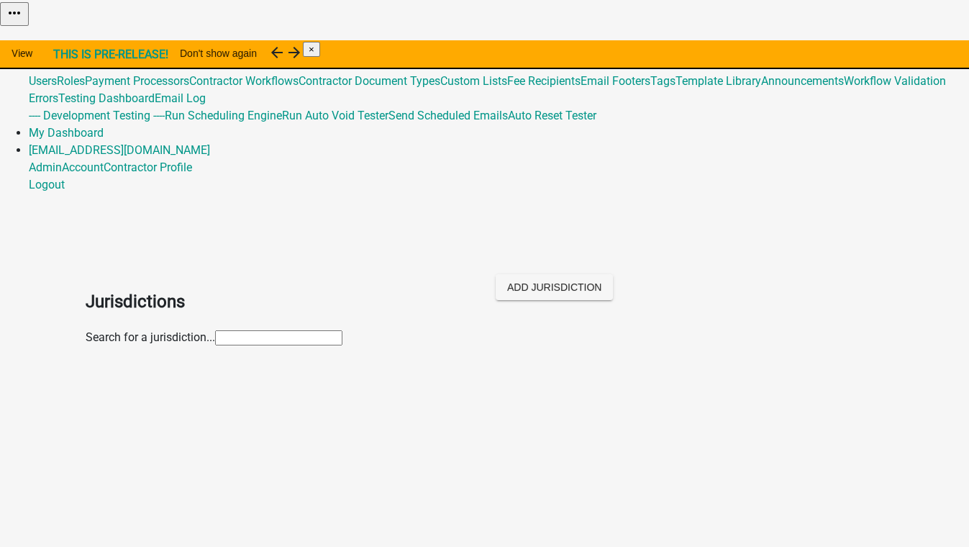
click at [279, 330] on input "text" at bounding box center [278, 337] width 127 height 15
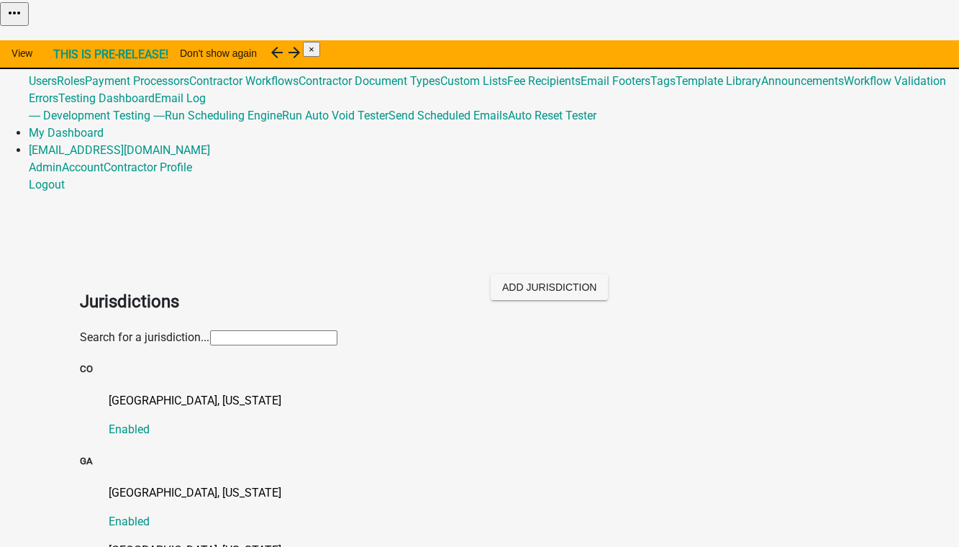
type input "[PERSON_NAME]"
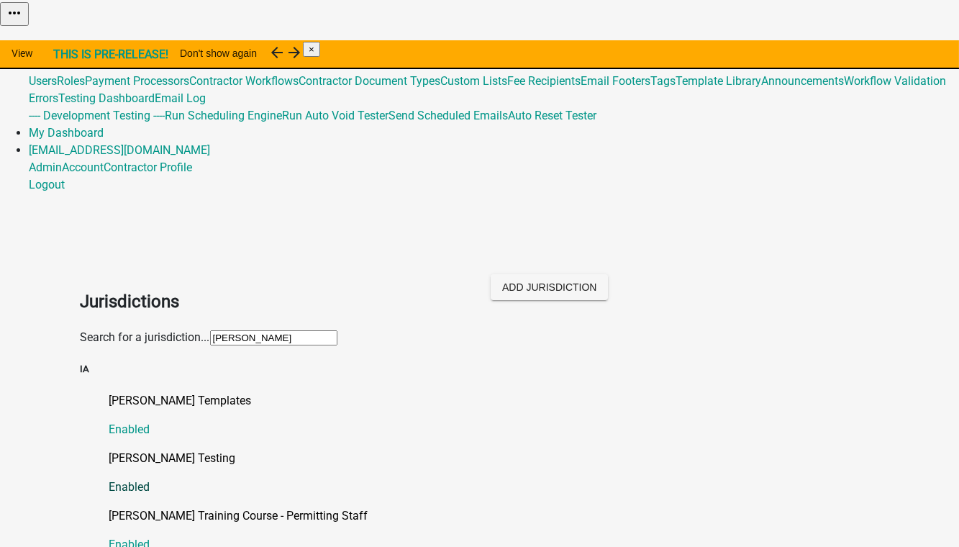
click at [137, 450] on p "[PERSON_NAME] Testing" at bounding box center [494, 458] width 770 height 17
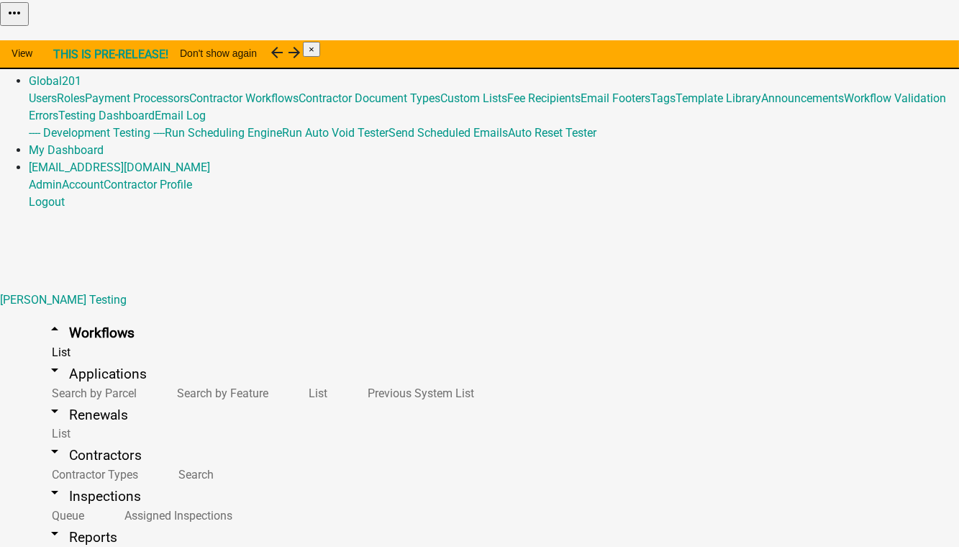
click at [137, 320] on ul "arrow_drop_up Workflows List arrow_drop_down Applications Search by Parcel Sear…" at bounding box center [479, 524] width 959 height 409
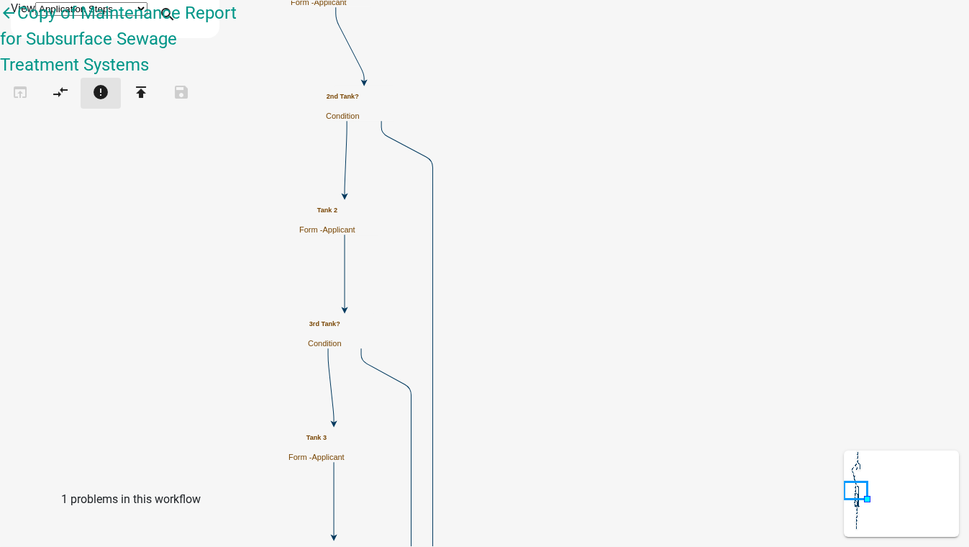
click at [109, 83] on icon "error" at bounding box center [100, 93] width 17 height 20
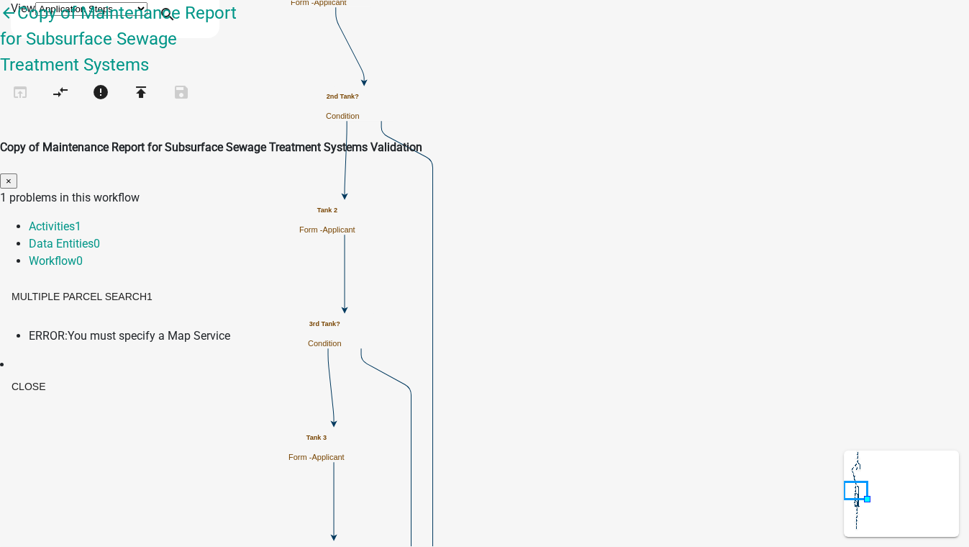
click at [68, 329] on span "ERROR:" at bounding box center [48, 336] width 39 height 14
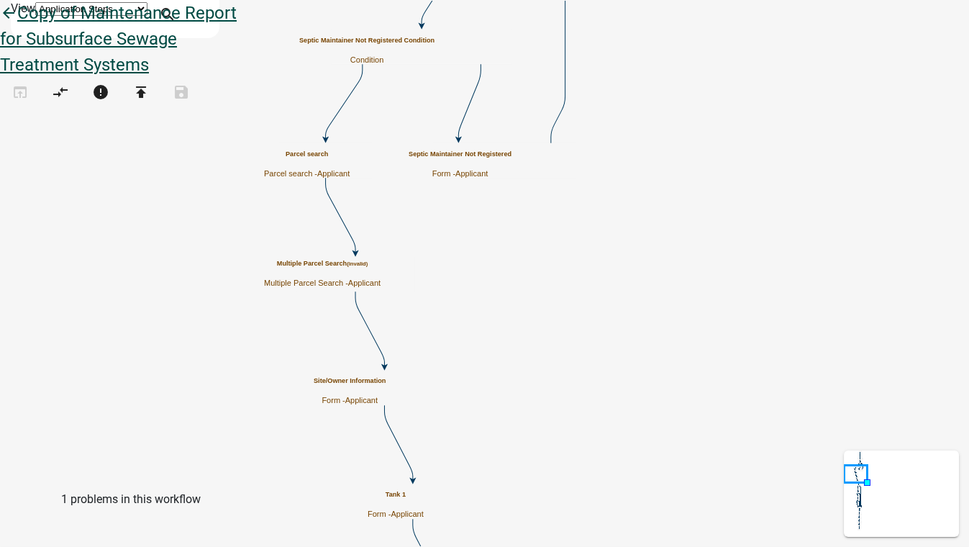
click at [17, 24] on icon "arrow_back" at bounding box center [8, 14] width 17 height 20
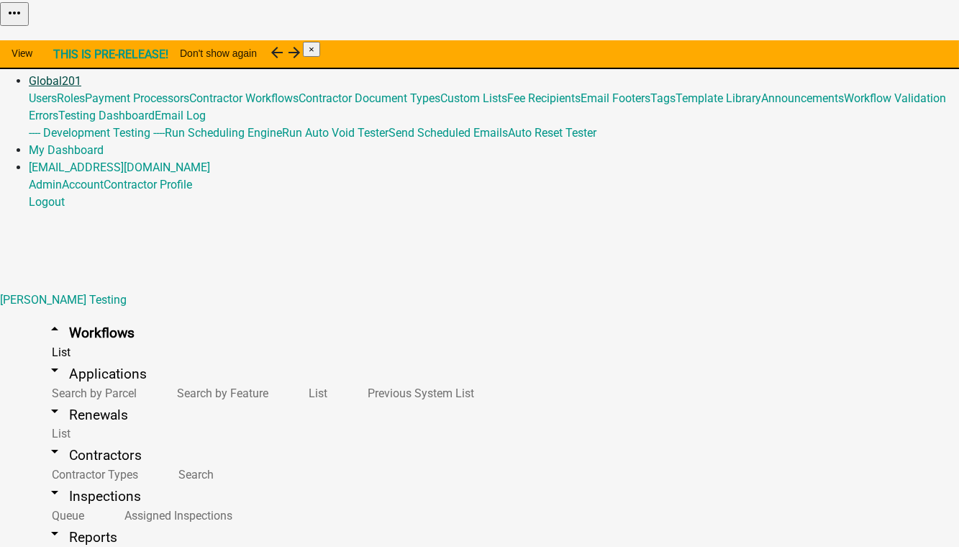
click at [81, 74] on link "Global 201" at bounding box center [55, 81] width 53 height 14
click at [675, 105] on link "Template Library" at bounding box center [718, 98] width 86 height 14
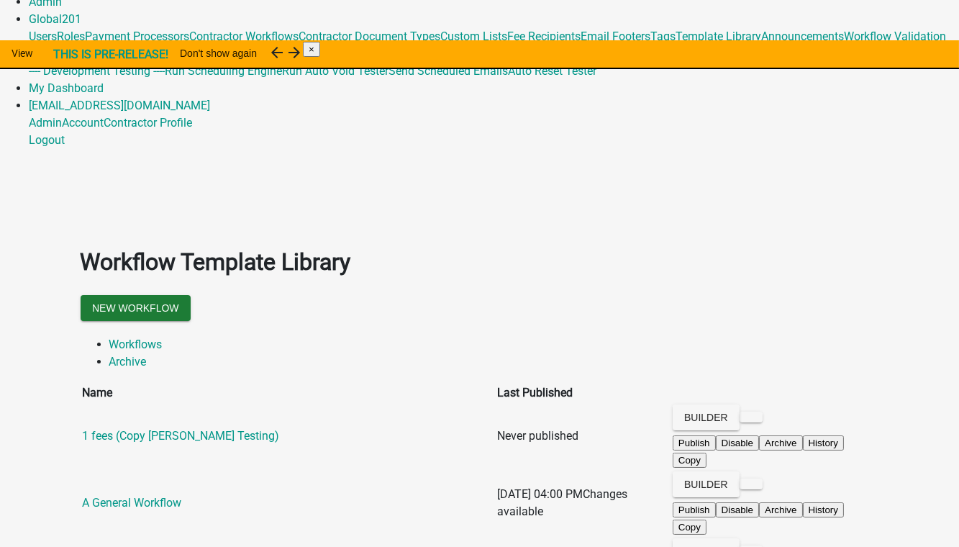
scroll to position [65, 0]
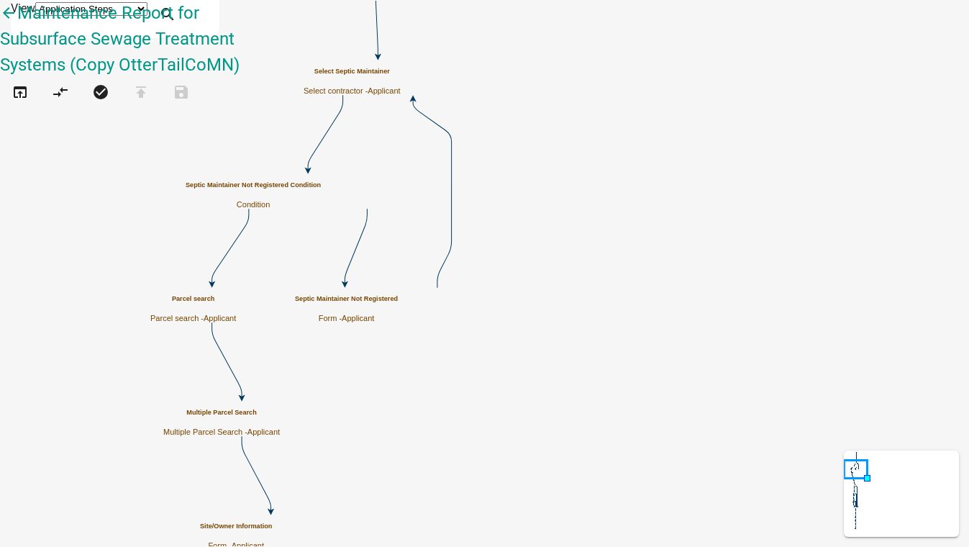
click at [280, 416] on h5 "Multiple Parcel Search" at bounding box center [221, 413] width 117 height 8
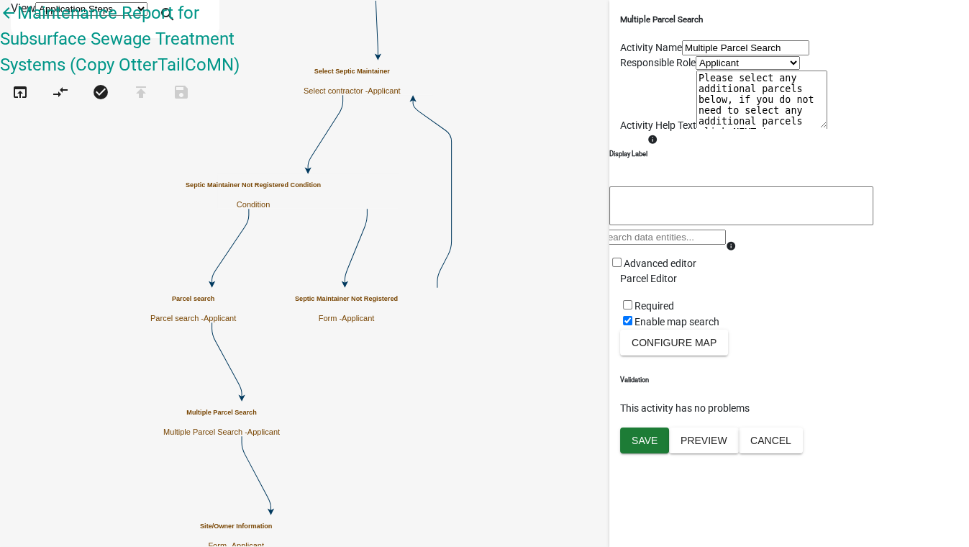
scroll to position [73, 0]
click at [695, 355] on button "Configure Map" at bounding box center [674, 342] width 108 height 26
select select
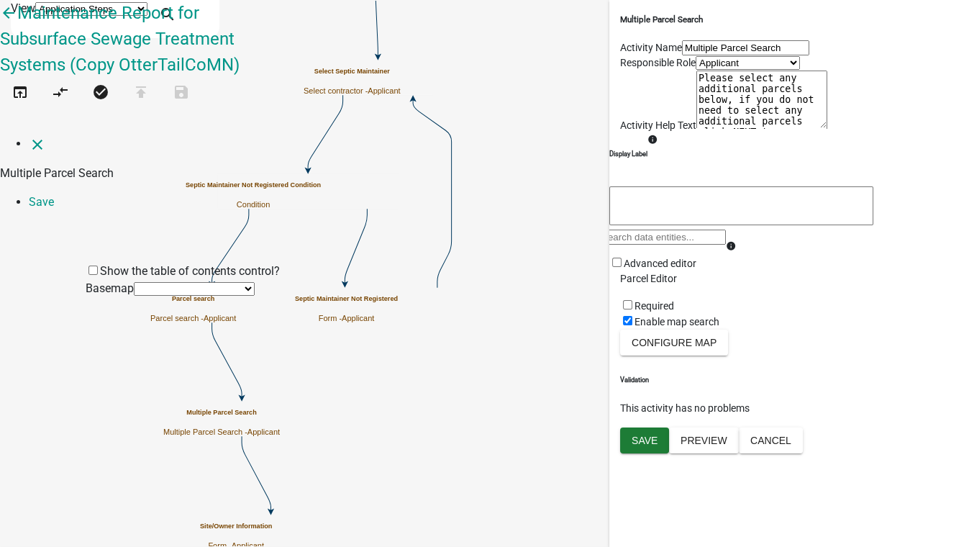
click at [134, 282] on select "no basemap topo satellite hybrid gray terrain osm topo-vector streets-relief-ve…" at bounding box center [194, 289] width 121 height 14
click at [29, 136] on icon "close" at bounding box center [37, 144] width 17 height 17
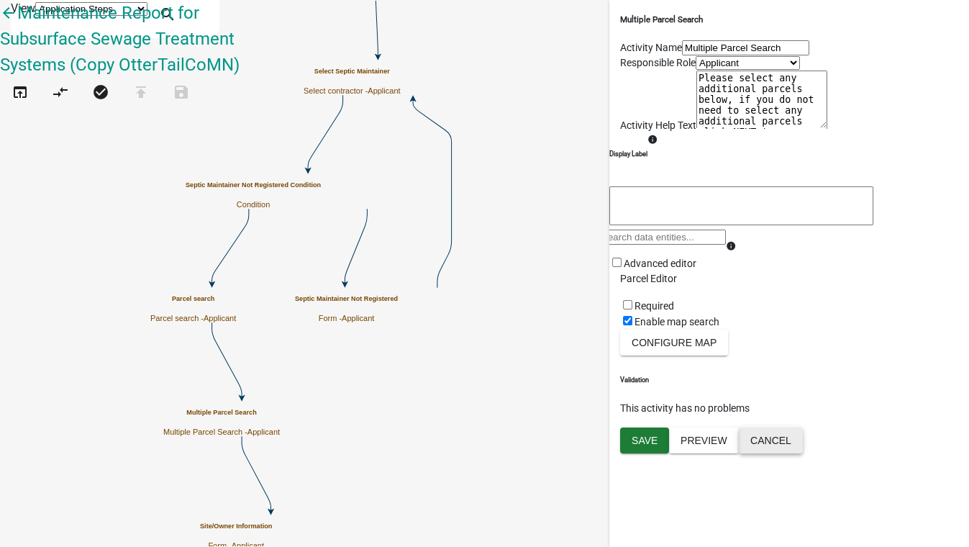
click at [803, 453] on button "Cancel" at bounding box center [771, 440] width 64 height 26
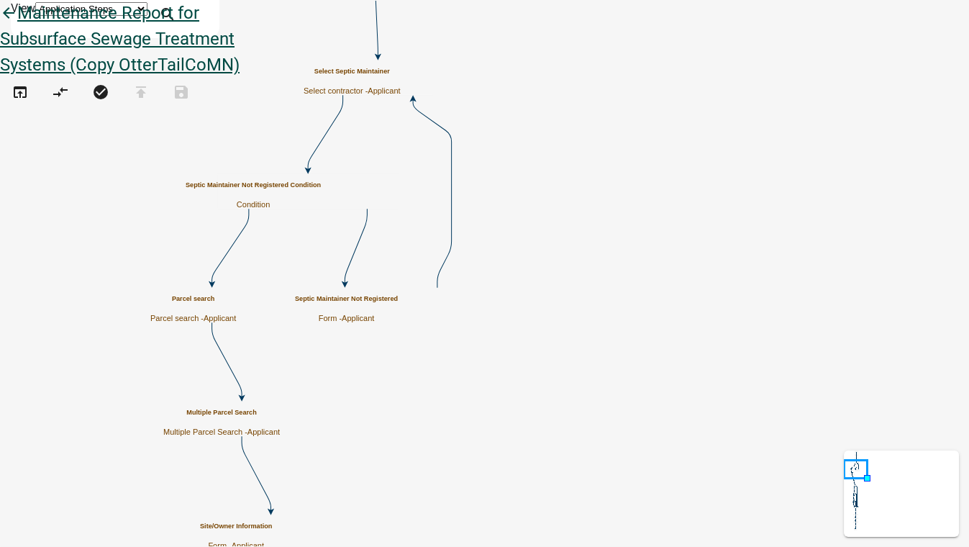
click at [17, 24] on icon "arrow_back" at bounding box center [8, 14] width 17 height 20
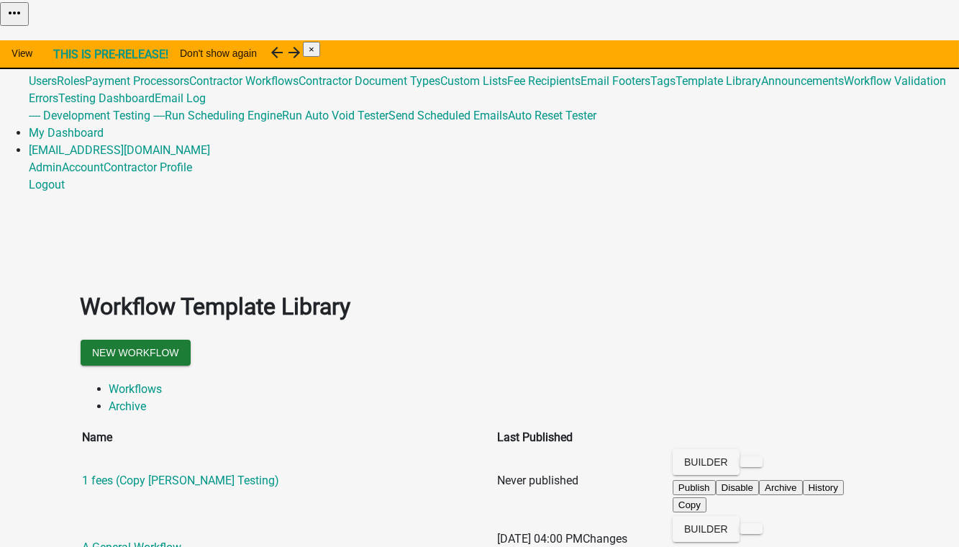
click at [62, 40] on link "Admin" at bounding box center [45, 47] width 33 height 14
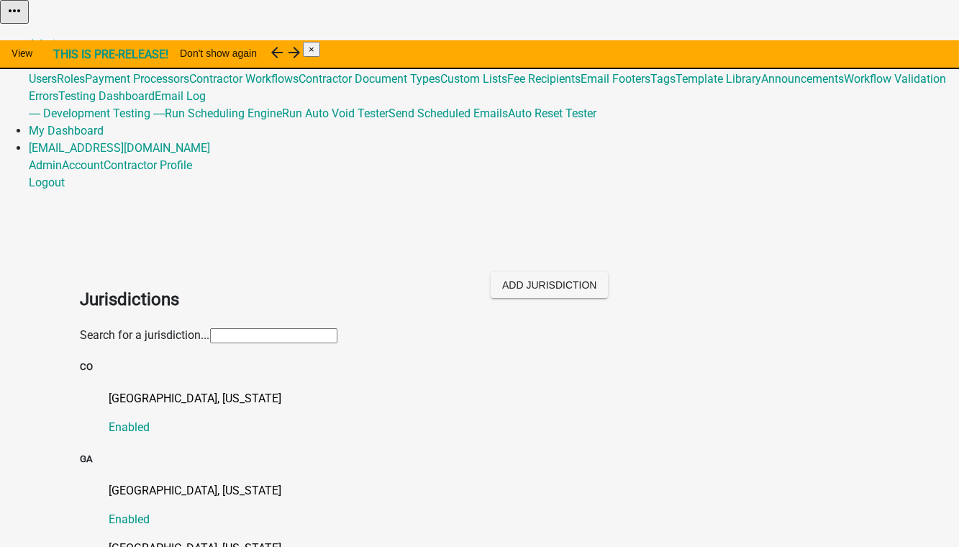
click at [210, 328] on input "text" at bounding box center [273, 335] width 127 height 15
type input "[PERSON_NAME]"
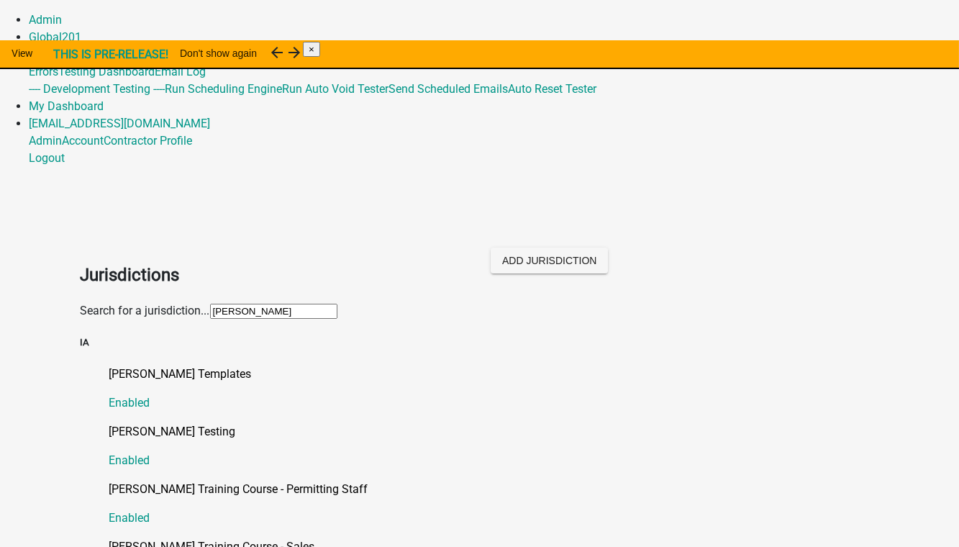
scroll to position [65, 0]
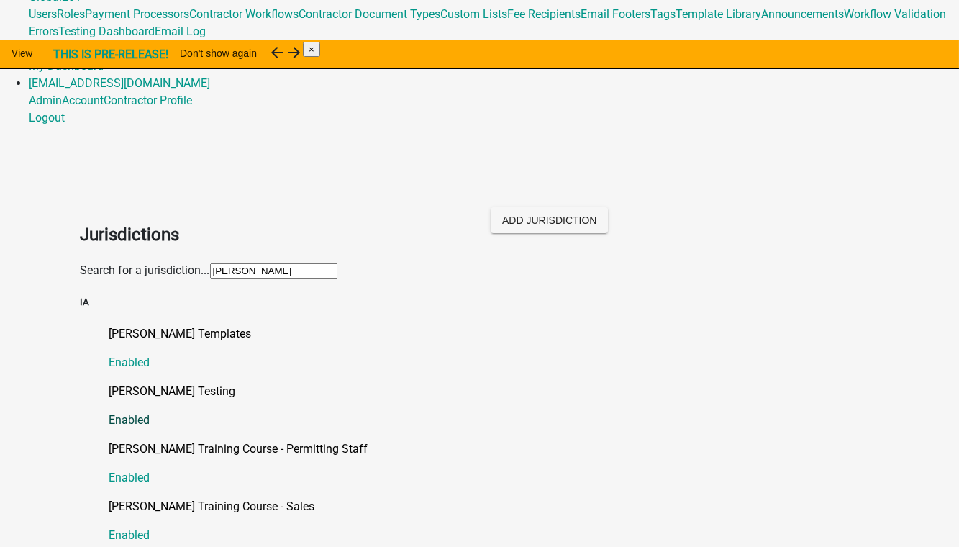
click at [150, 383] on p "[PERSON_NAME] Testing" at bounding box center [494, 391] width 770 height 17
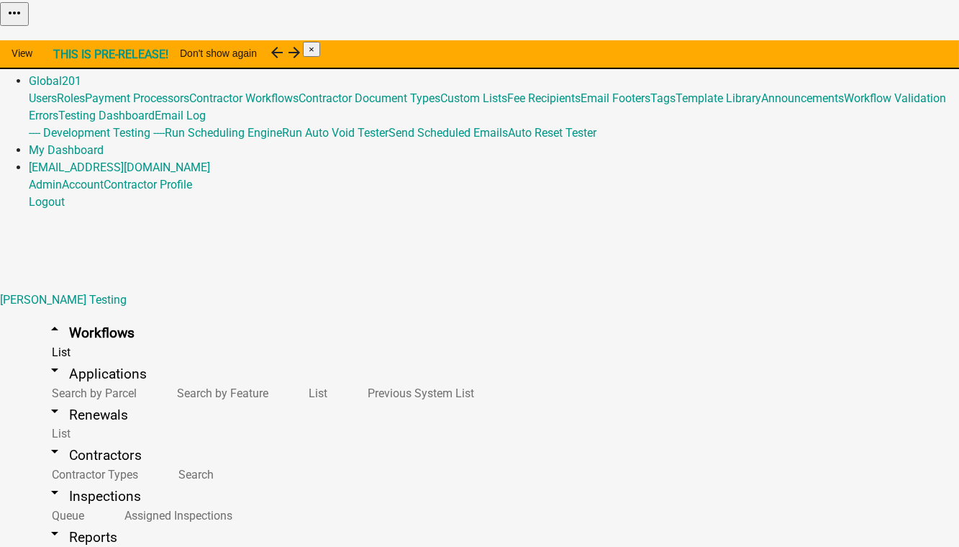
scroll to position [2484, 0]
click at [81, 74] on link "Global 201" at bounding box center [55, 81] width 53 height 14
click at [675, 105] on link "Template Library" at bounding box center [718, 98] width 86 height 14
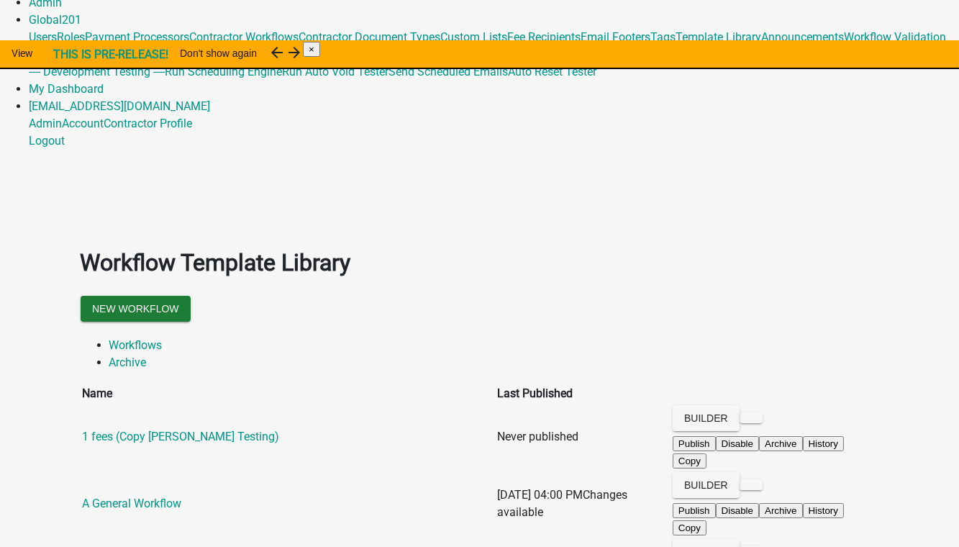
scroll to position [65, 0]
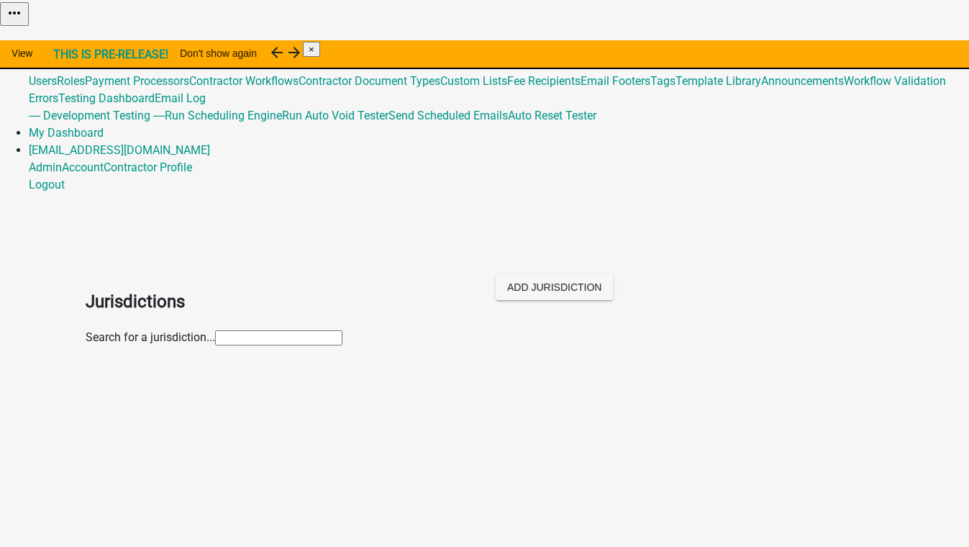
click at [215, 330] on input "text" at bounding box center [278, 337] width 127 height 15
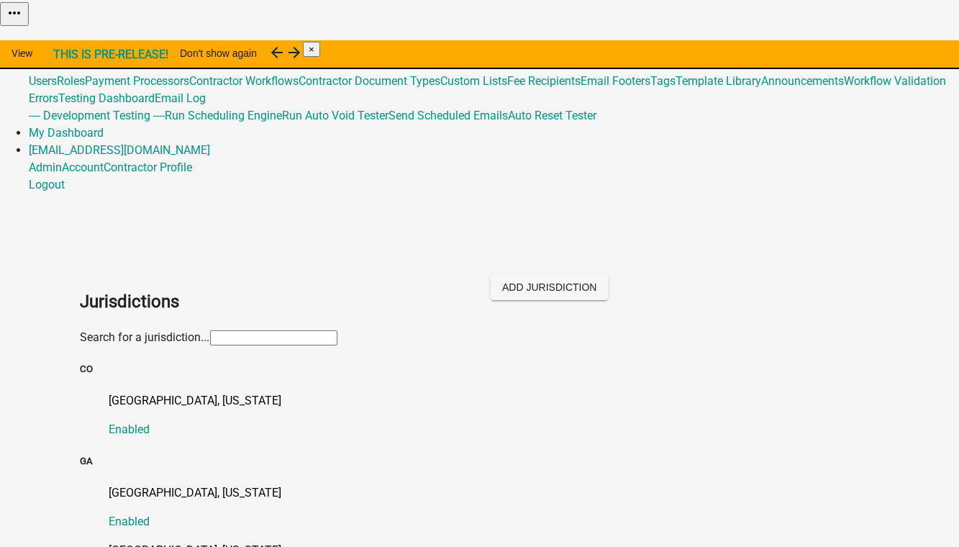
type input "[PERSON_NAME]"
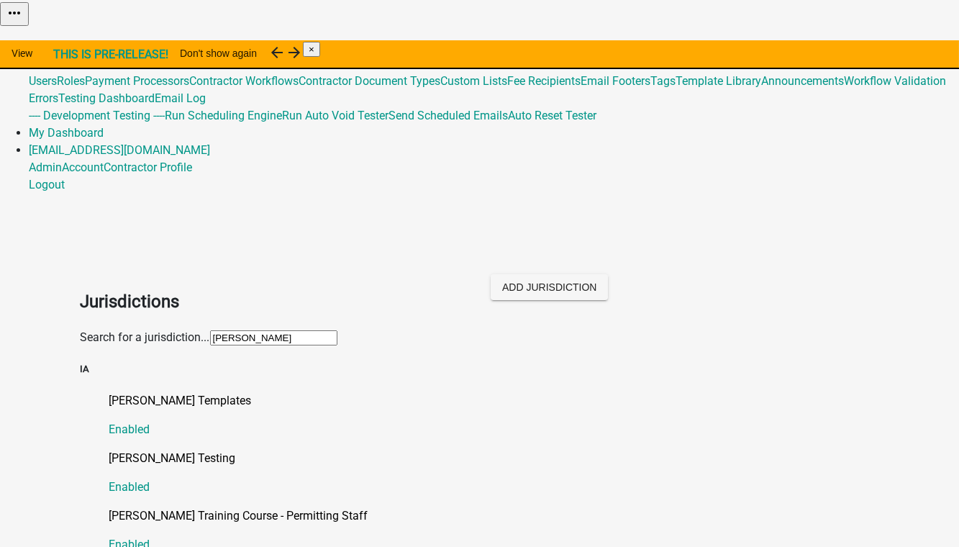
click at [141, 450] on div "[PERSON_NAME] Testing Enabled" at bounding box center [494, 473] width 770 height 46
click at [137, 450] on p "[PERSON_NAME] Testing" at bounding box center [494, 458] width 770 height 17
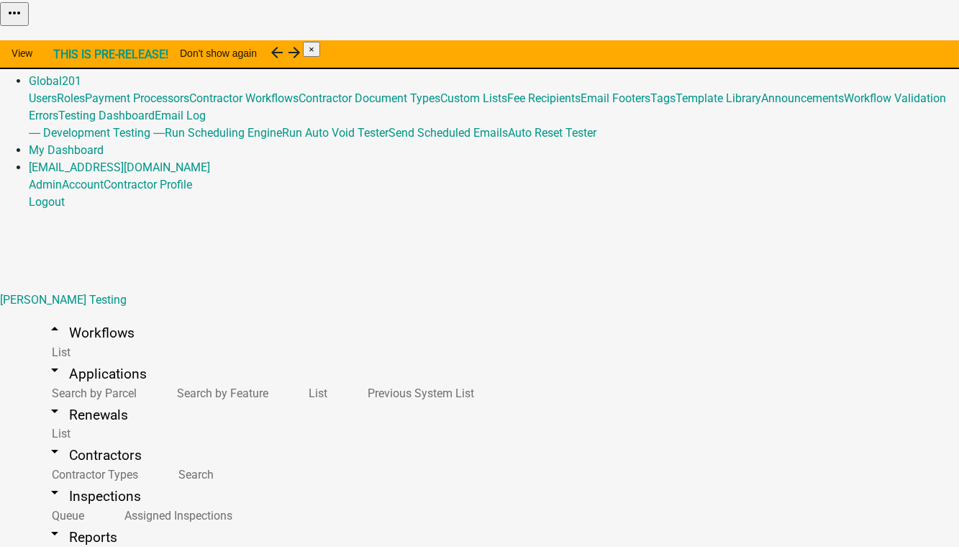
click at [890, 44] on button "Import Workflow" at bounding box center [918, 36] width 81 height 15
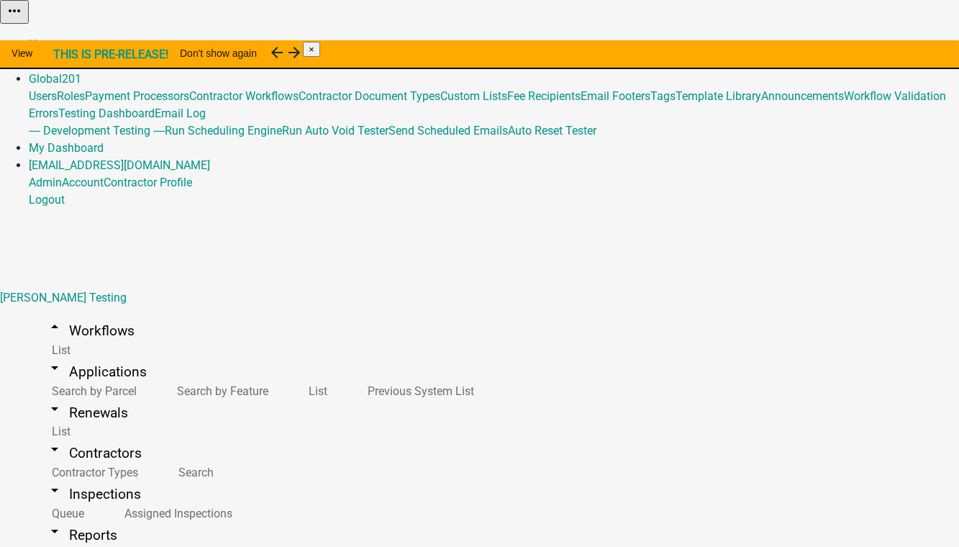
type input "Maintenance Report for Subsurface Sewage Treatment Systems (v2 Copy OtterTailCo…"
select select
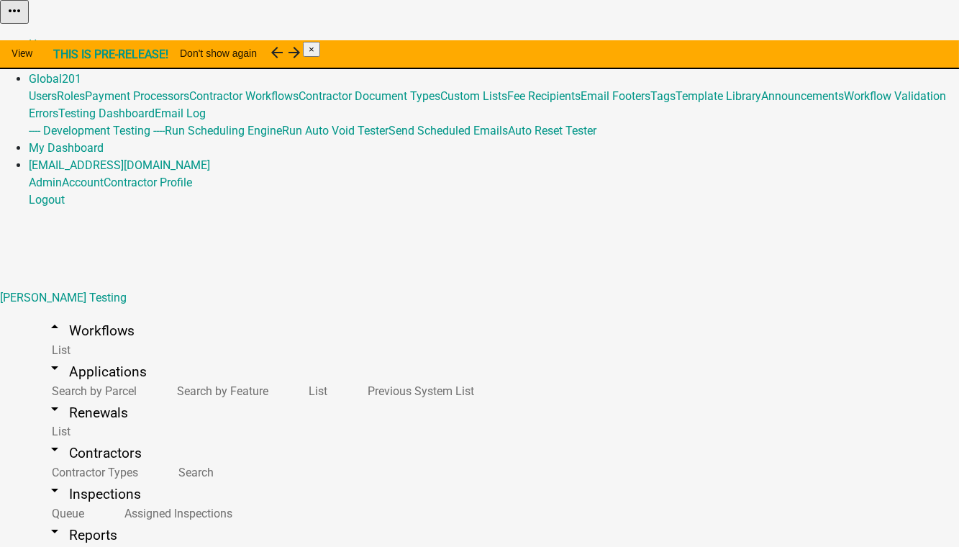
checkbox input "true"
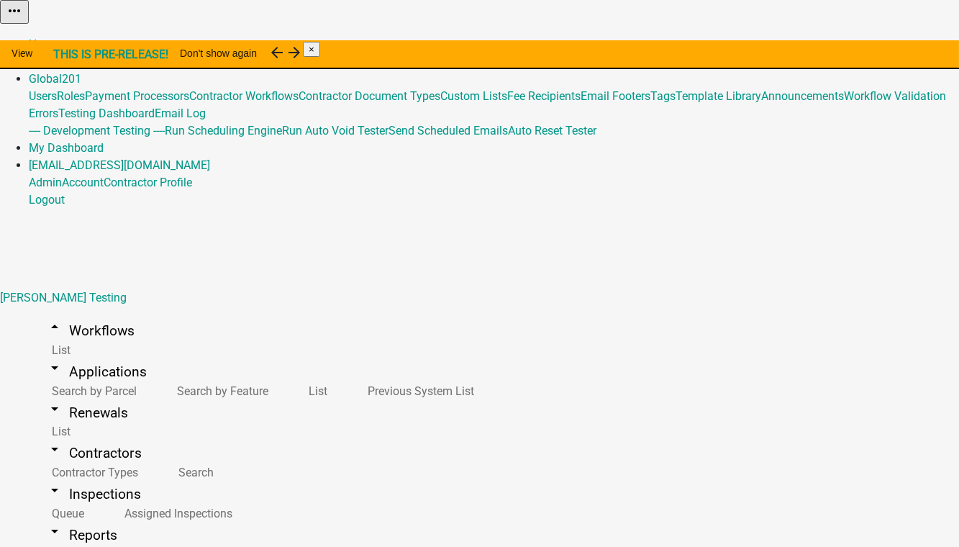
checkbox input "true"
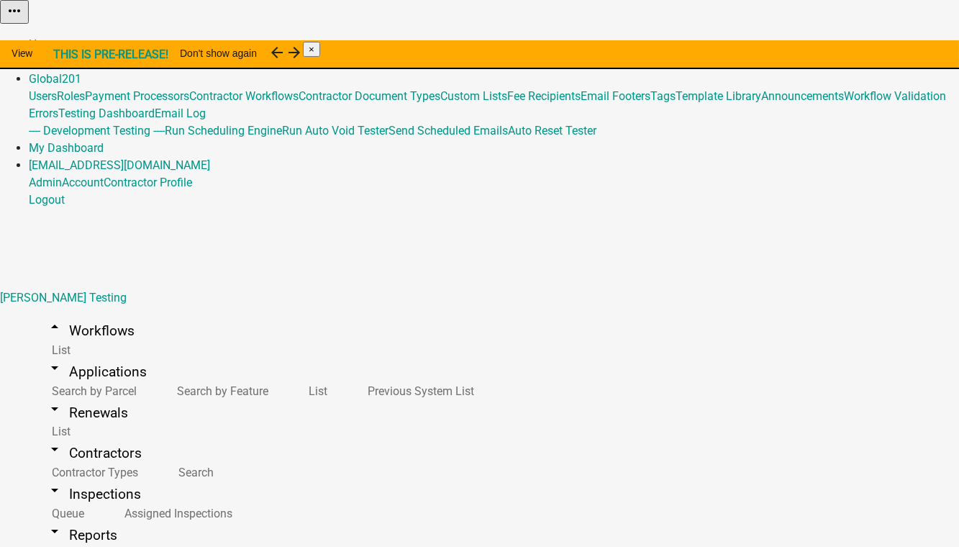
select select "2: 43ab7674-fca4-4392-93ef-01fcc4aab9ae"
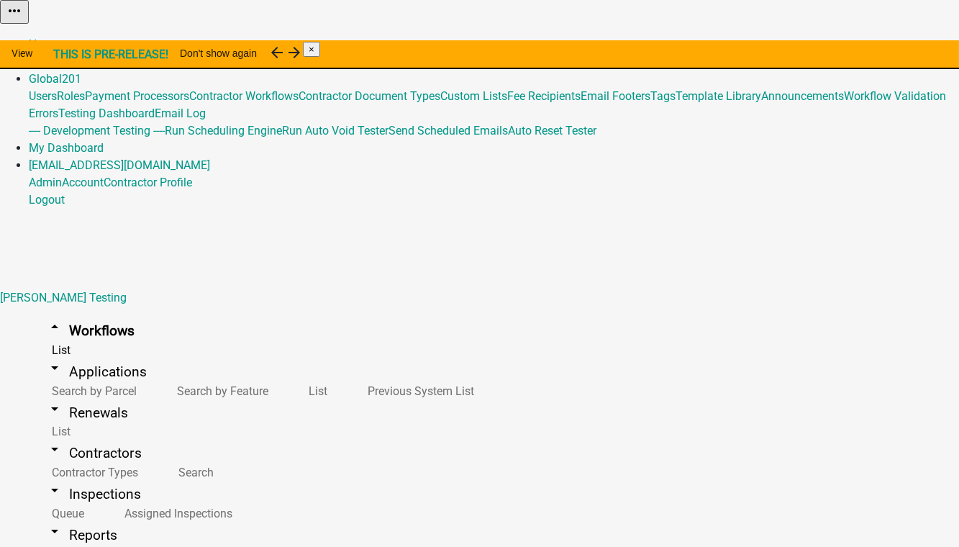
scroll to position [5100, 0]
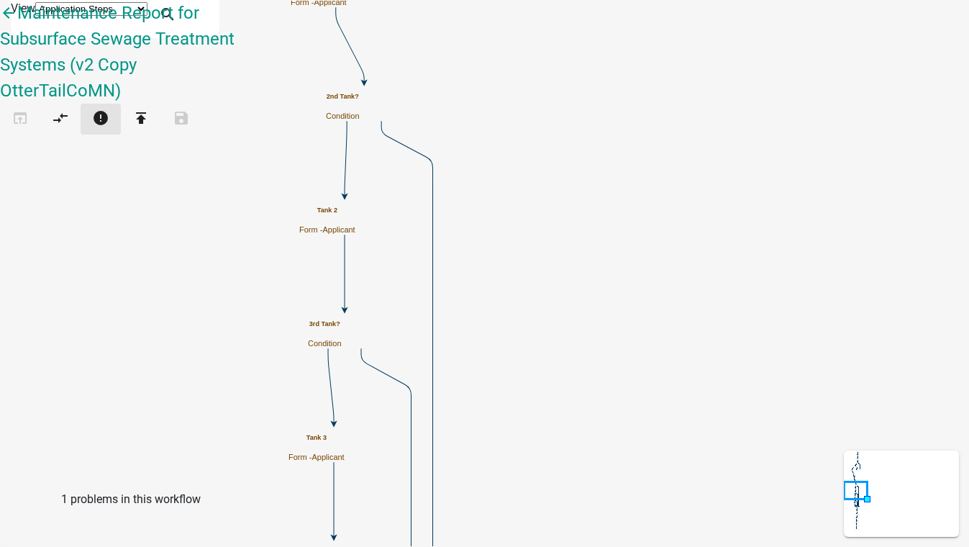
click at [109, 109] on icon "error" at bounding box center [100, 119] width 17 height 20
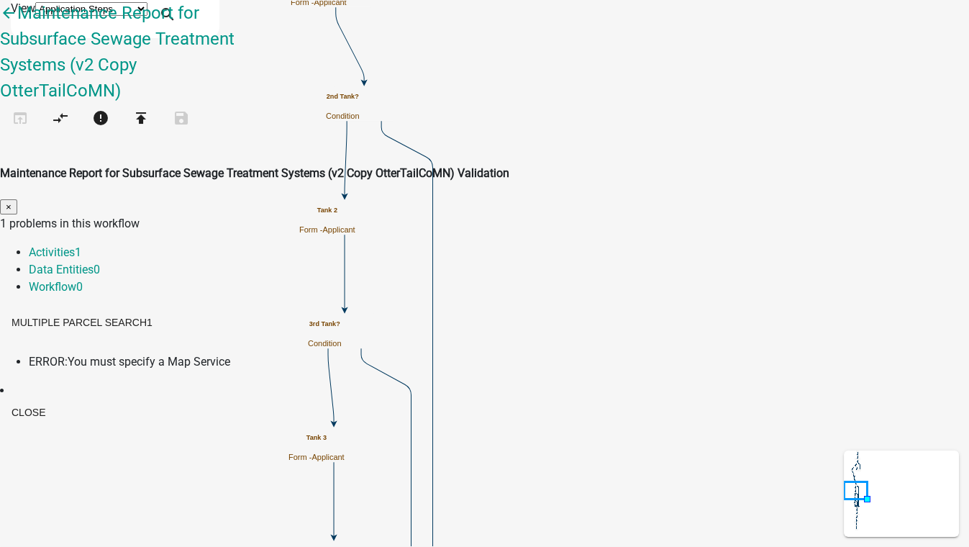
click at [230, 355] on span "You must specify a Map Service" at bounding box center [149, 362] width 163 height 14
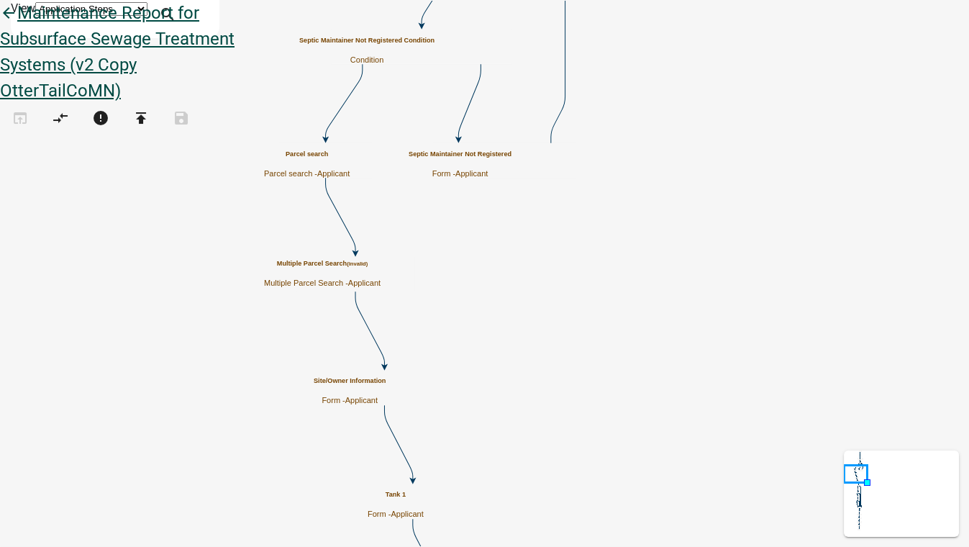
click at [17, 24] on icon "arrow_back" at bounding box center [8, 14] width 17 height 20
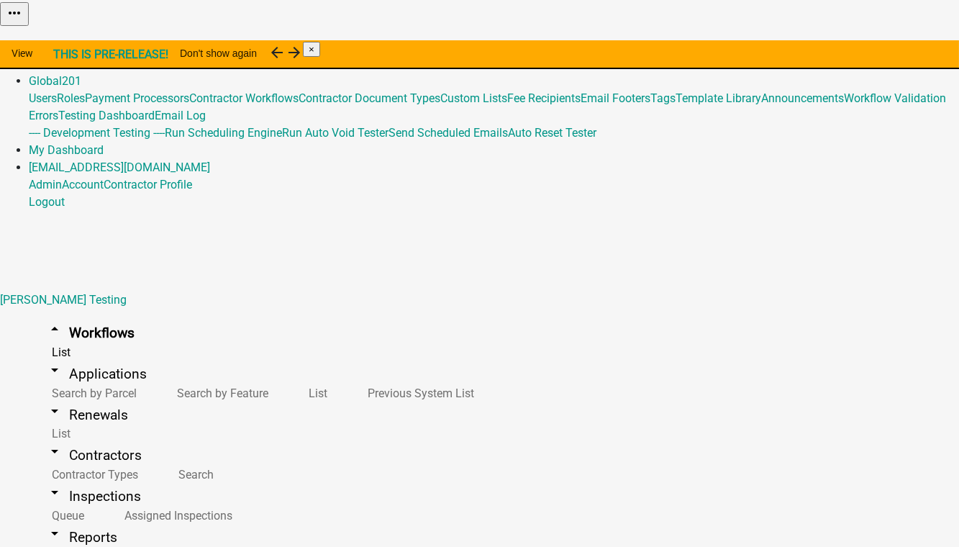
click at [59, 40] on link "Home" at bounding box center [44, 47] width 30 height 14
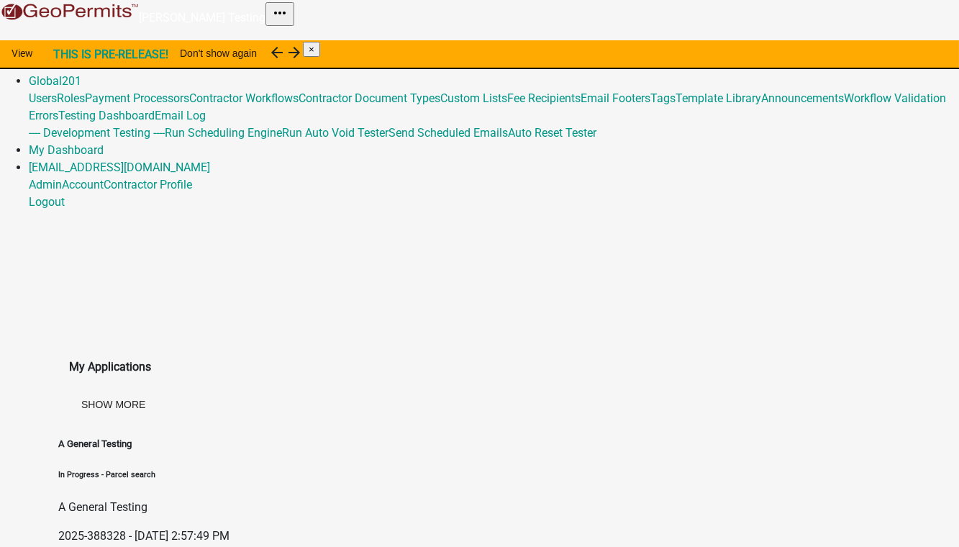
click at [62, 57] on link "Admin" at bounding box center [45, 64] width 33 height 14
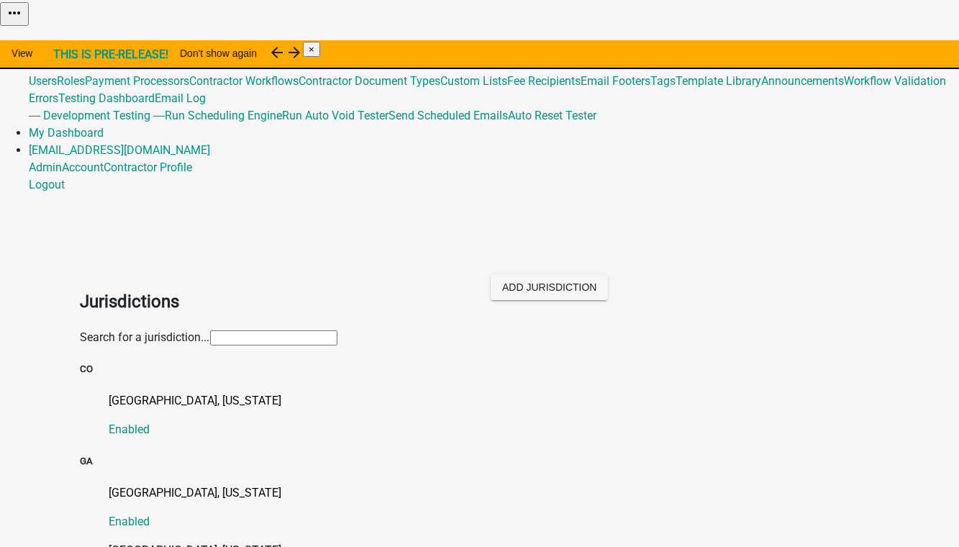
click at [81, 57] on link "Global 201" at bounding box center [55, 64] width 53 height 14
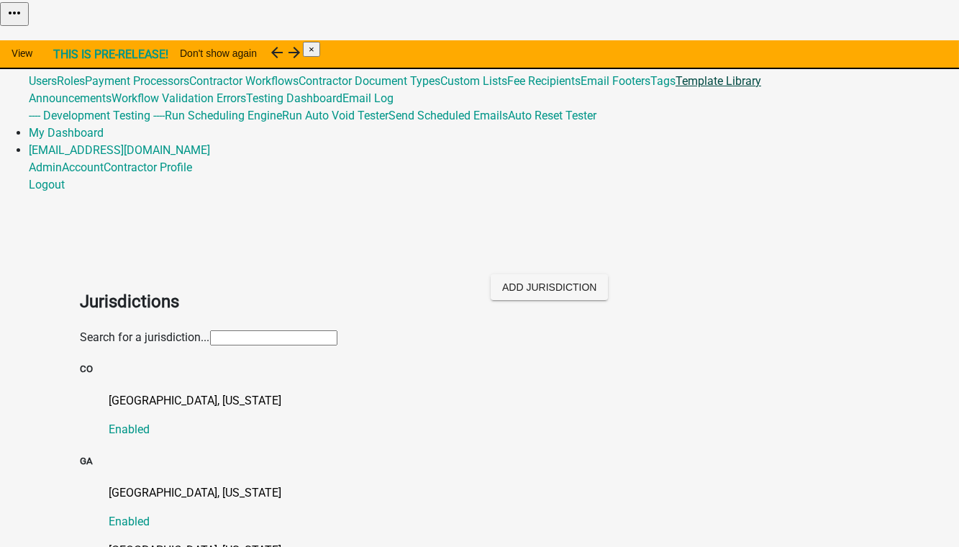
click at [675, 88] on link "Template Library" at bounding box center [718, 81] width 86 height 14
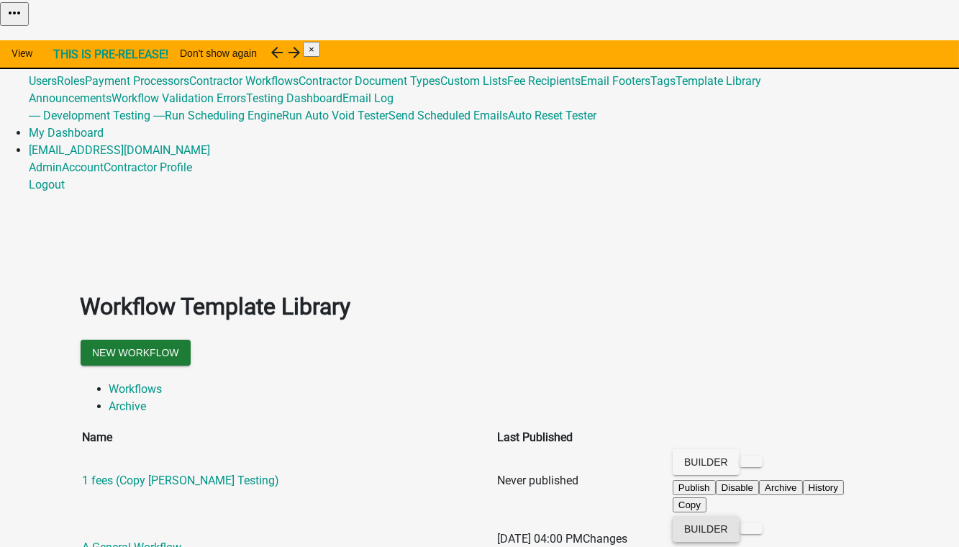
click at [739, 516] on button "Builder" at bounding box center [706, 529] width 67 height 26
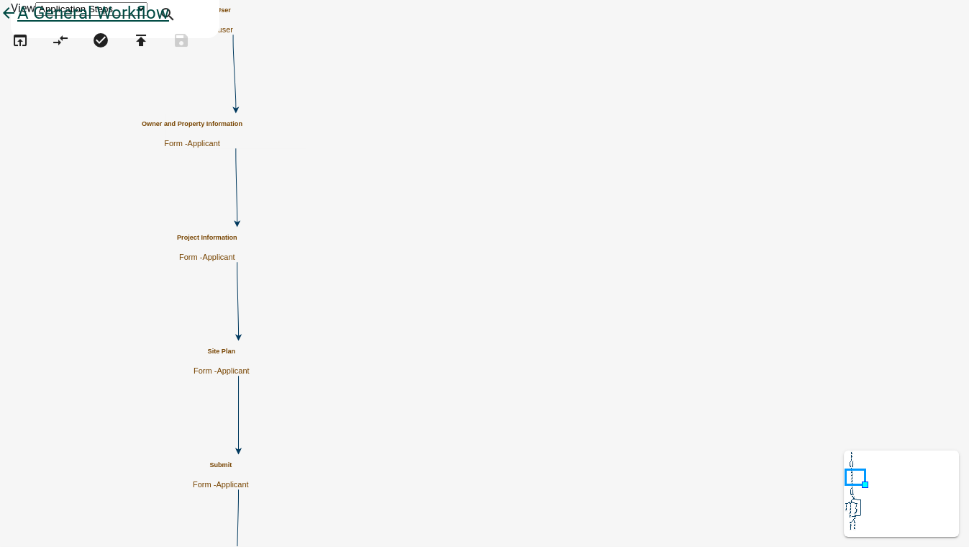
click at [17, 24] on icon "arrow_back" at bounding box center [8, 14] width 17 height 20
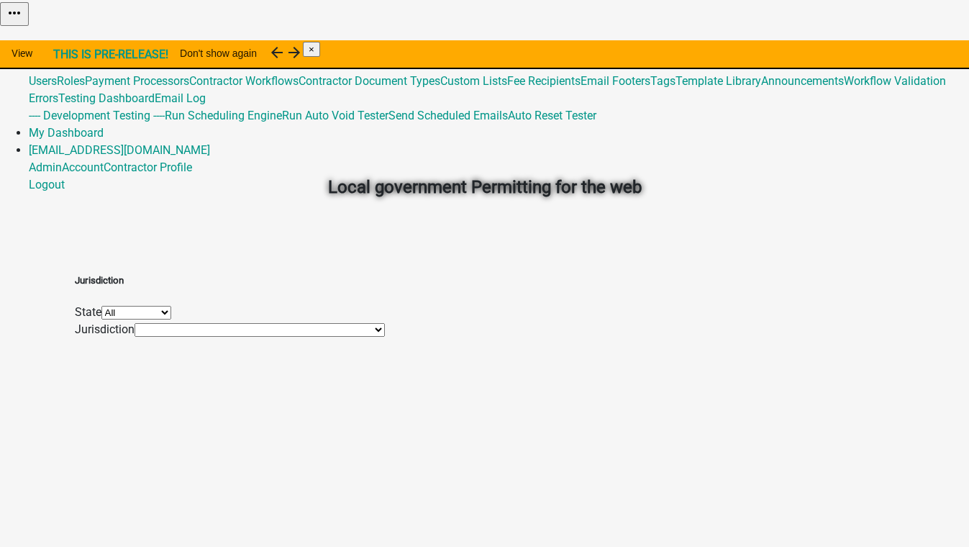
click at [62, 40] on link "Admin" at bounding box center [45, 47] width 33 height 14
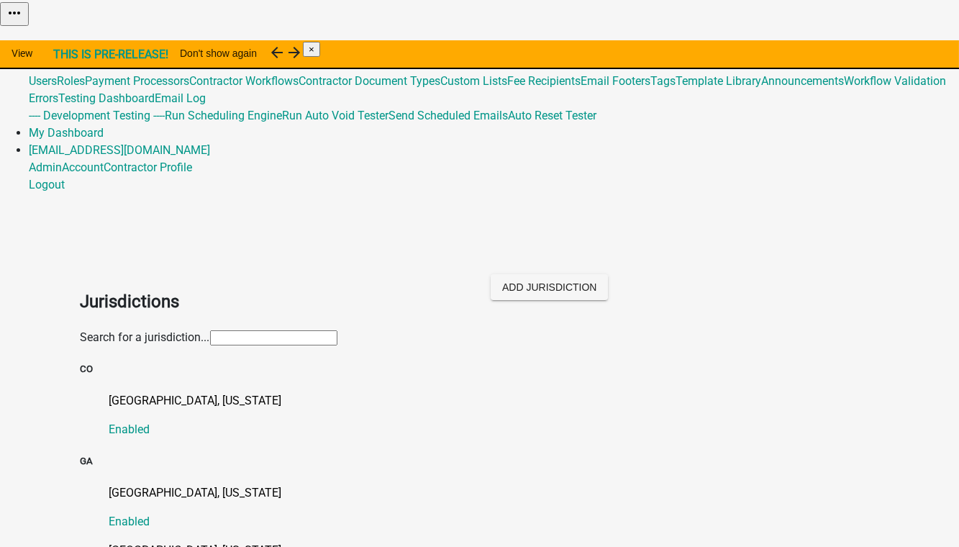
click at [252, 330] on input "text" at bounding box center [273, 337] width 127 height 15
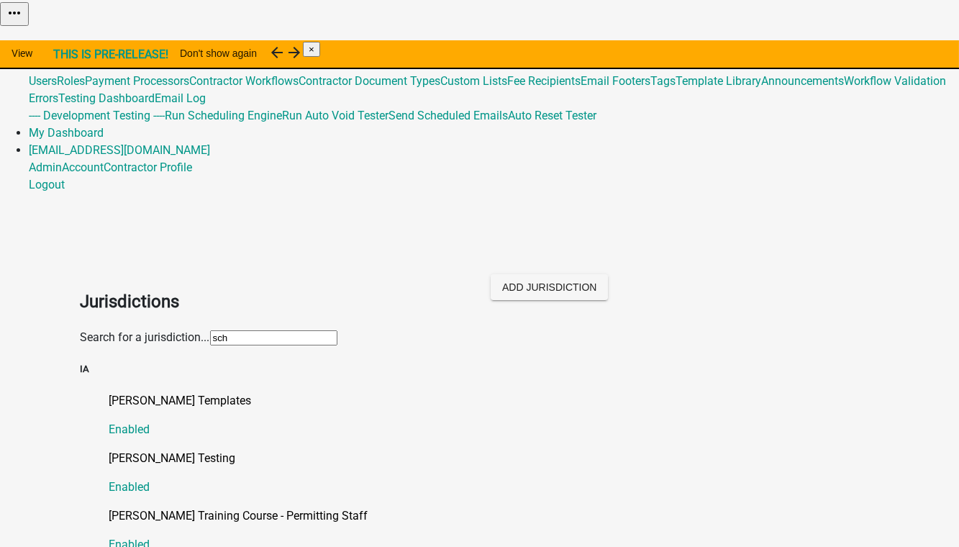
type input "[PERSON_NAME]"
click at [164, 450] on p "[PERSON_NAME] Testing" at bounding box center [494, 458] width 770 height 17
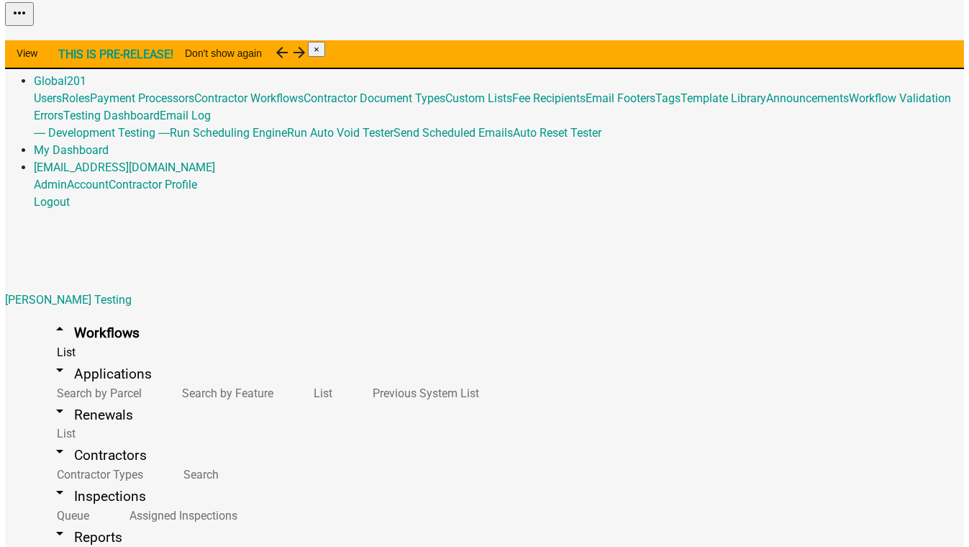
scroll to position [392, 0]
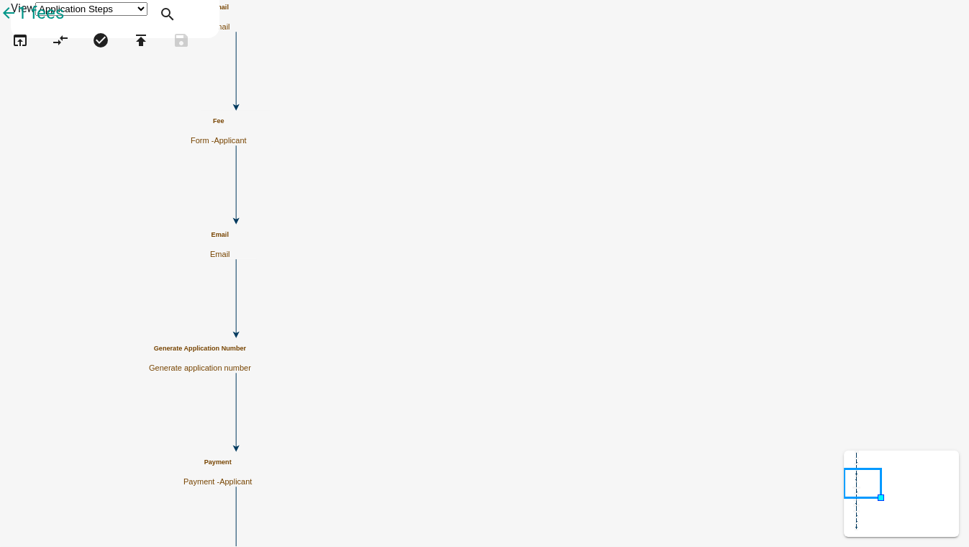
click at [247, 124] on div "Fee Form - Applicant" at bounding box center [219, 131] width 56 height 28
